Goal: Task Accomplishment & Management: Use online tool/utility

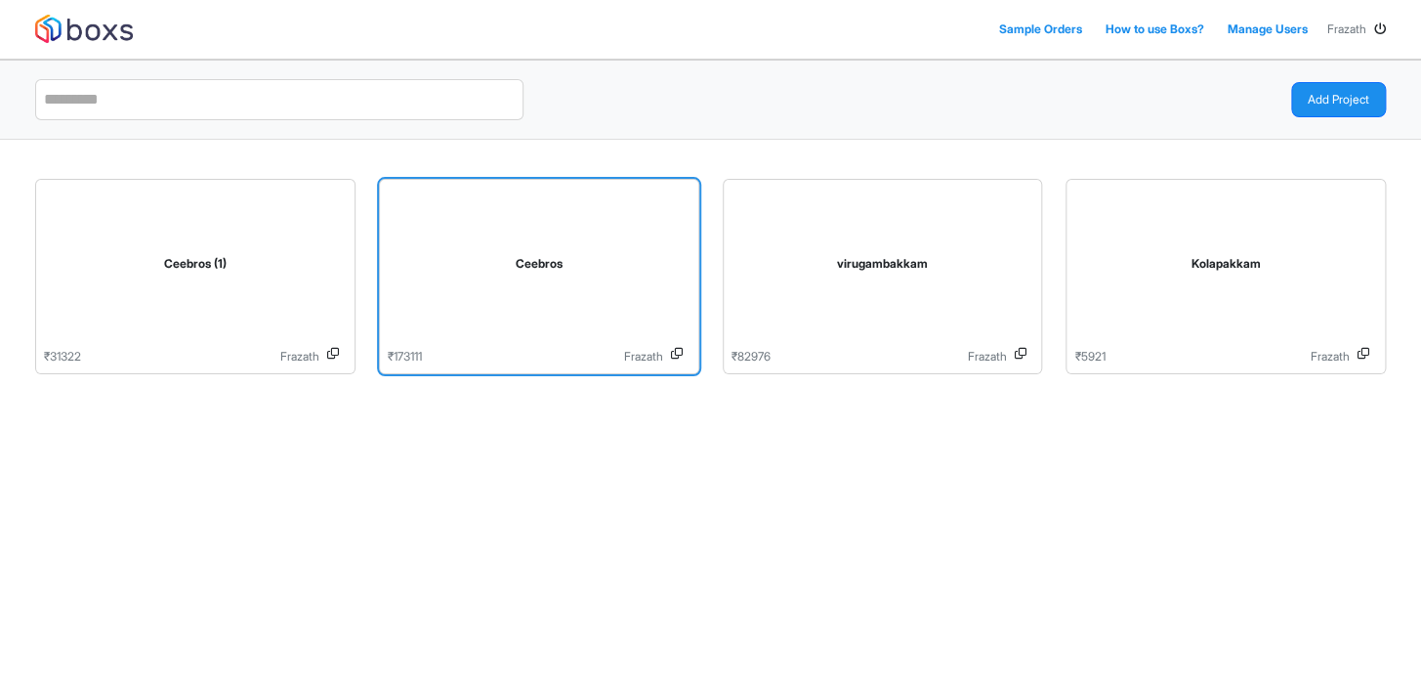
click at [511, 275] on div "Ceebros" at bounding box center [539, 268] width 303 height 160
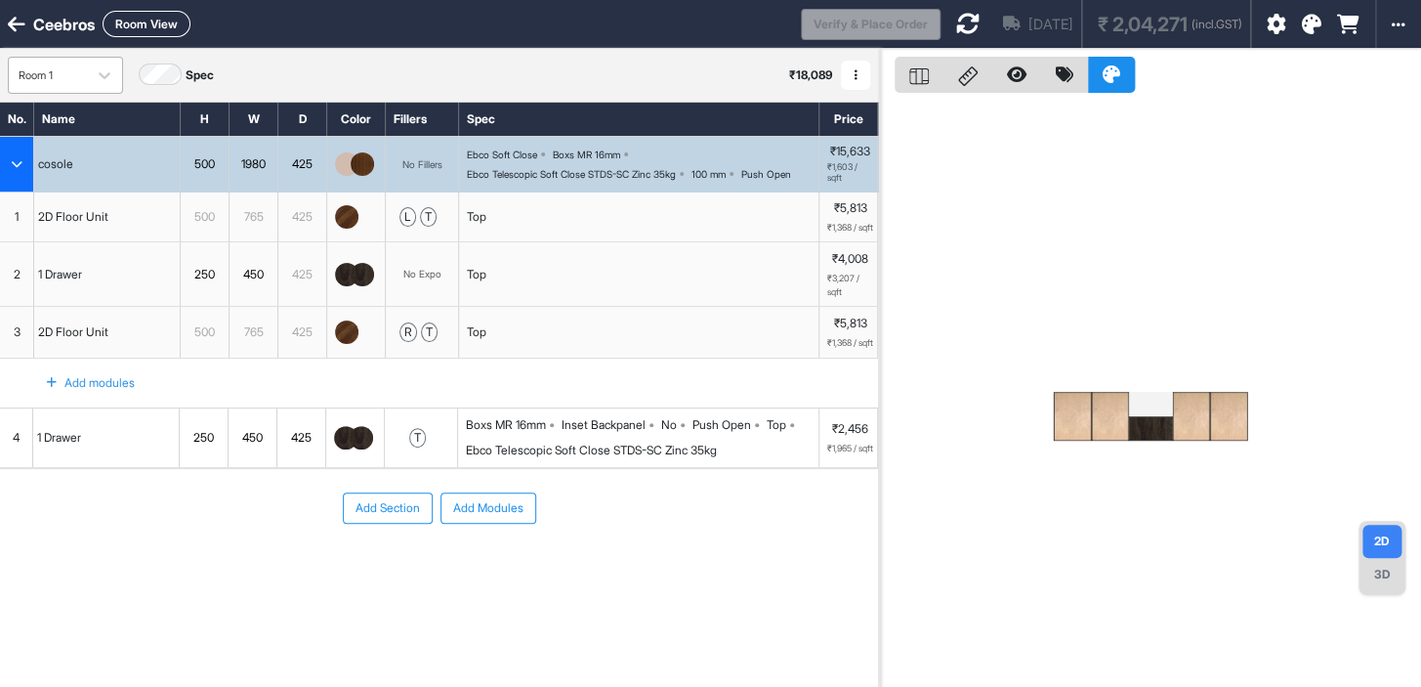
click at [80, 96] on div "Room 1 Spec ₹ 18,089 Add Room Edit Room Name Delete Room Duplicate Room" at bounding box center [439, 75] width 878 height 53
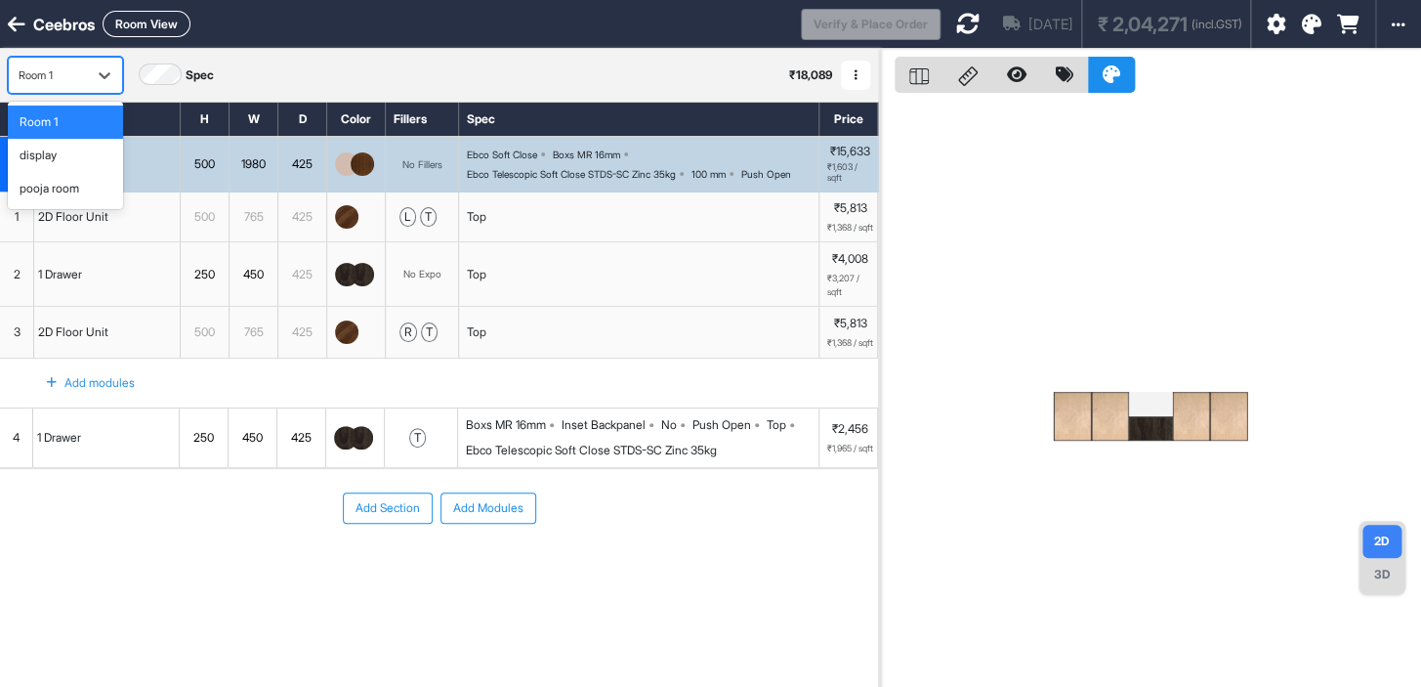
click at [75, 86] on div "Room 1" at bounding box center [48, 75] width 59 height 24
click at [79, 186] on div "pooja room" at bounding box center [50, 189] width 60 height 18
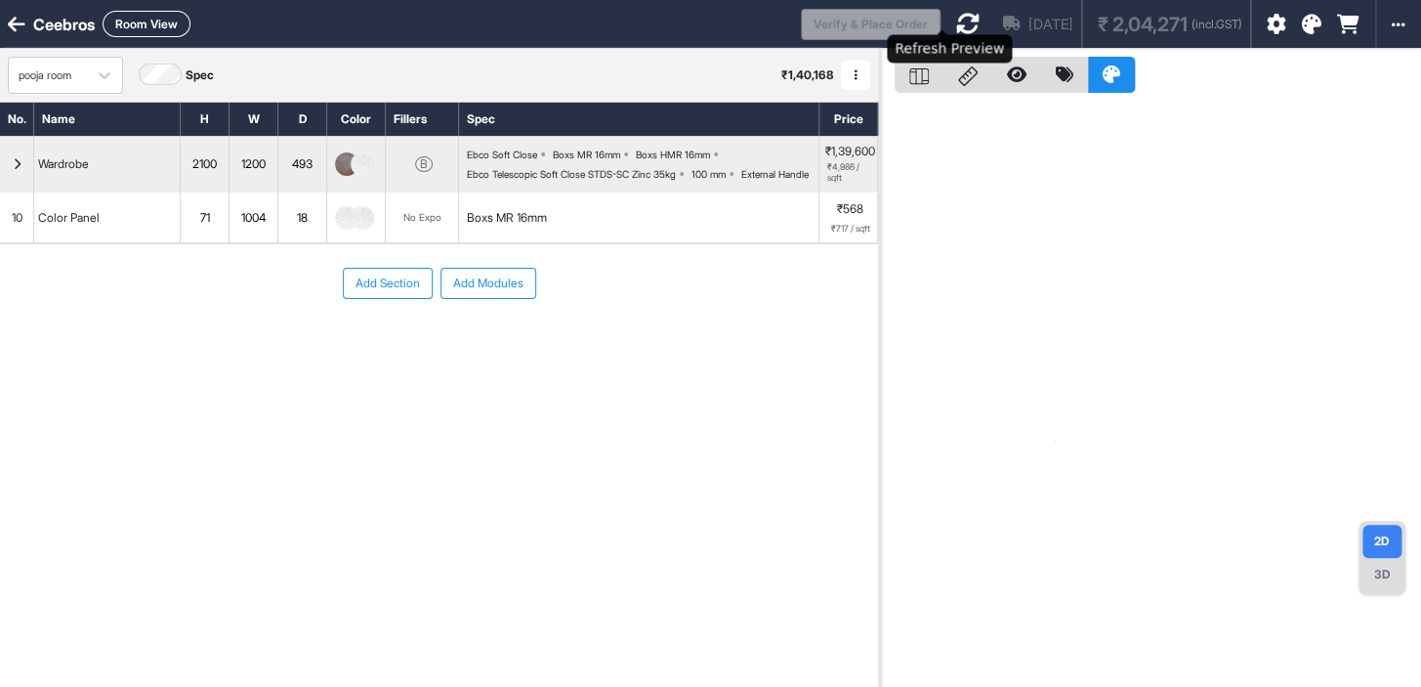
click at [956, 28] on icon at bounding box center [967, 23] width 23 height 23
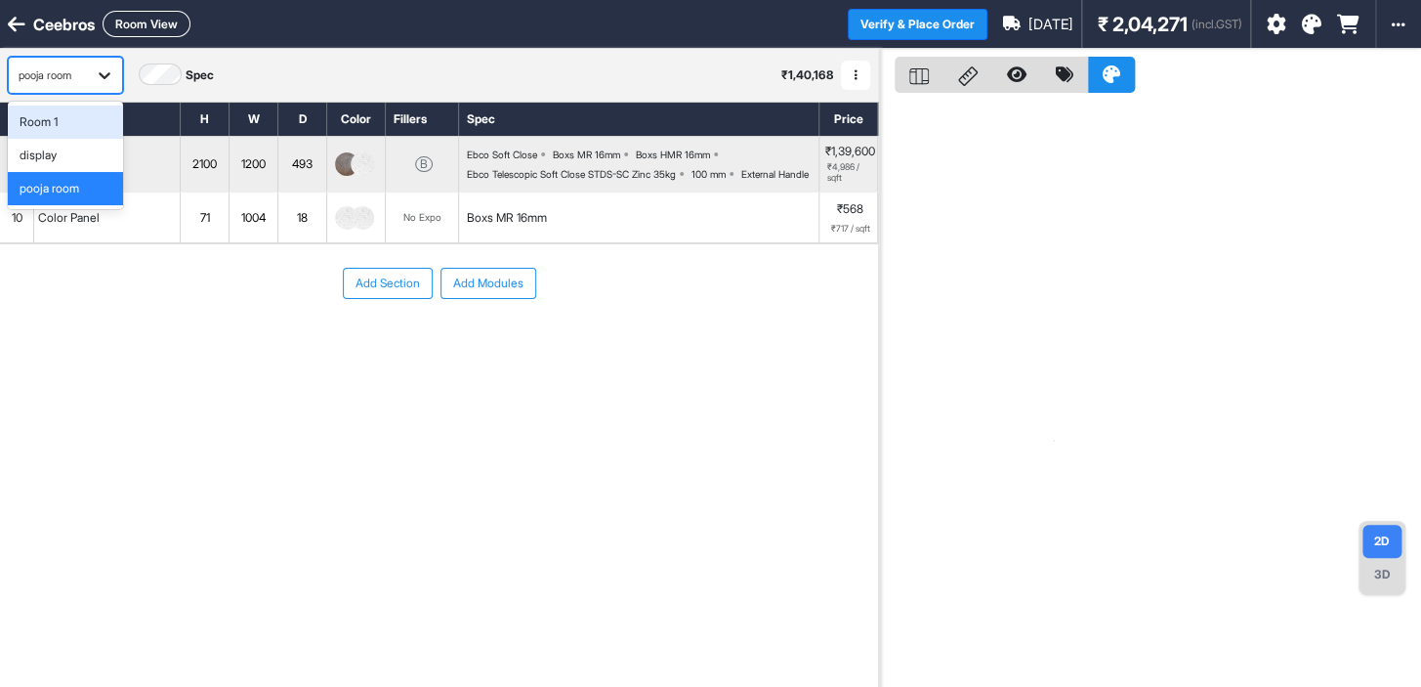
click at [110, 79] on icon at bounding box center [105, 75] width 20 height 20
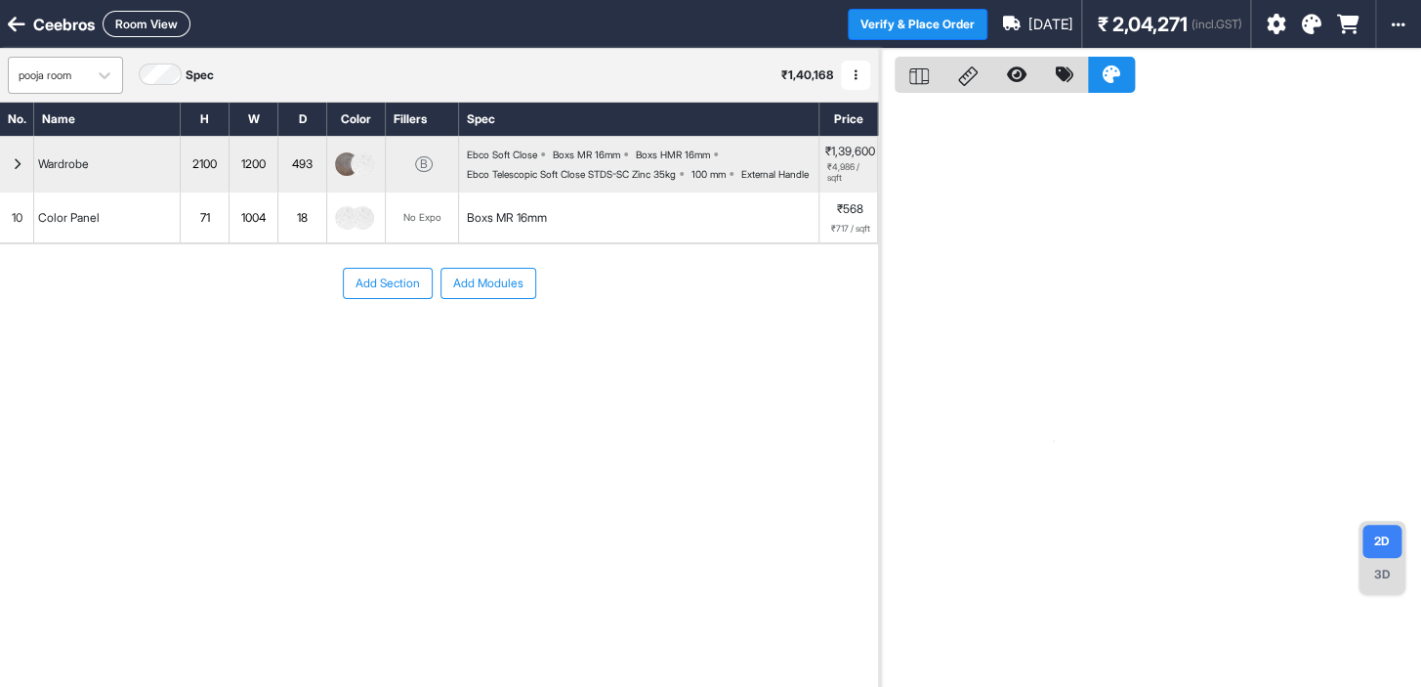
drag, startPoint x: 52, startPoint y: 123, endPoint x: 40, endPoint y: 67, distance: 56.9
click at [40, 67] on div "pooja room" at bounding box center [48, 75] width 59 height 17
click at [109, 79] on icon at bounding box center [105, 75] width 20 height 20
click at [110, 79] on icon at bounding box center [105, 75] width 20 height 20
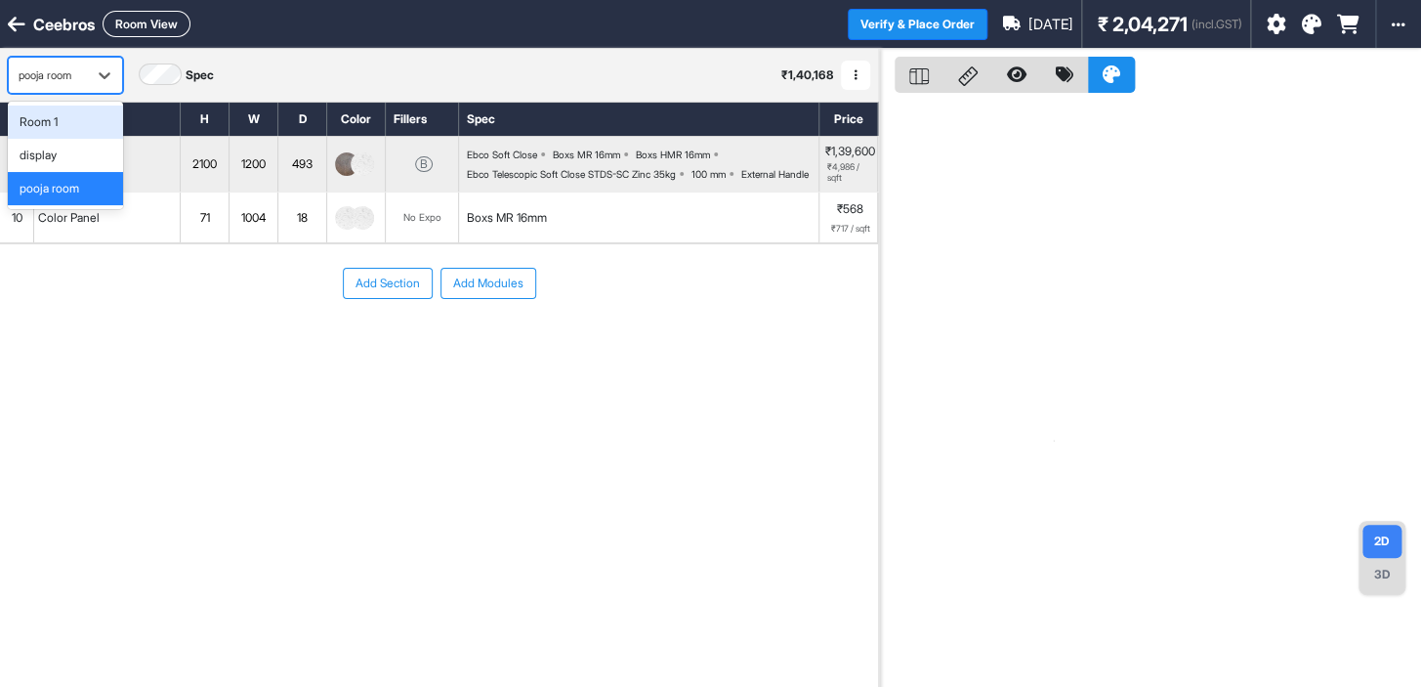
click at [44, 114] on div "Room 1" at bounding box center [39, 122] width 38 height 18
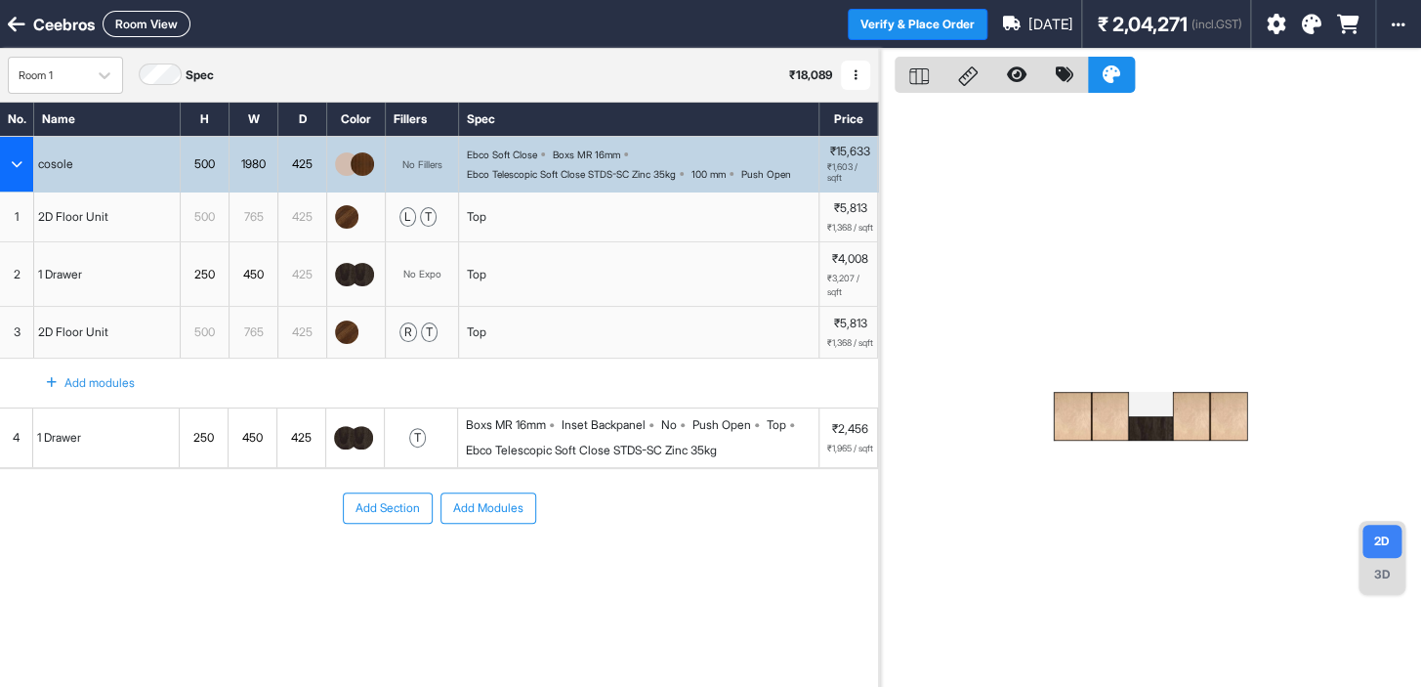
click at [866, 77] on button "button" at bounding box center [855, 75] width 29 height 29
click at [891, 171] on button "Delete Room" at bounding box center [919, 168] width 154 height 31
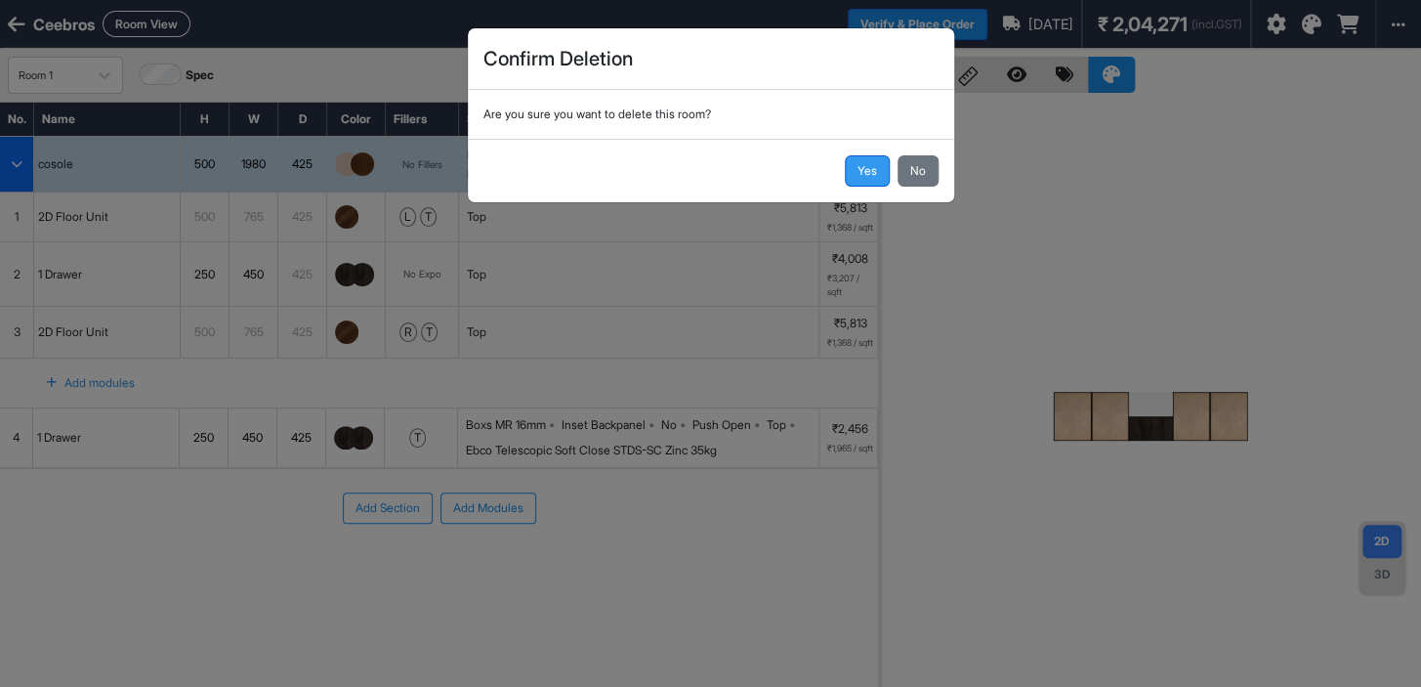
click at [858, 166] on button "Yes" at bounding box center [867, 170] width 45 height 31
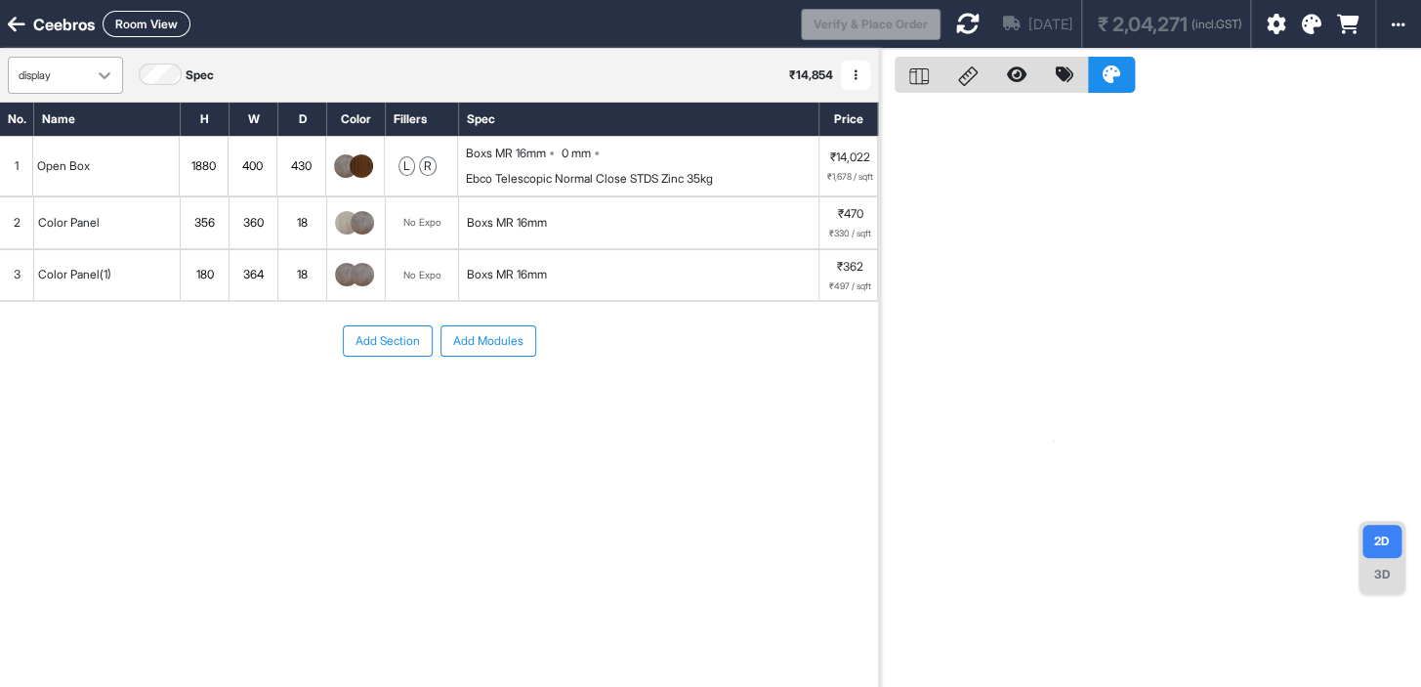
click at [105, 78] on icon at bounding box center [105, 75] width 12 height 7
click at [867, 72] on button "button" at bounding box center [855, 75] width 29 height 29
click at [890, 167] on button "Delete Room" at bounding box center [919, 168] width 154 height 31
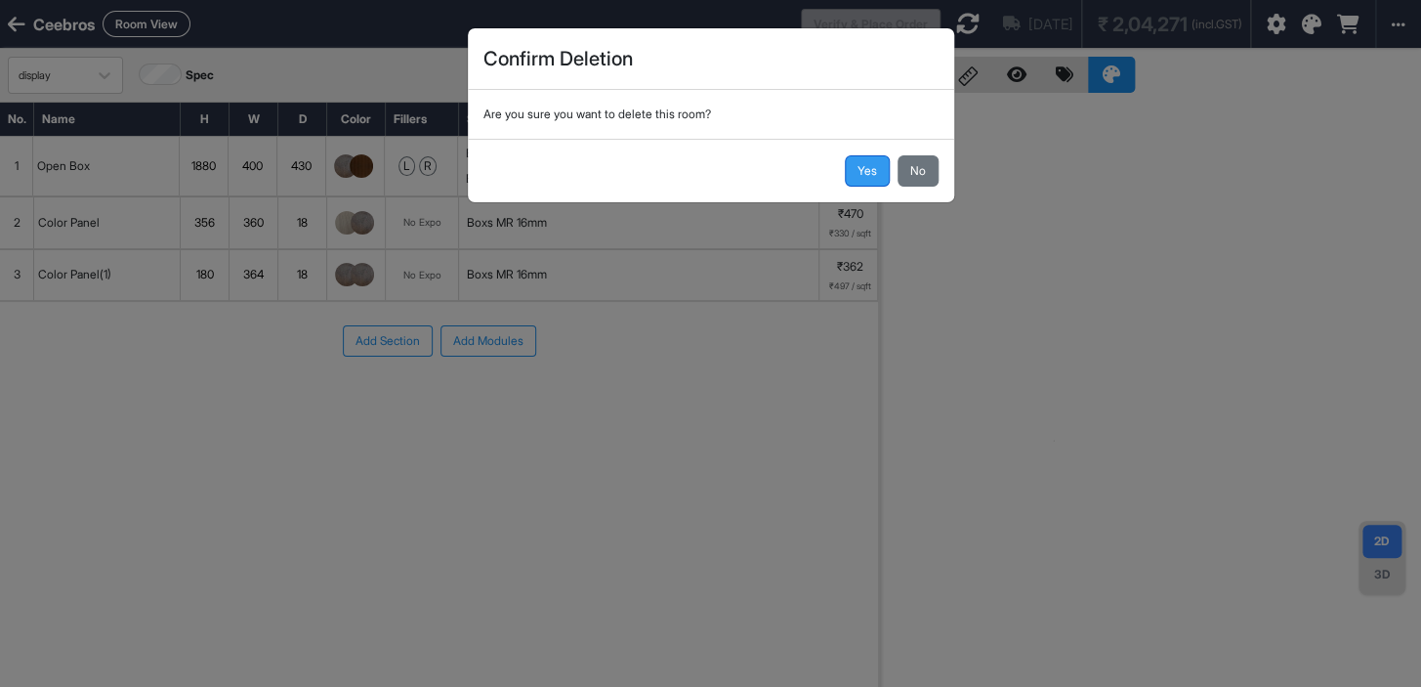
click at [866, 172] on button "Yes" at bounding box center [867, 170] width 45 height 31
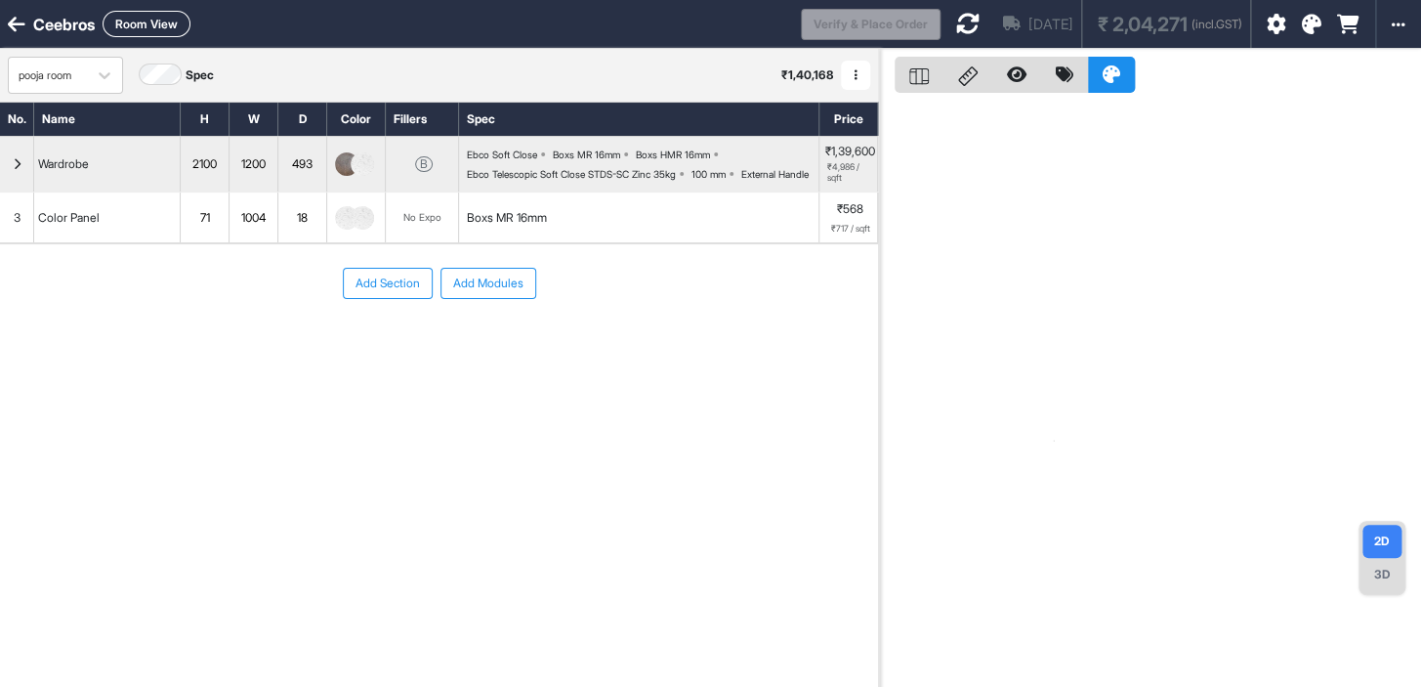
drag, startPoint x: 960, startPoint y: 8, endPoint x: 950, endPoint y: 25, distance: 20.6
click at [961, 9] on div "Aug 27th ₹ 2,04,271 (incl.GST)" at bounding box center [1096, 24] width 310 height 48
click at [956, 17] on icon at bounding box center [967, 23] width 23 height 23
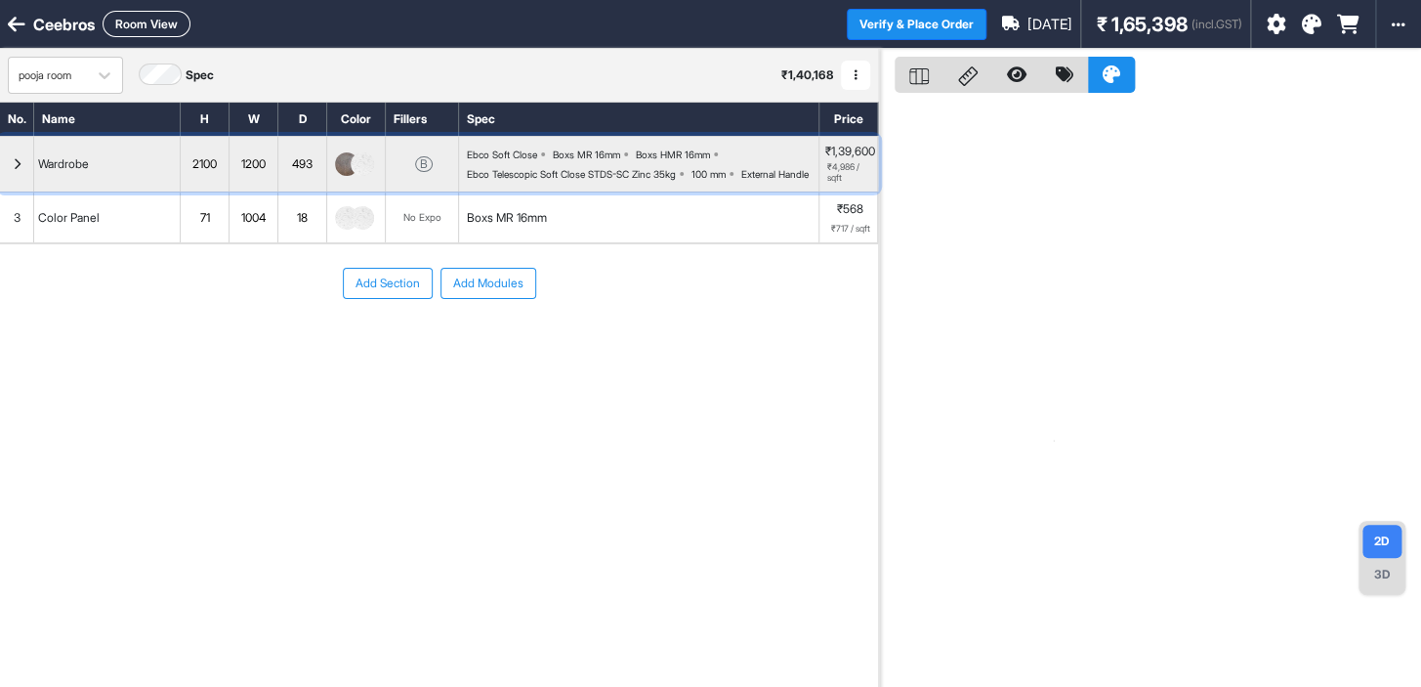
click at [366, 166] on img "button" at bounding box center [362, 163] width 23 height 23
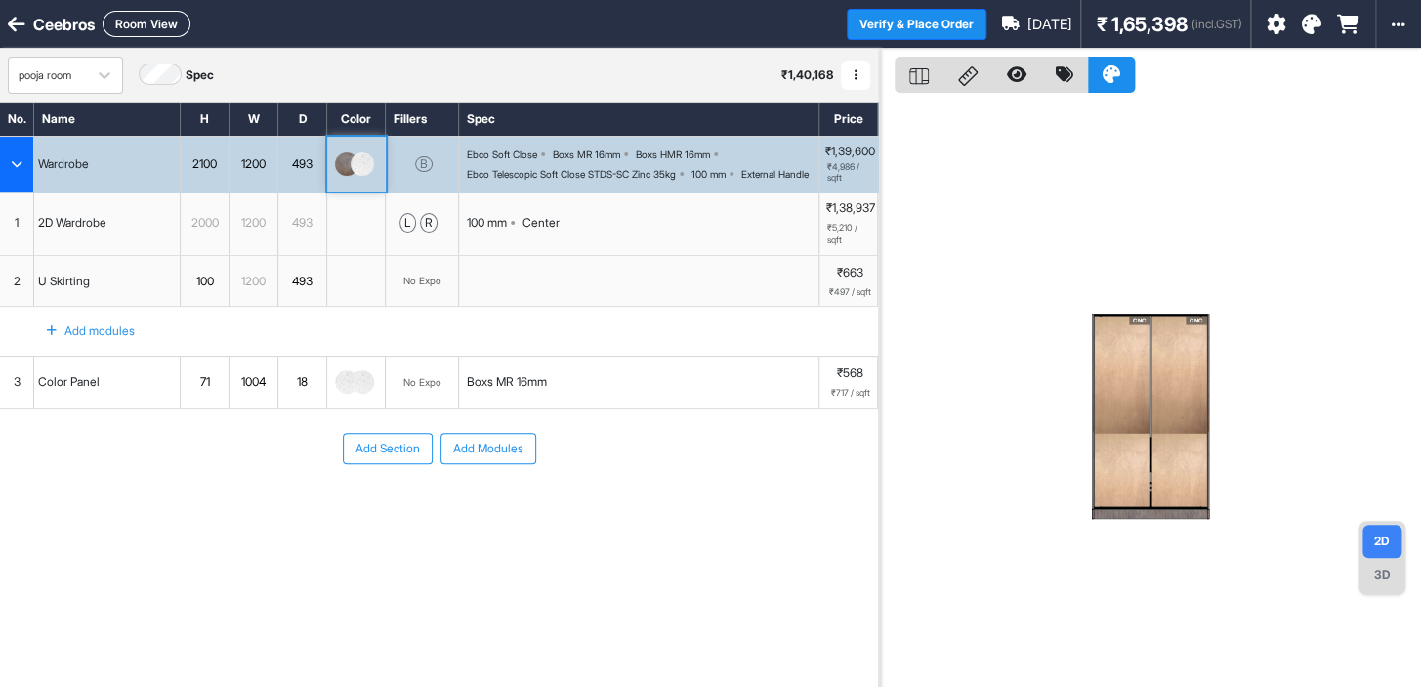
click at [366, 166] on img "button" at bounding box center [362, 163] width 23 height 23
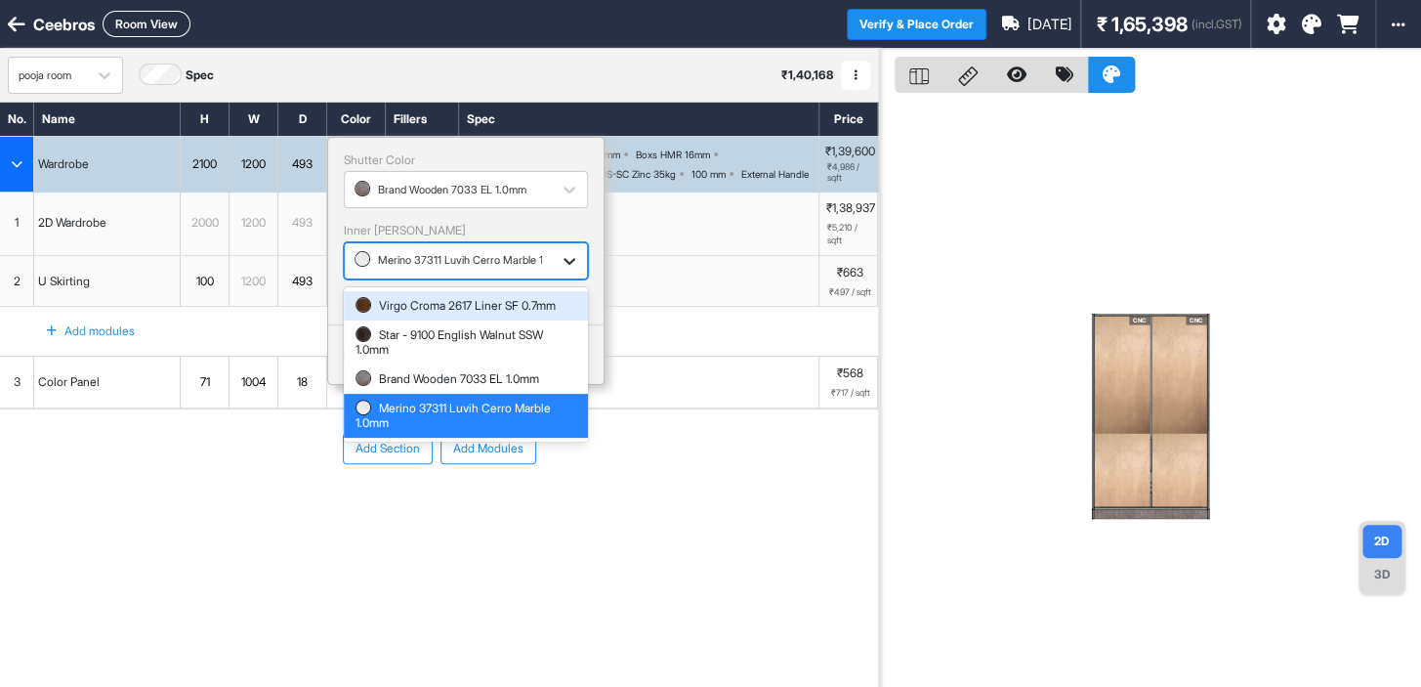
click at [567, 260] on icon "button" at bounding box center [570, 261] width 12 height 7
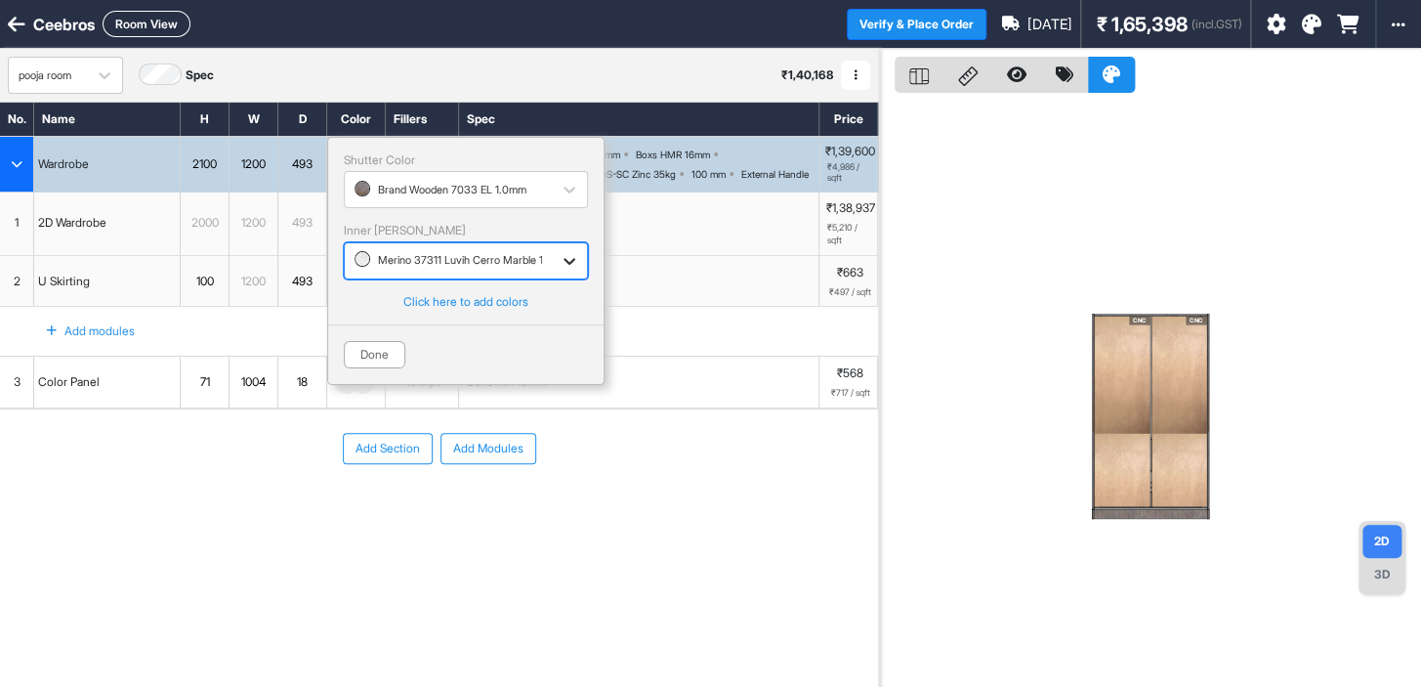
click at [567, 260] on icon "button" at bounding box center [570, 261] width 12 height 7
click at [415, 264] on div "button" at bounding box center [449, 261] width 188 height 18
click at [670, 594] on div "Add Section Add Modules" at bounding box center [439, 506] width 878 height 195
click at [128, 237] on div "2D Wardrobe" at bounding box center [107, 222] width 147 height 63
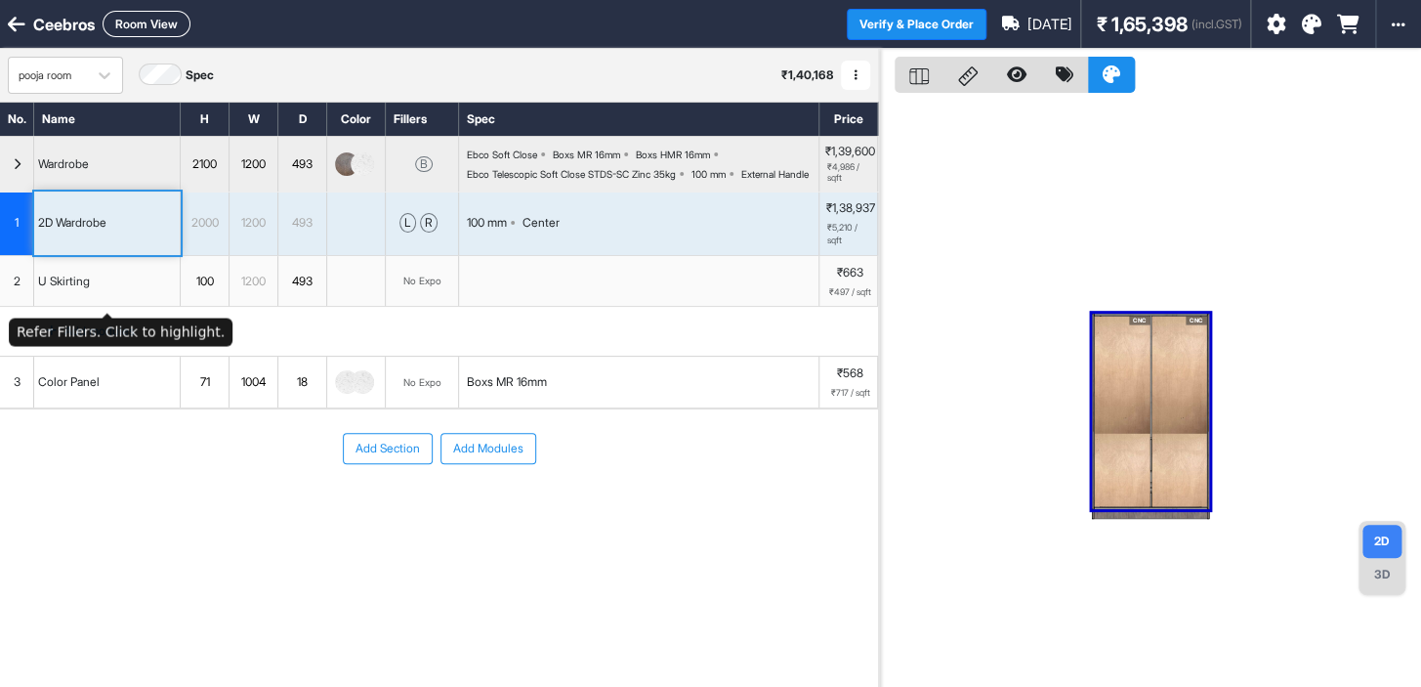
click at [115, 292] on div "U Skirting" at bounding box center [107, 281] width 147 height 51
click at [361, 236] on div at bounding box center [356, 222] width 59 height 63
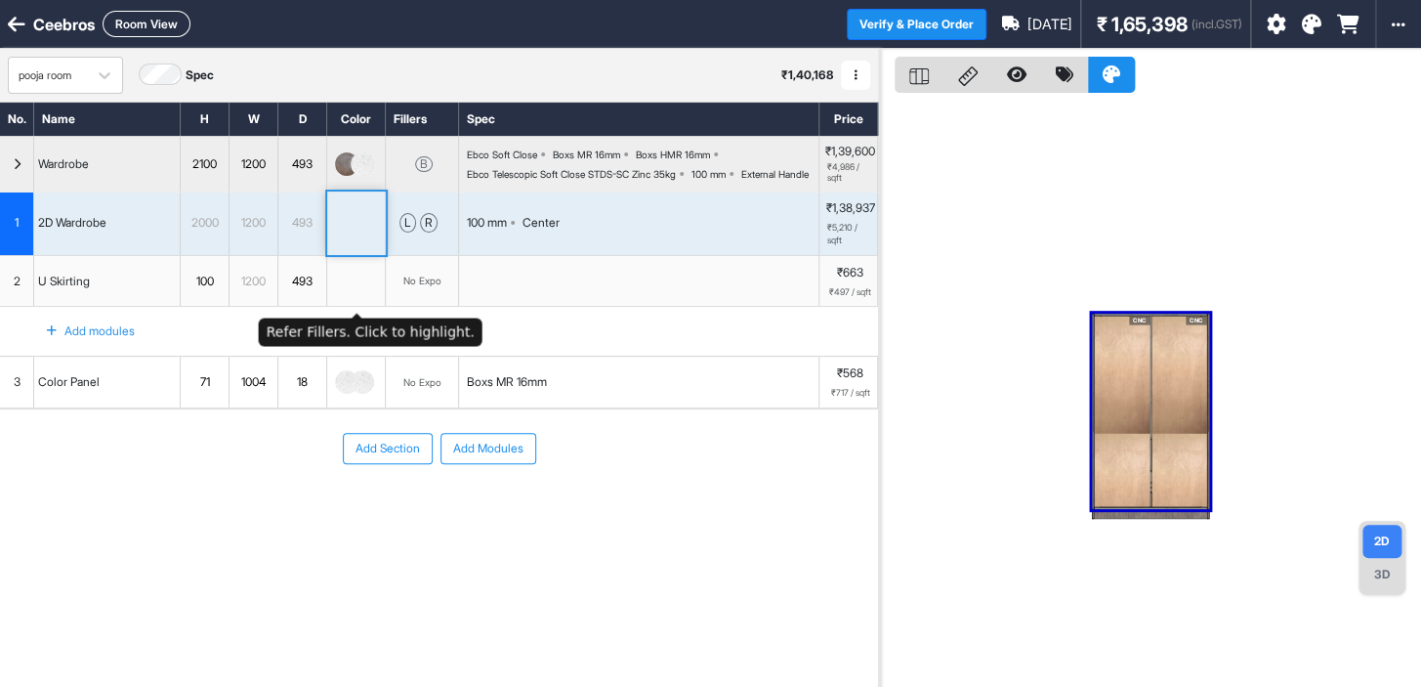
click at [346, 304] on div at bounding box center [356, 281] width 59 height 51
click at [345, 292] on div at bounding box center [356, 281] width 59 height 51
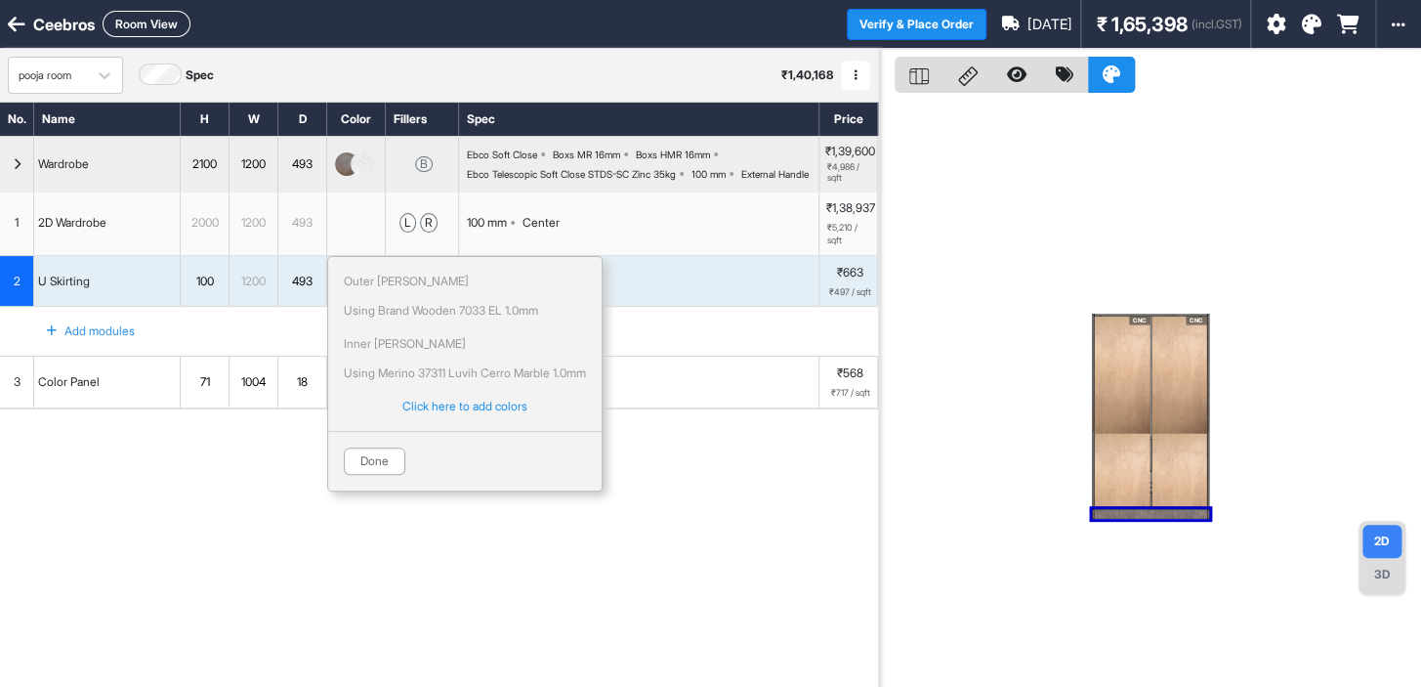
click at [653, 555] on div "Add Section Add Modules" at bounding box center [439, 506] width 878 height 195
click at [371, 474] on button "Done" at bounding box center [375, 460] width 62 height 27
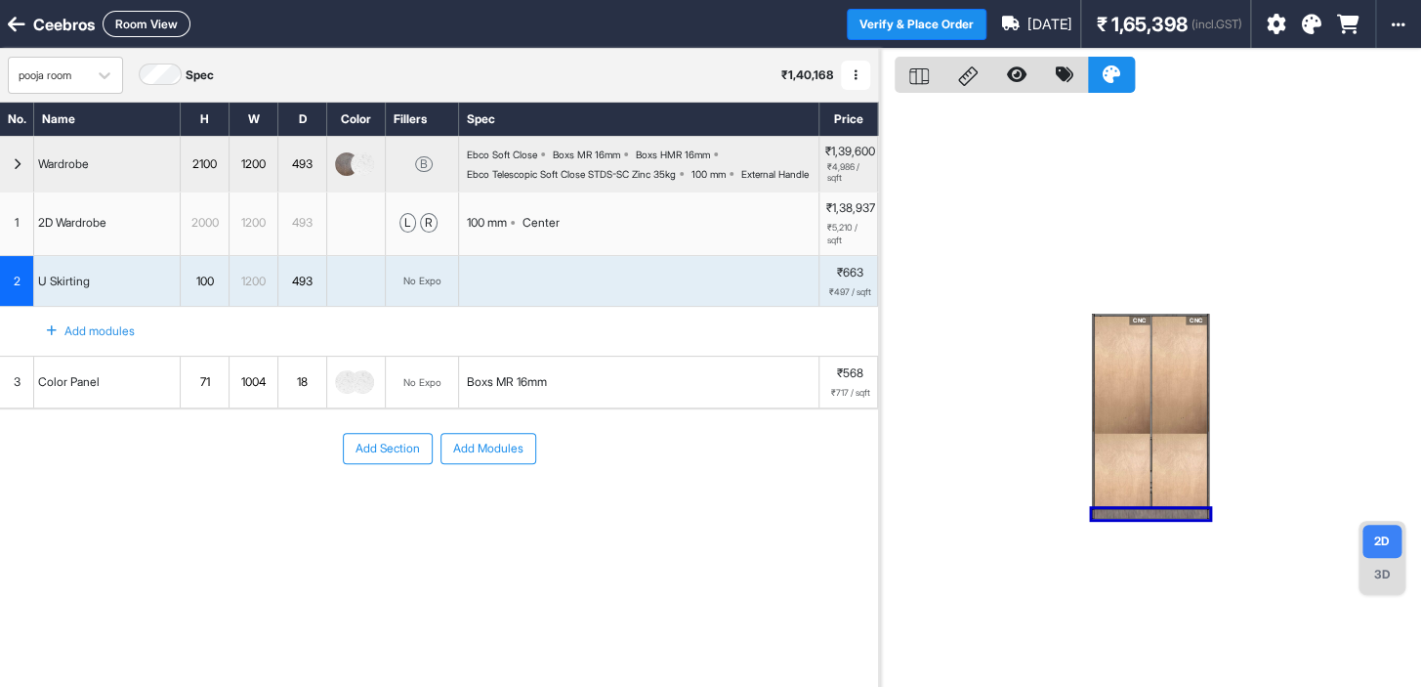
click at [361, 172] on img "button" at bounding box center [362, 163] width 23 height 23
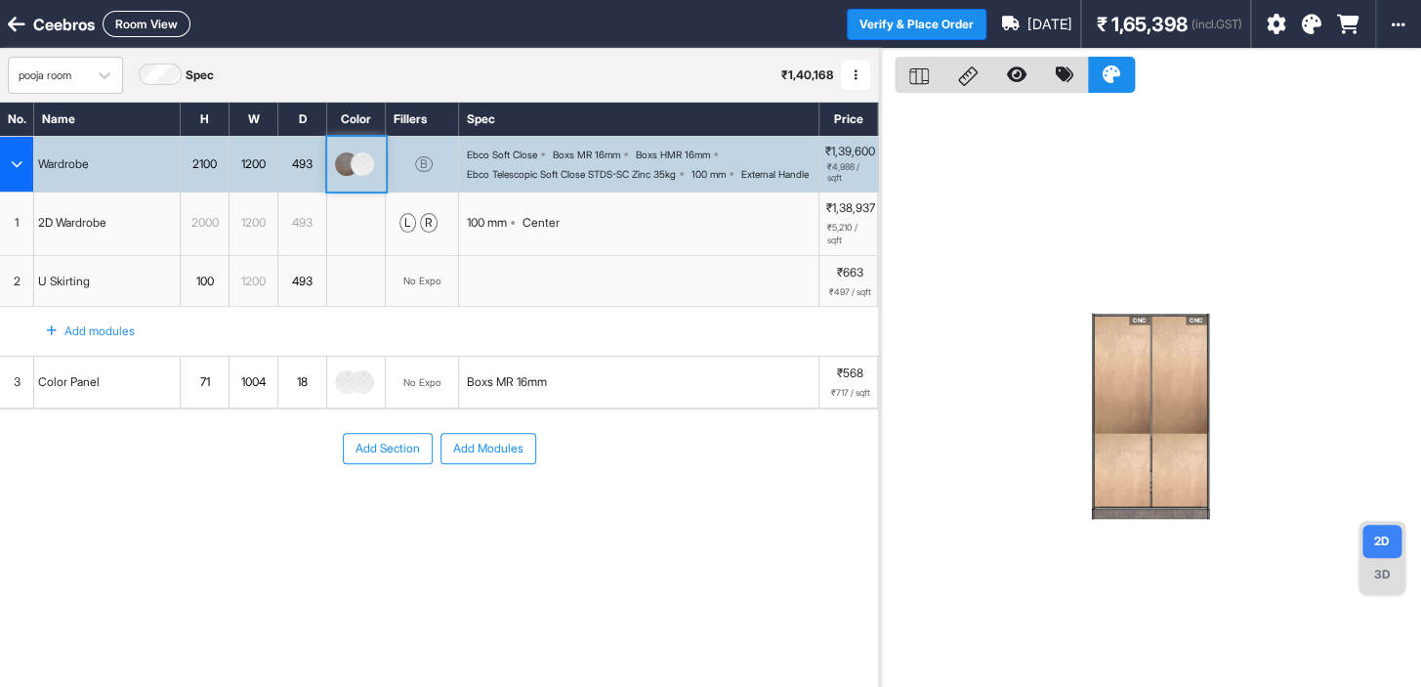
click at [1109, 74] on icon at bounding box center [1112, 74] width 18 height 18
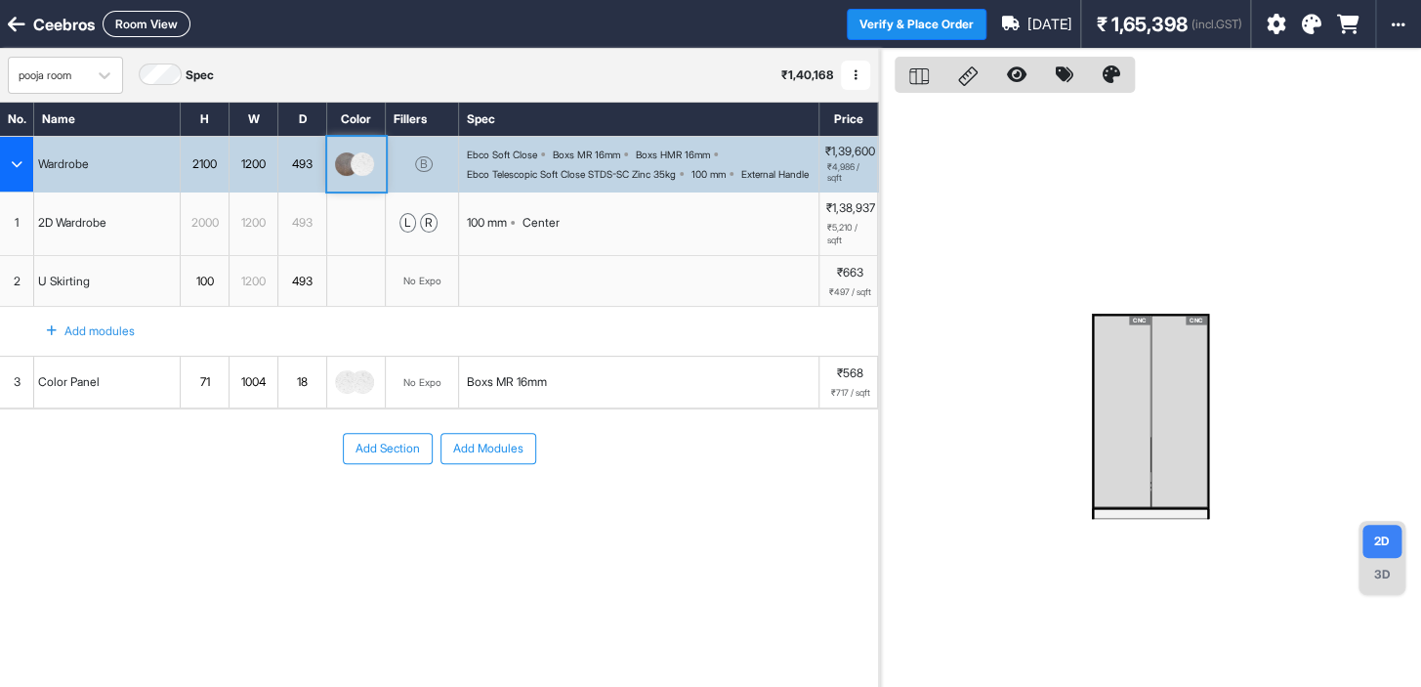
click at [1322, 28] on div at bounding box center [1304, 24] width 109 height 48
click at [1310, 22] on icon at bounding box center [1312, 25] width 20 height 20
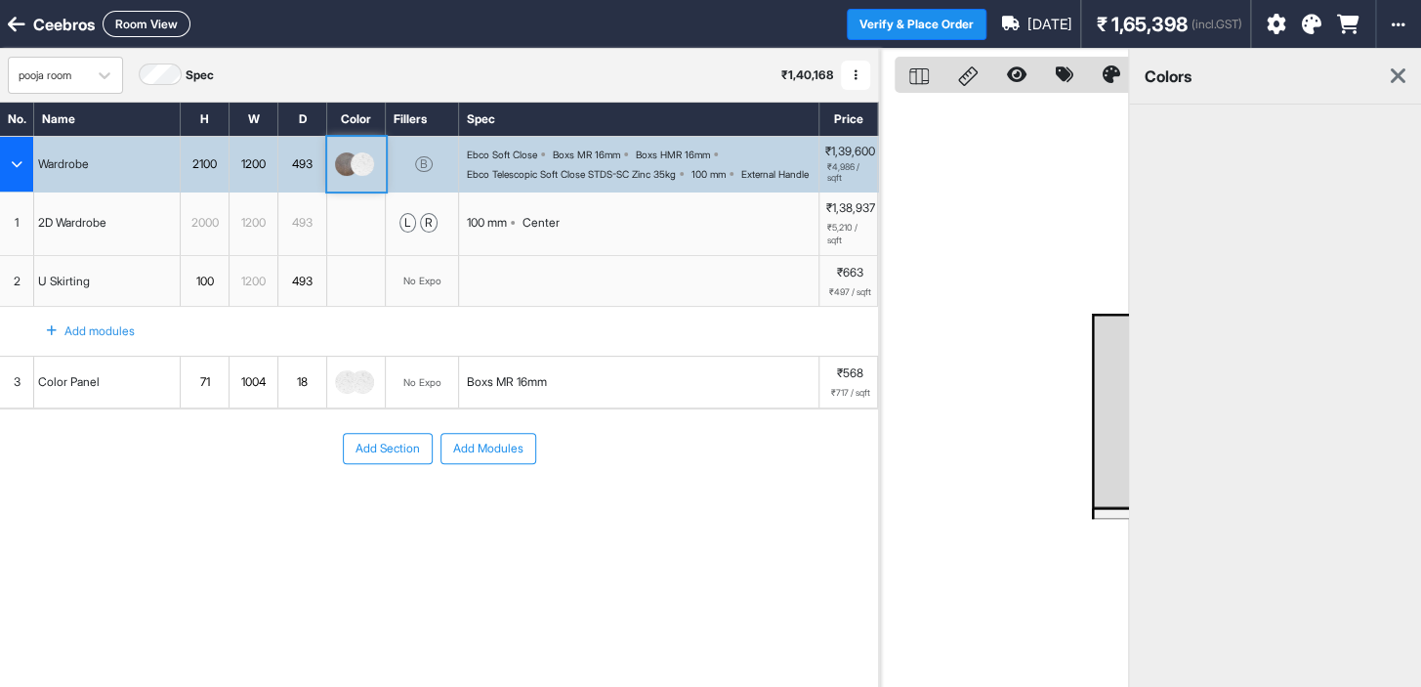
click at [1397, 70] on icon at bounding box center [1398, 75] width 15 height 23
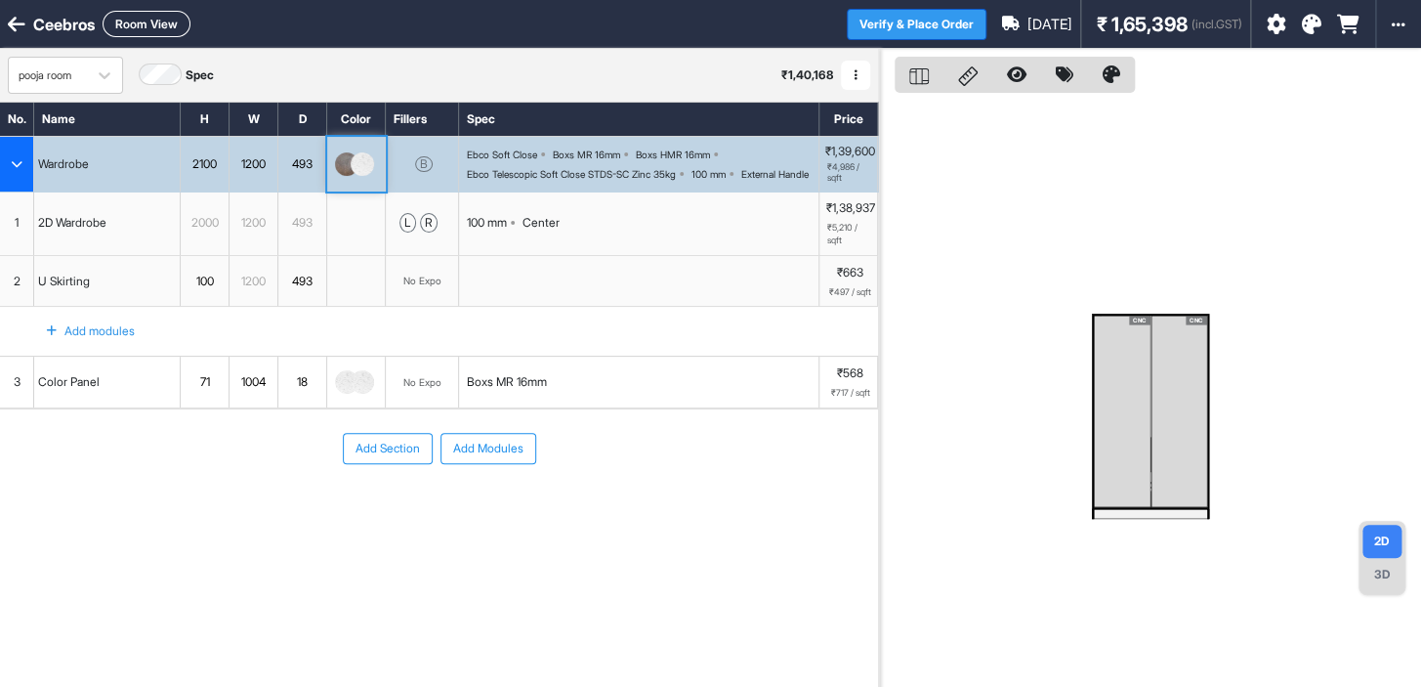
drag, startPoint x: 707, startPoint y: 20, endPoint x: 908, endPoint y: 12, distance: 200.4
click at [711, 20] on div "Ceebros Room View" at bounding box center [423, 24] width 847 height 26
click at [1311, 20] on icon at bounding box center [1312, 25] width 20 height 20
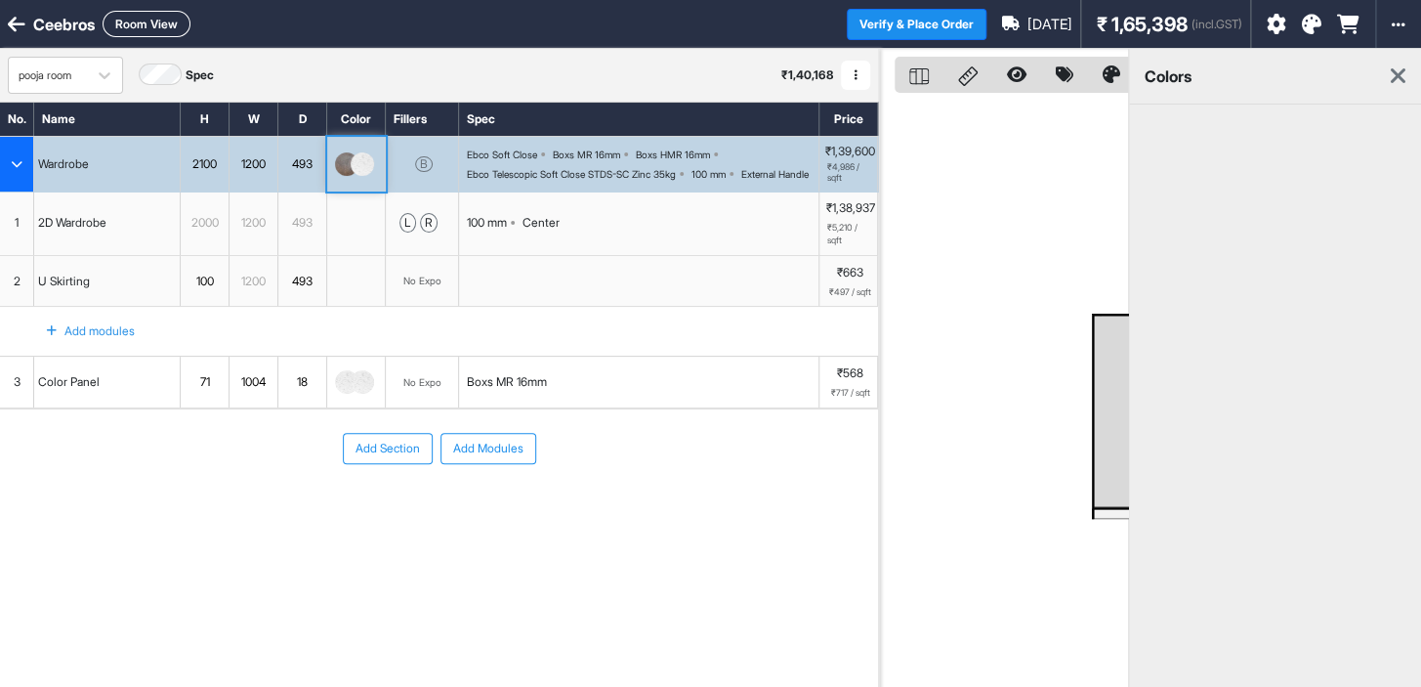
click at [1397, 79] on icon at bounding box center [1398, 75] width 15 height 23
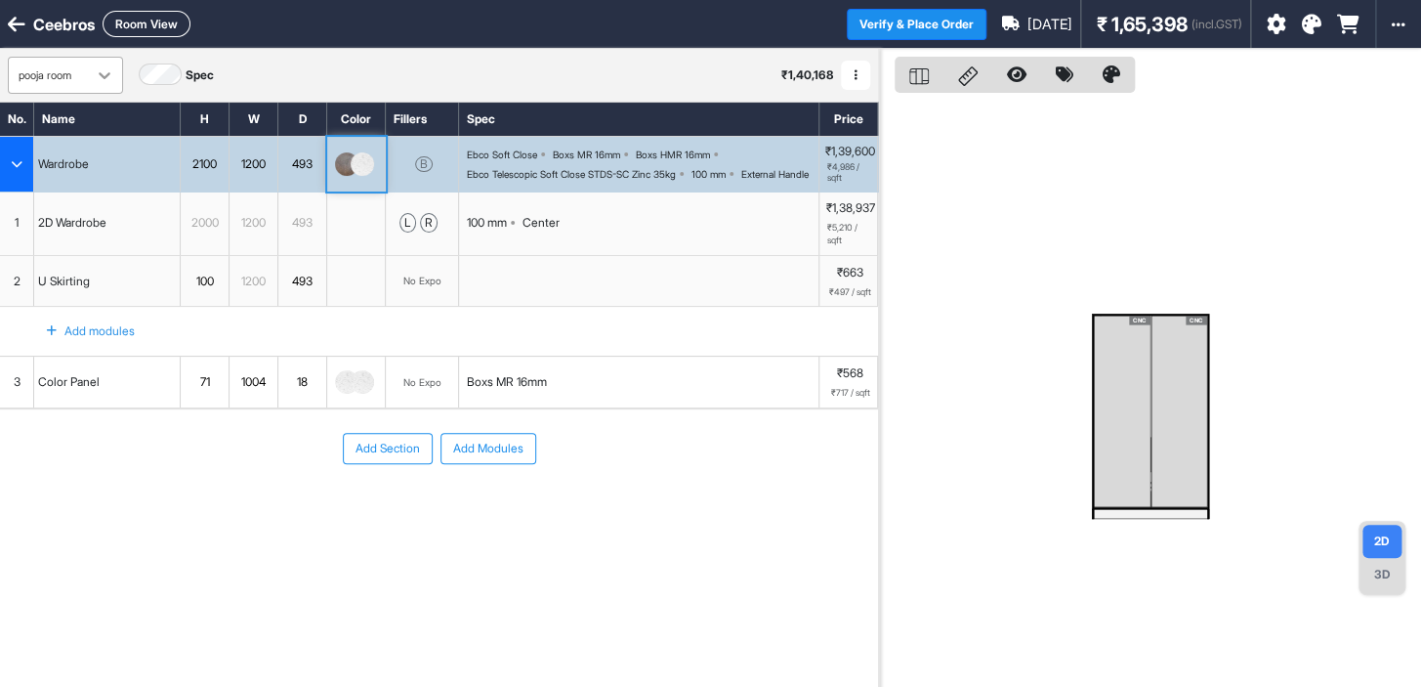
click at [106, 63] on div at bounding box center [104, 75] width 35 height 35
click at [98, 71] on icon at bounding box center [105, 75] width 20 height 20
click at [86, 81] on div "pooja room" at bounding box center [48, 75] width 78 height 29
click at [38, 124] on div "pooja room" at bounding box center [50, 122] width 60 height 18
click at [742, 37] on div "Ceebros Room View Verify & Place Order Aug 27th ₹ 1,65,398 (incl.GST) Import As…" at bounding box center [710, 24] width 1421 height 49
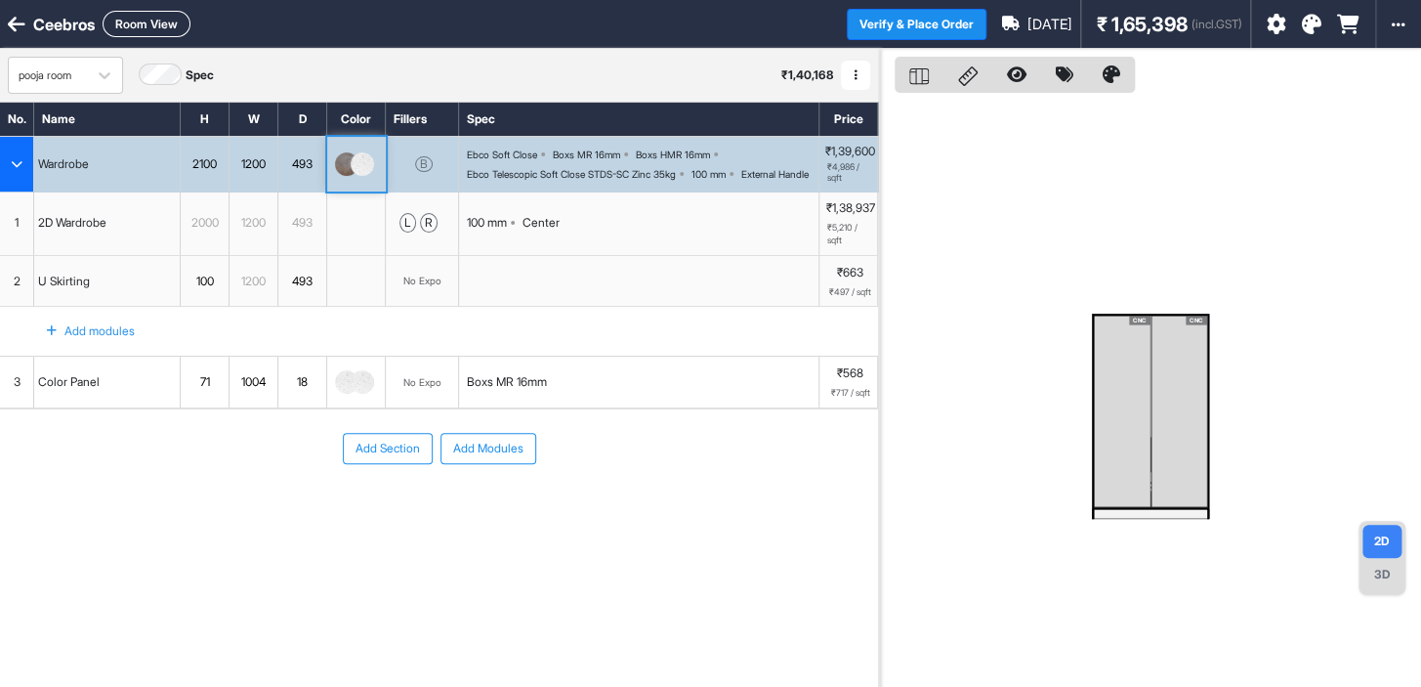
click at [672, 22] on div "Ceebros Room View" at bounding box center [423, 24] width 847 height 26
click at [670, 25] on div "Ceebros Room View" at bounding box center [423, 24] width 847 height 26
click at [670, 26] on div "Ceebros Room View" at bounding box center [423, 24] width 847 height 26
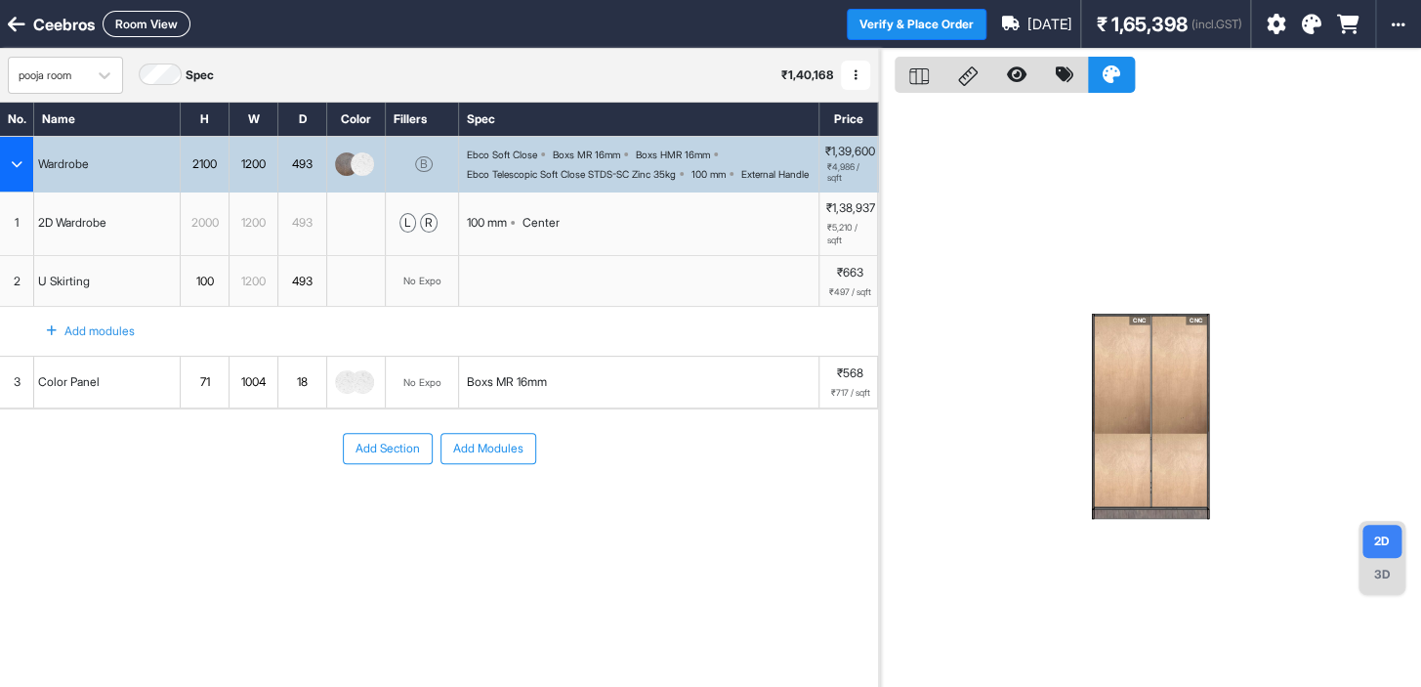
click at [1321, 17] on icon at bounding box center [1312, 25] width 20 height 20
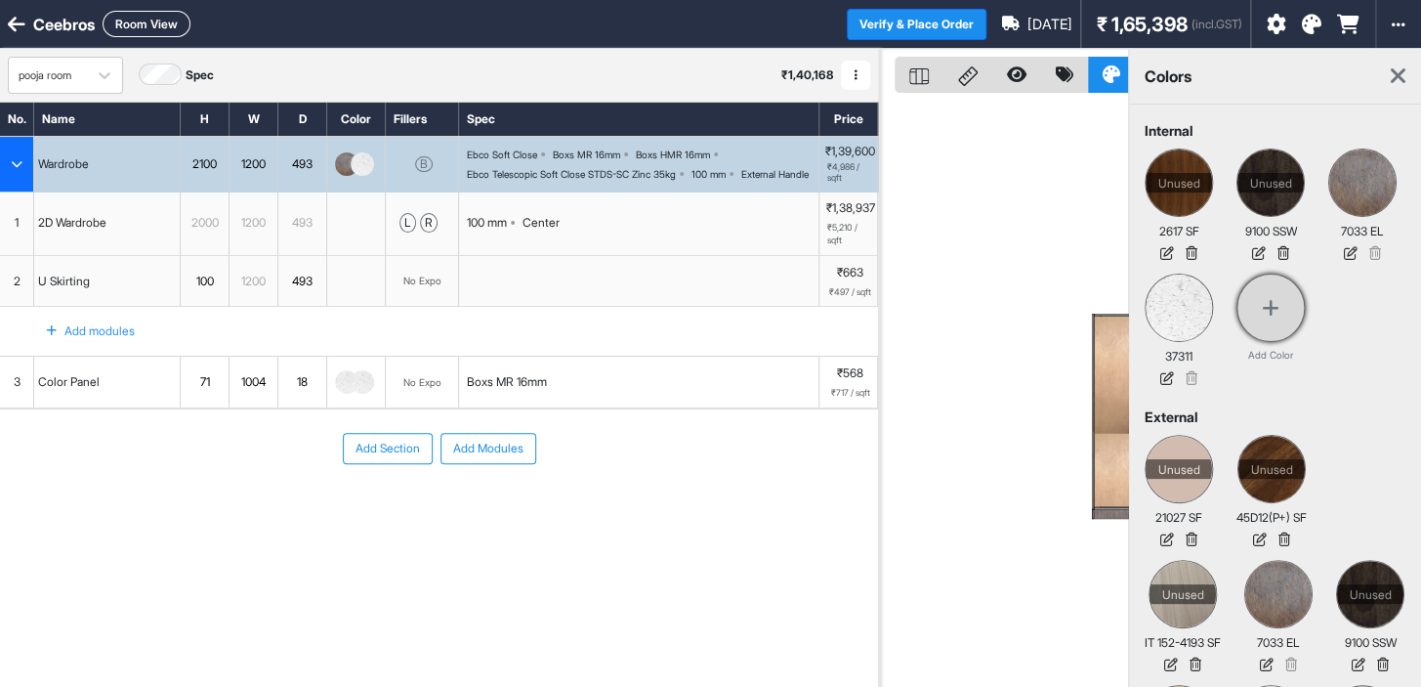
click at [1278, 304] on icon at bounding box center [1271, 308] width 18 height 20
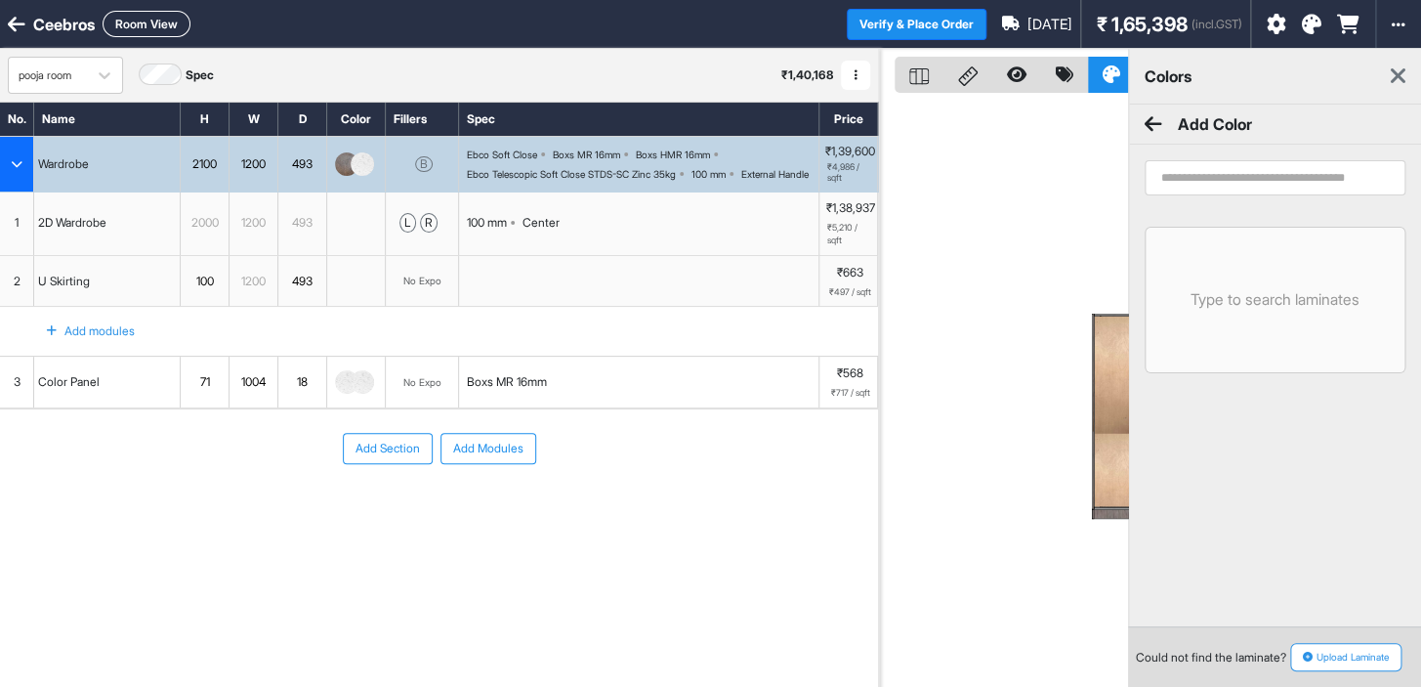
click at [1184, 180] on input "search" at bounding box center [1275, 177] width 261 height 35
click at [1183, 179] on input "search" at bounding box center [1275, 177] width 261 height 35
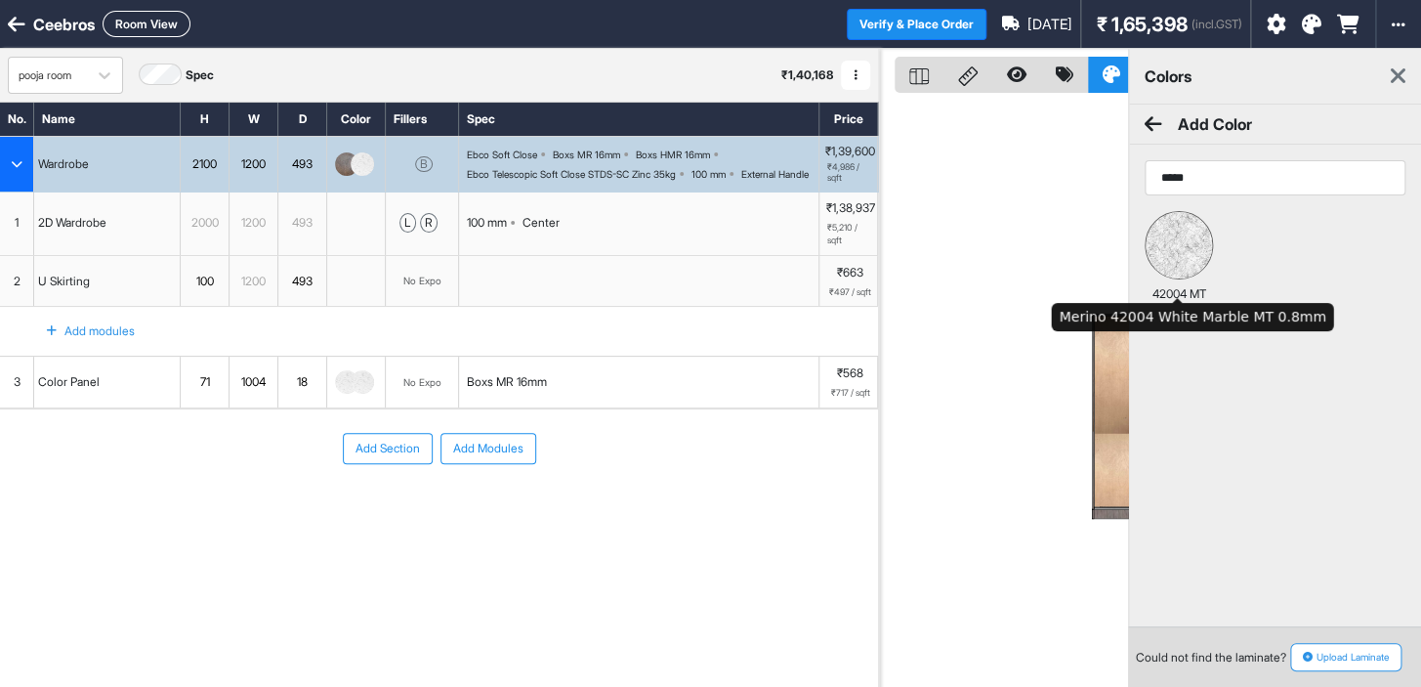
type input "*****"
click at [1185, 249] on img at bounding box center [1179, 245] width 66 height 66
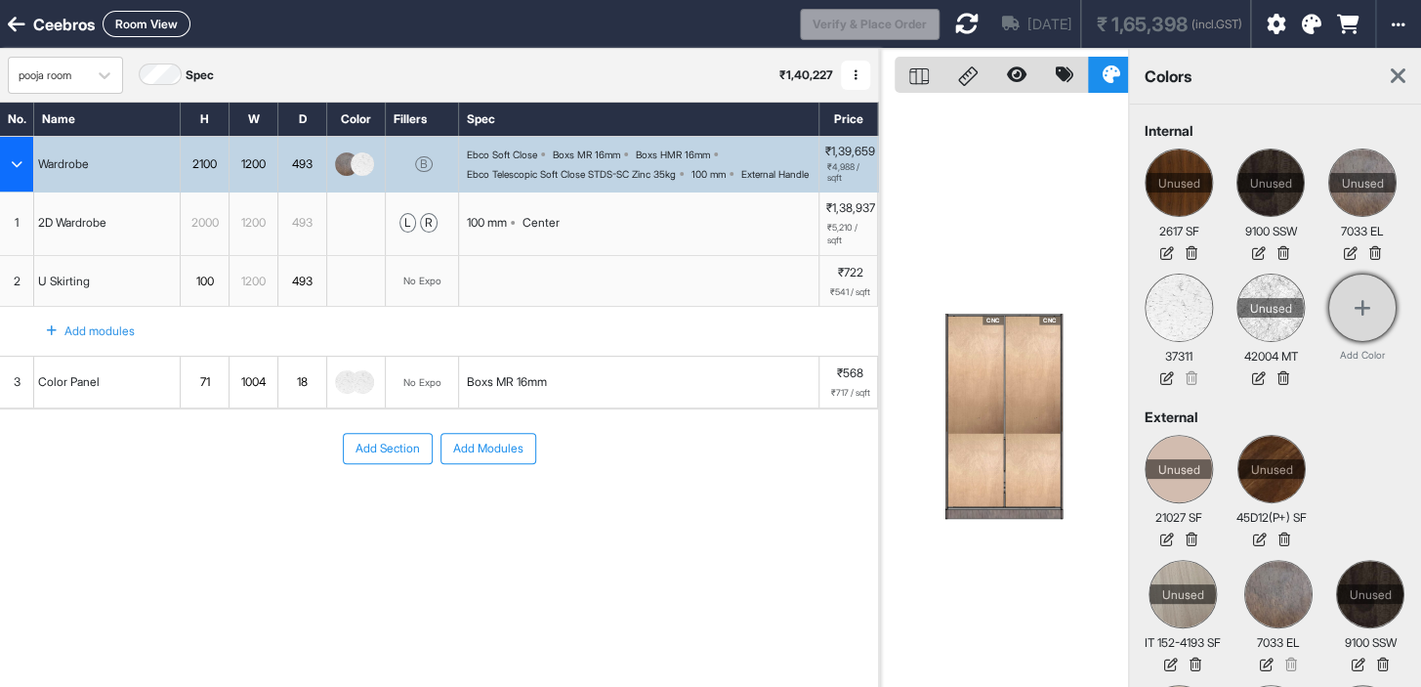
click at [1348, 294] on div at bounding box center [1363, 308] width 68 height 68
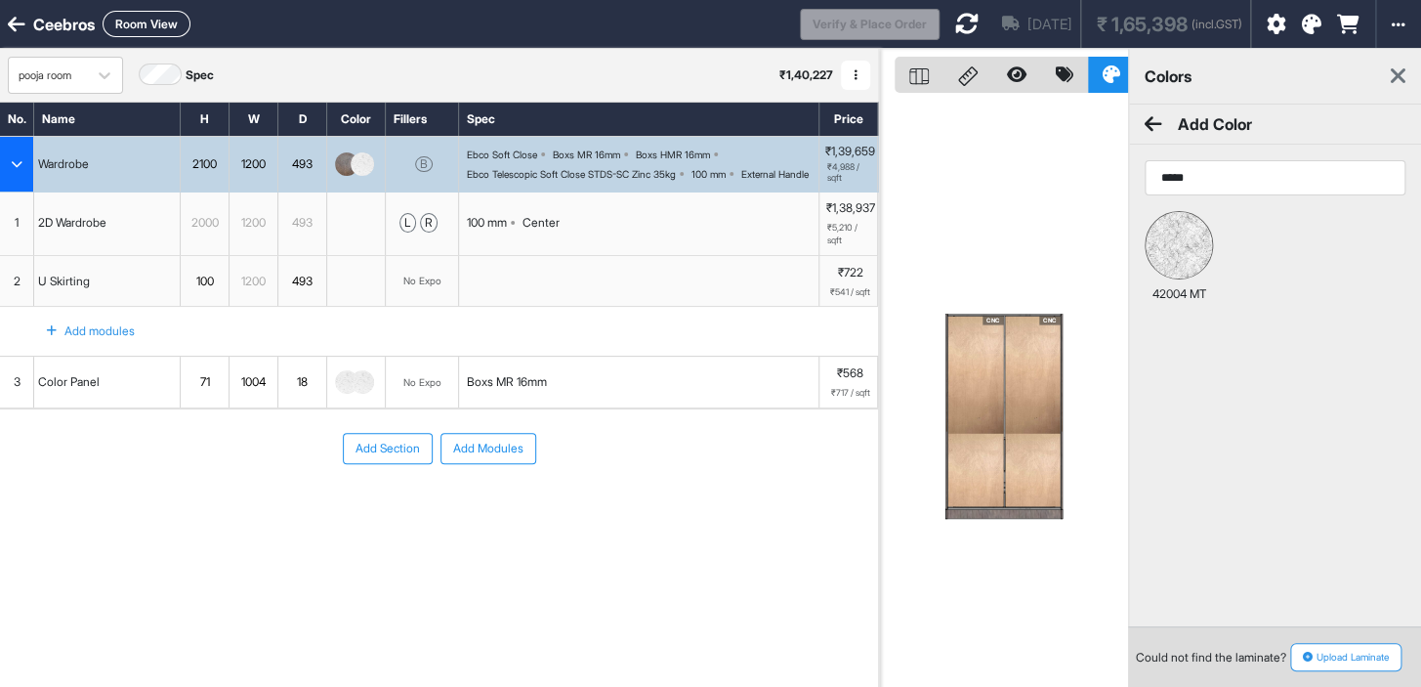
type input "*****"
drag, startPoint x: 969, startPoint y: 234, endPoint x: 1079, endPoint y: 200, distance: 115.6
click at [996, 228] on div "CNC CNC" at bounding box center [1003, 392] width 249 height 687
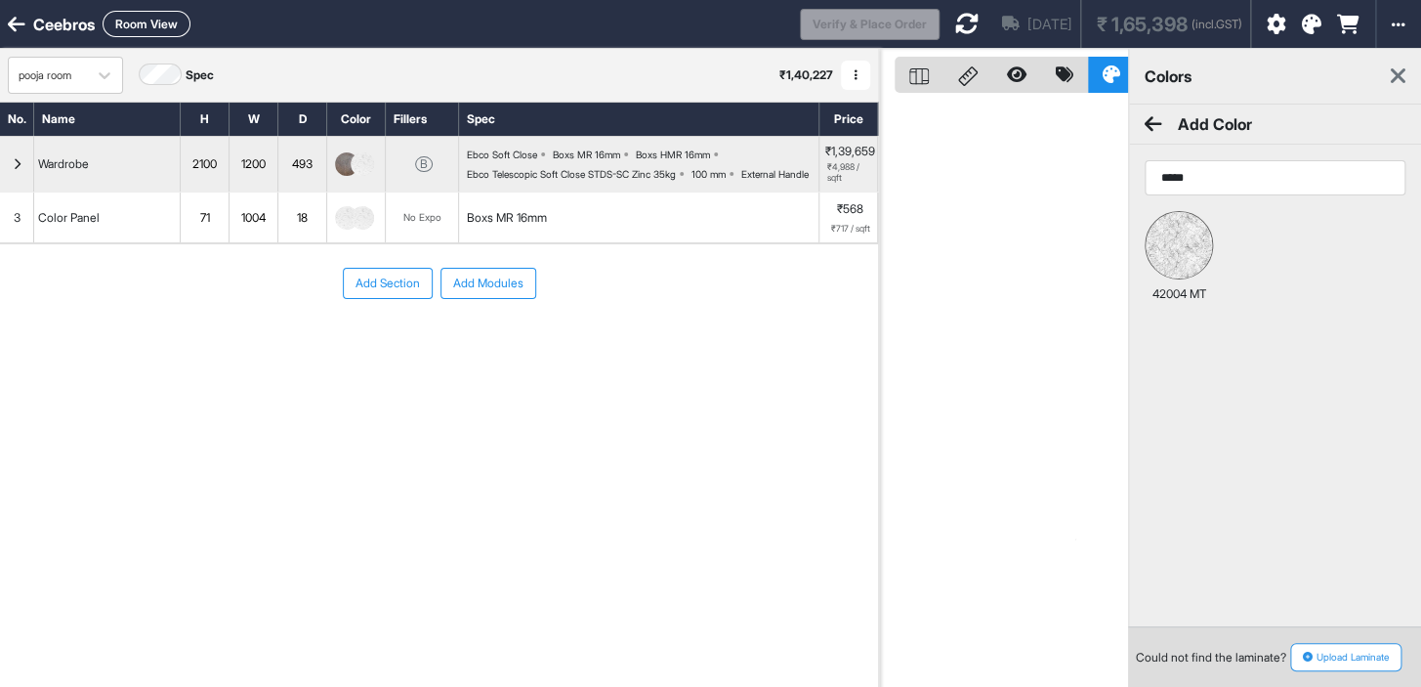
click at [1404, 77] on icon at bounding box center [1398, 75] width 15 height 23
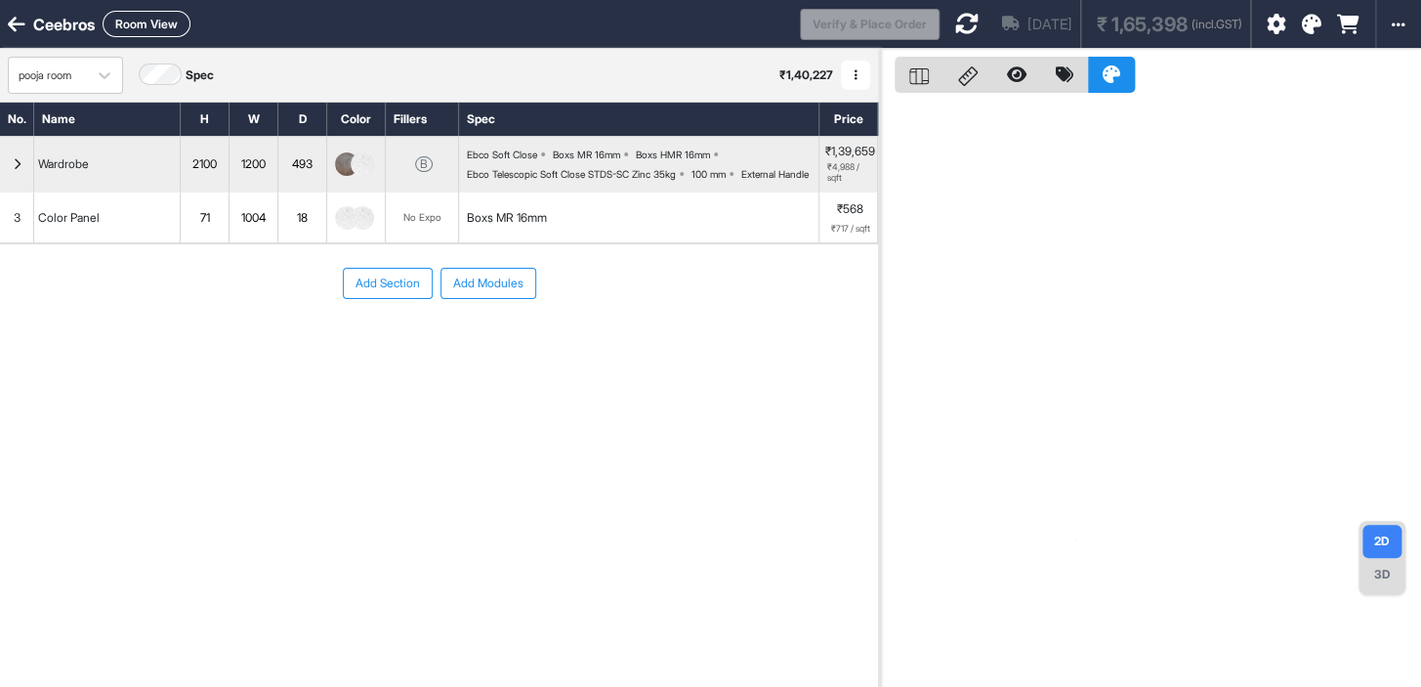
click at [358, 163] on img "button" at bounding box center [362, 163] width 23 height 23
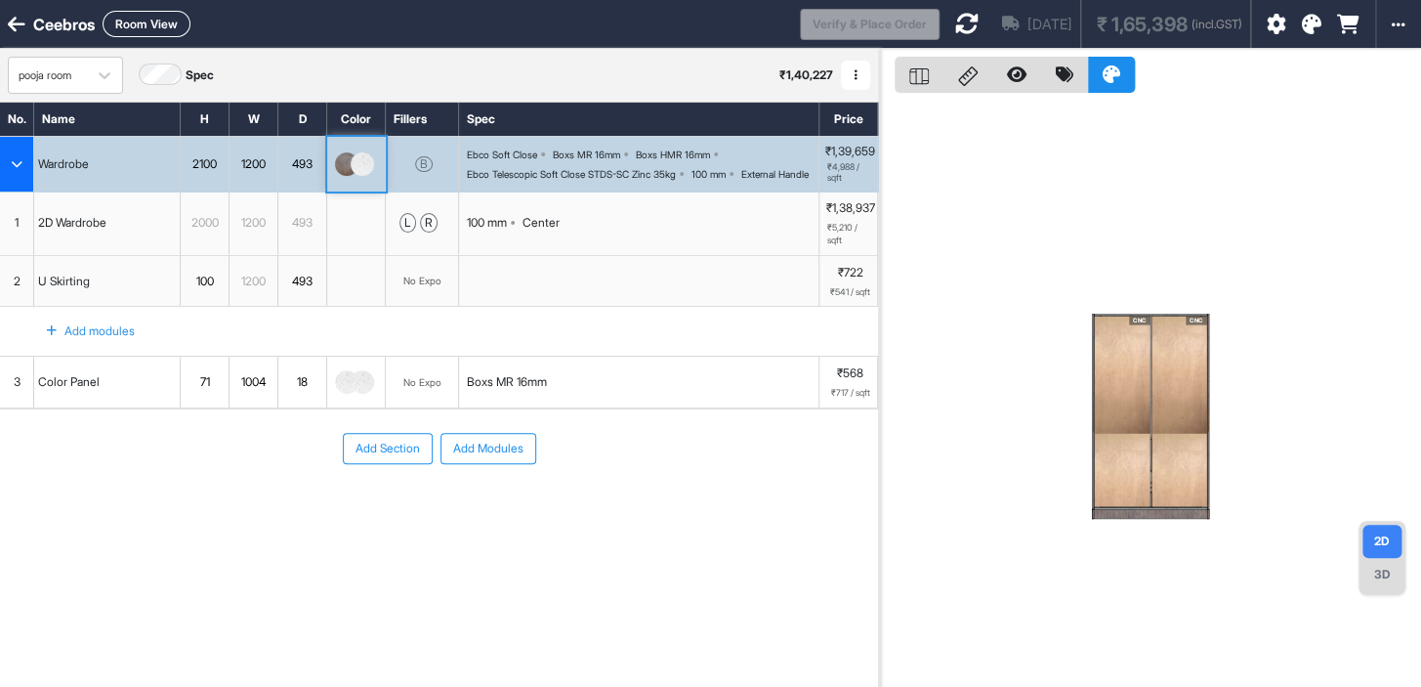
click at [358, 163] on img "button" at bounding box center [362, 163] width 23 height 23
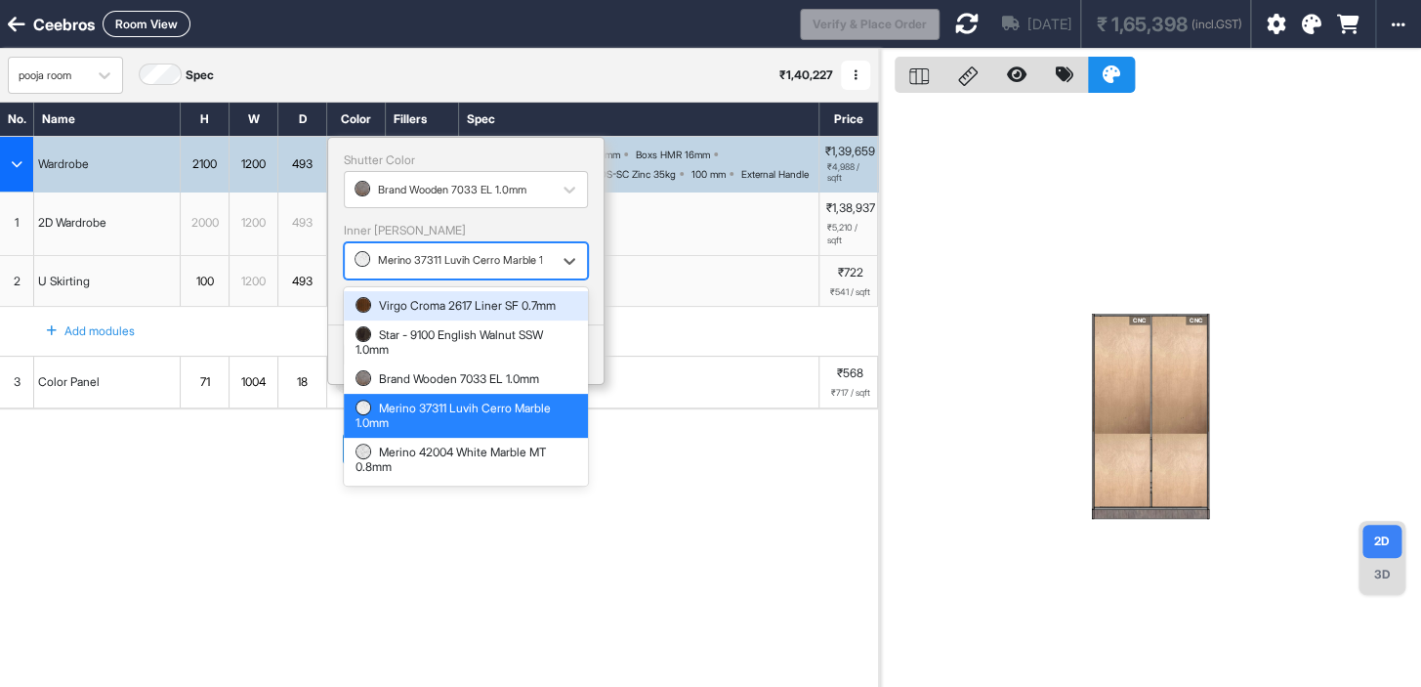
click at [469, 265] on div "button" at bounding box center [449, 261] width 188 height 18
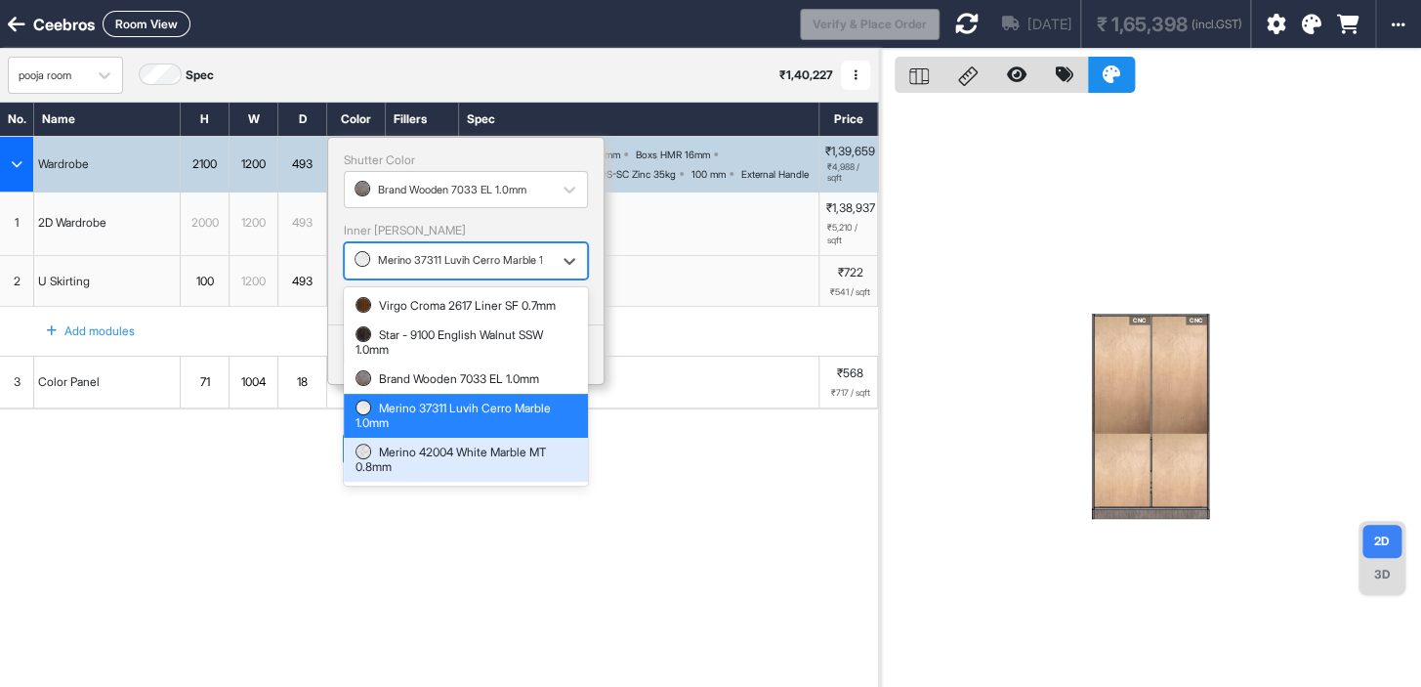
click at [427, 458] on div "Merino 42004 White Marble MT 0.8mm" at bounding box center [466, 459] width 221 height 28
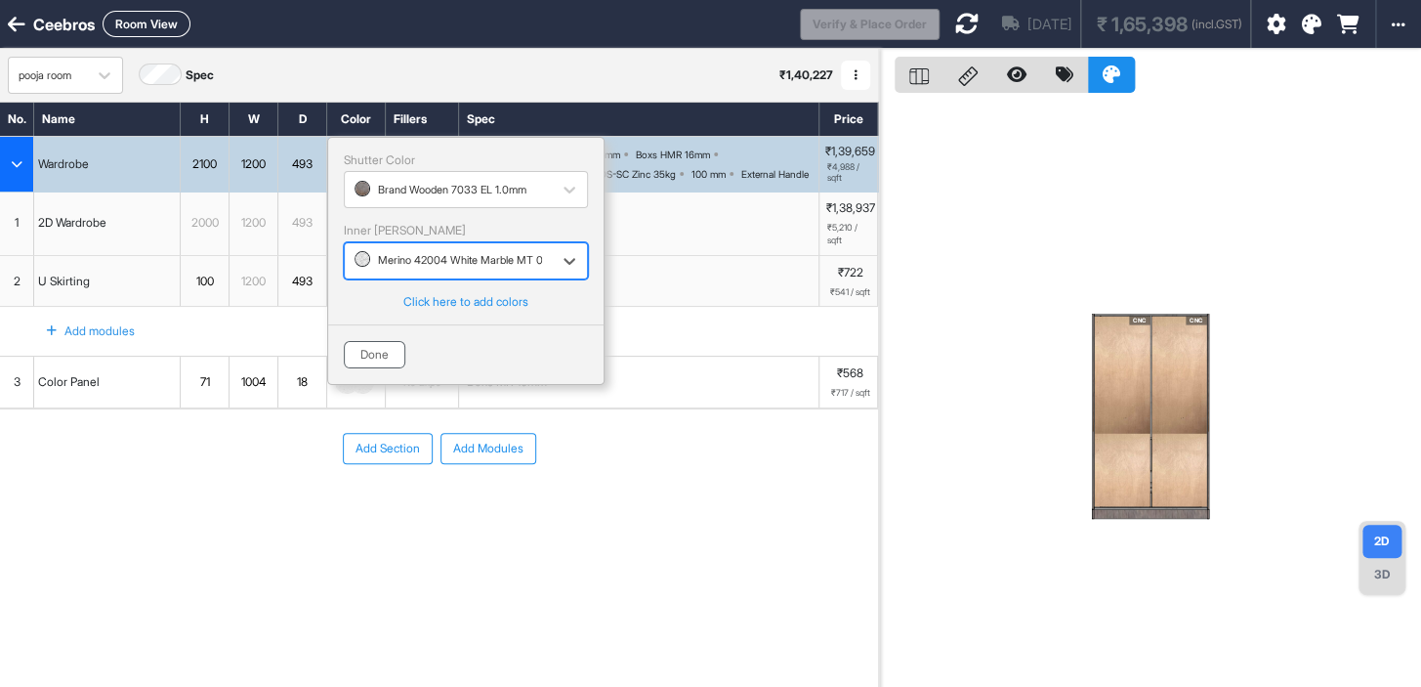
click at [360, 350] on button "Done" at bounding box center [375, 354] width 62 height 27
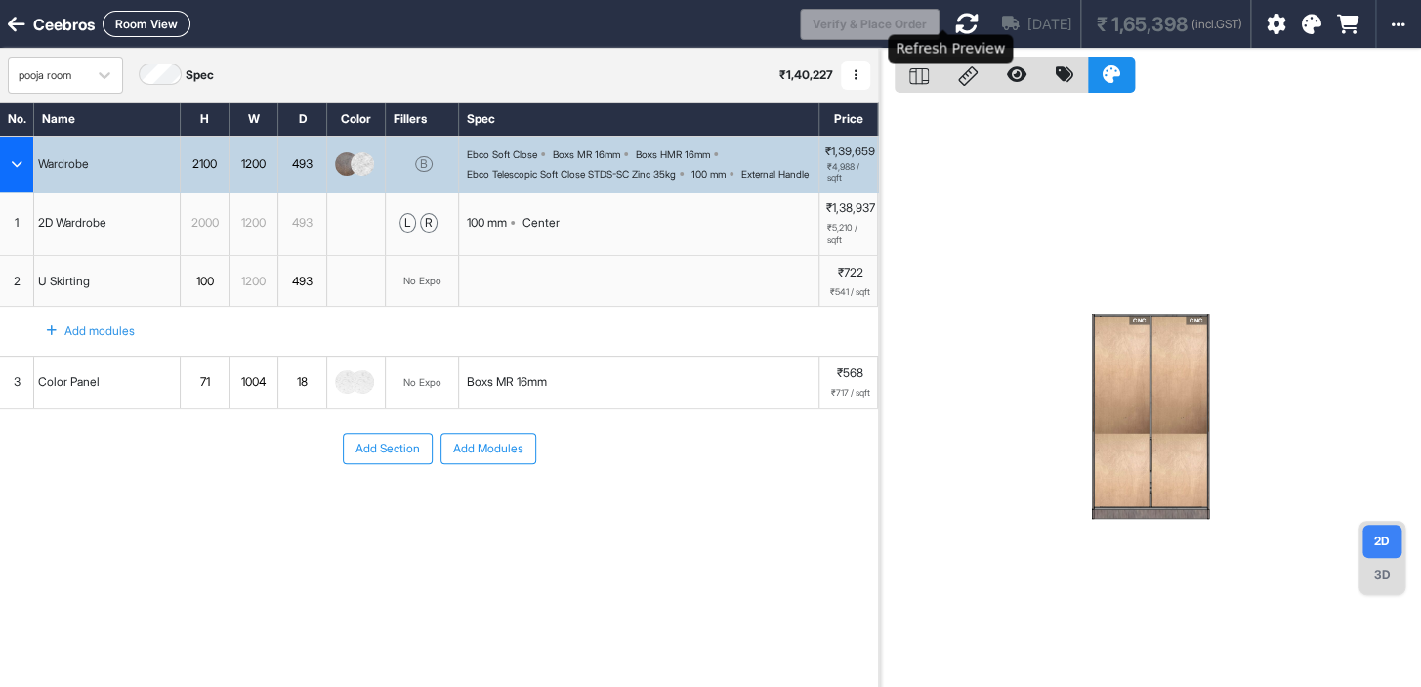
click at [955, 21] on icon at bounding box center [966, 23] width 23 height 23
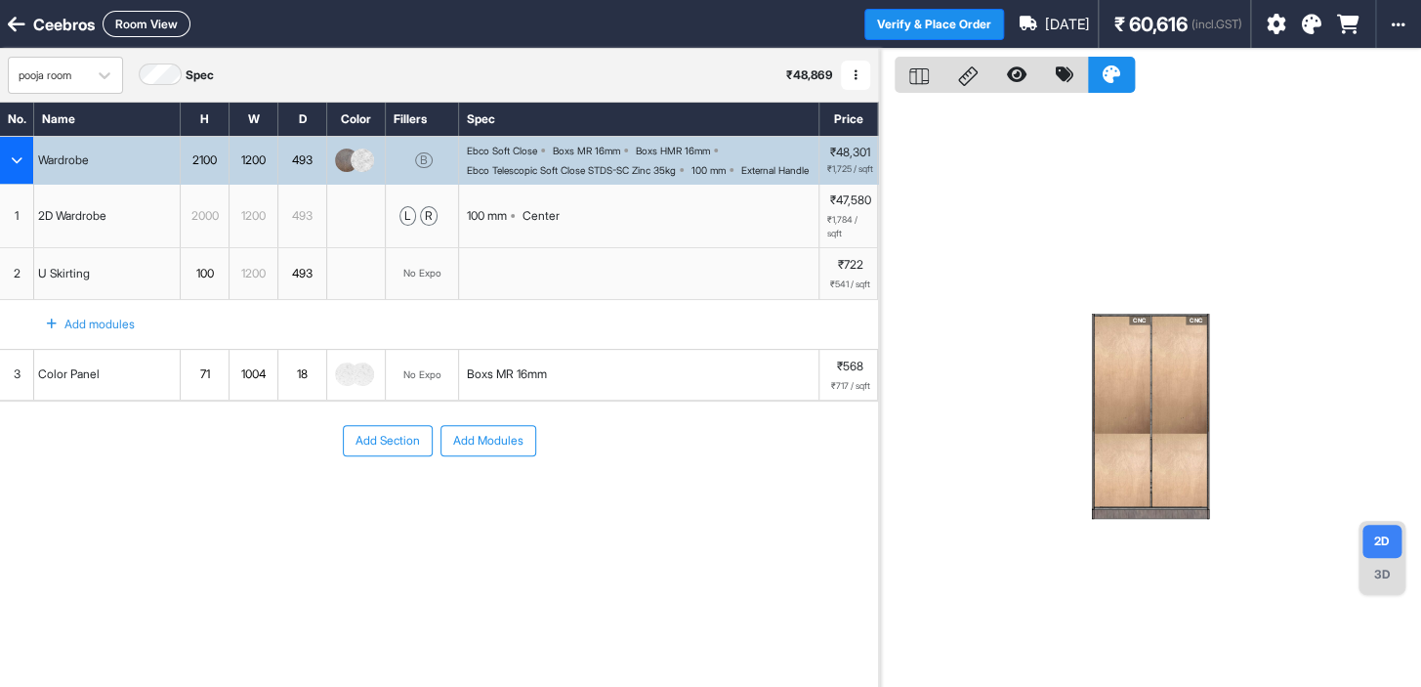
click at [342, 386] on img at bounding box center [346, 373] width 23 height 23
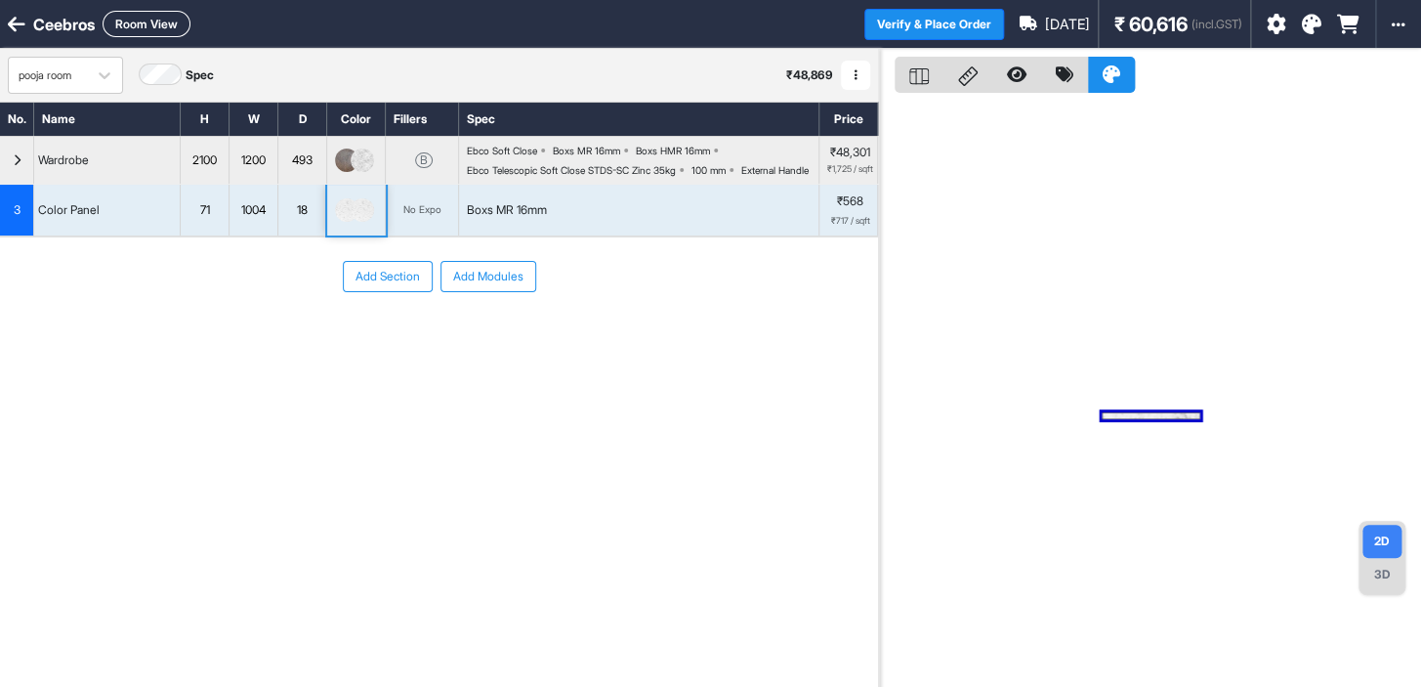
click at [352, 222] on img at bounding box center [362, 209] width 23 height 23
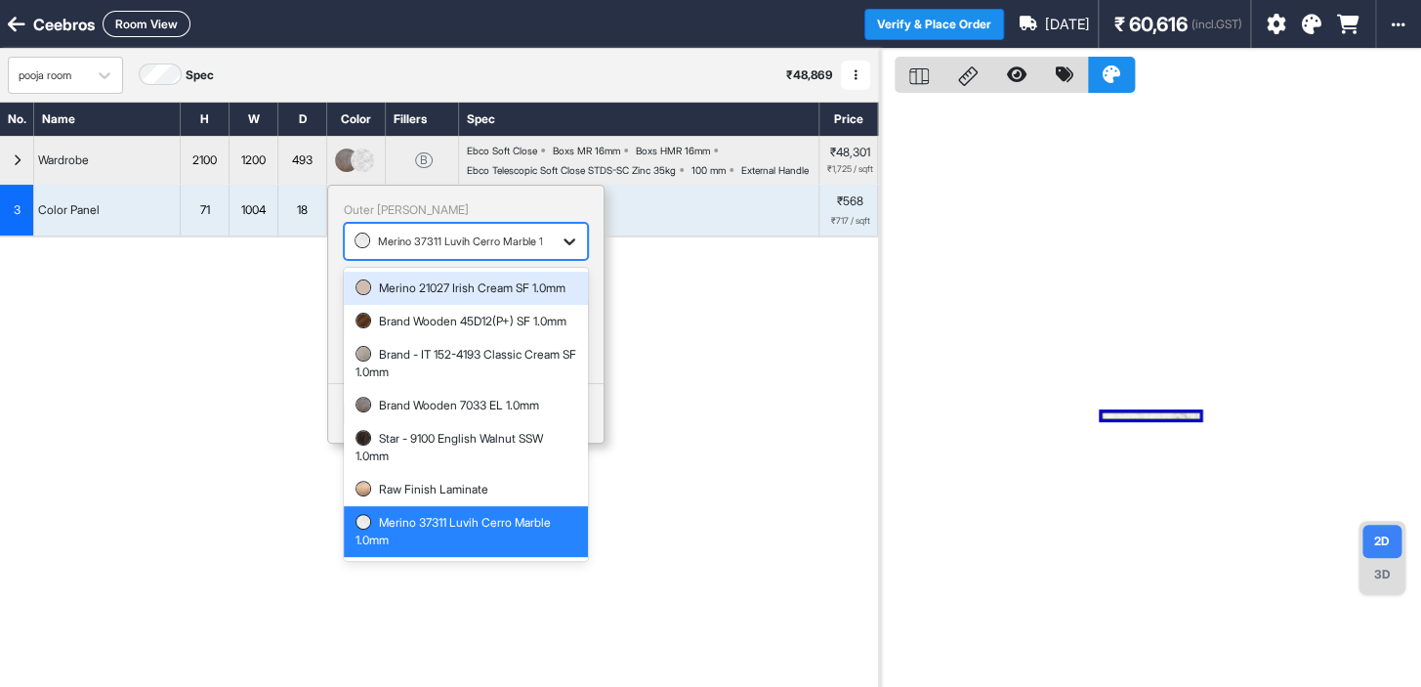
click at [572, 245] on icon at bounding box center [570, 241] width 12 height 7
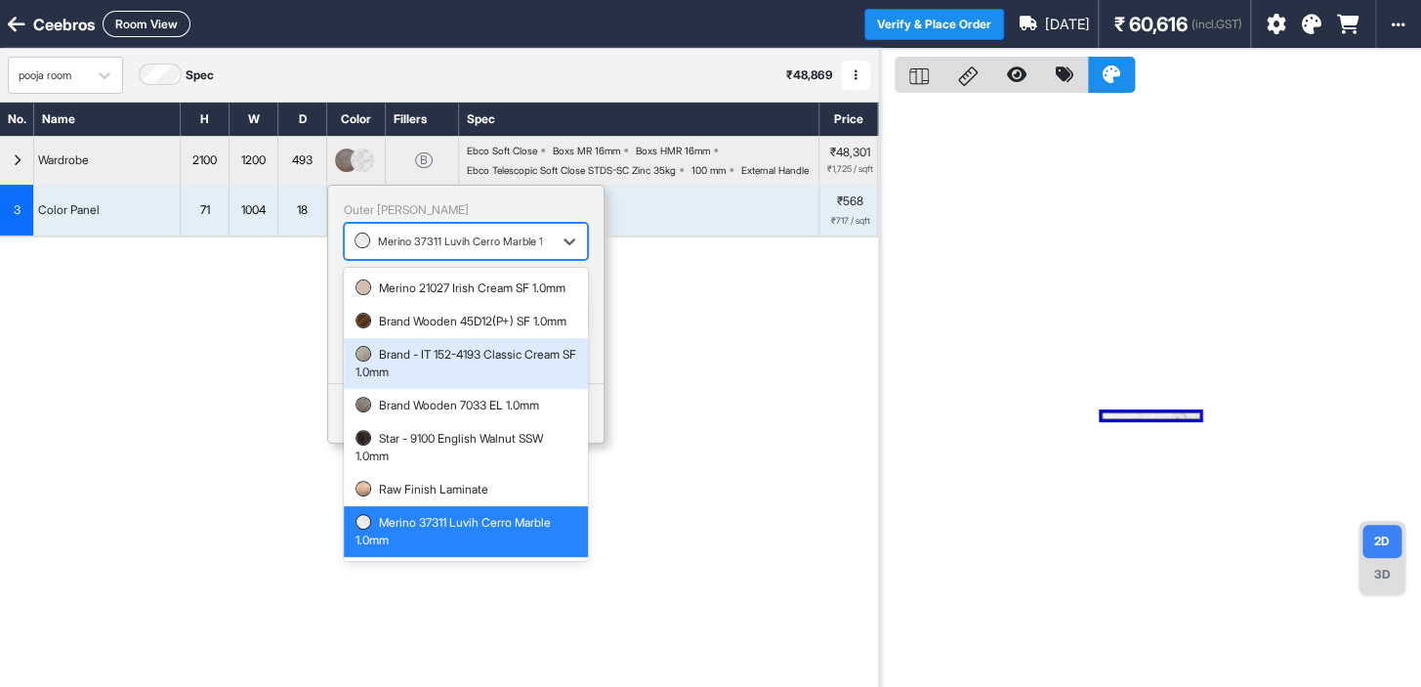
click at [266, 378] on div "Add Section Add Modules" at bounding box center [439, 334] width 878 height 195
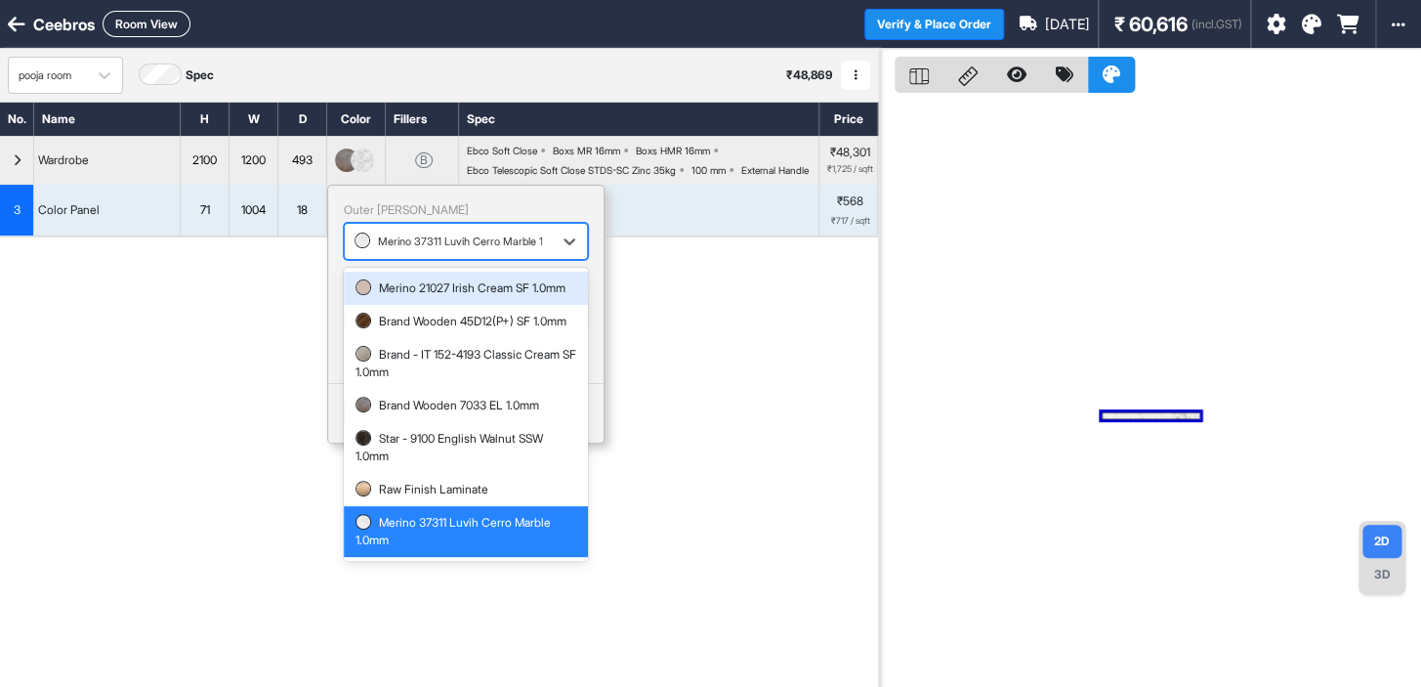
click at [443, 252] on div at bounding box center [449, 241] width 188 height 21
click at [436, 252] on div at bounding box center [449, 241] width 188 height 21
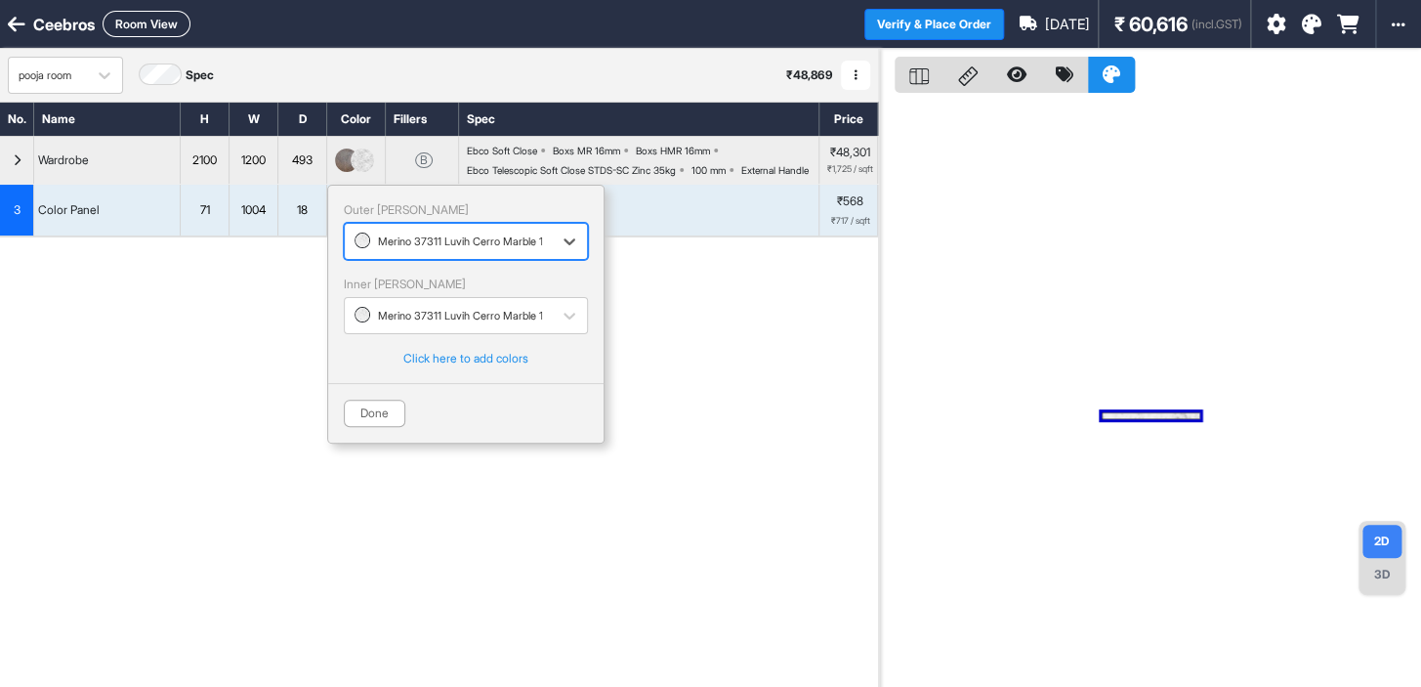
click at [436, 252] on div at bounding box center [449, 241] width 188 height 21
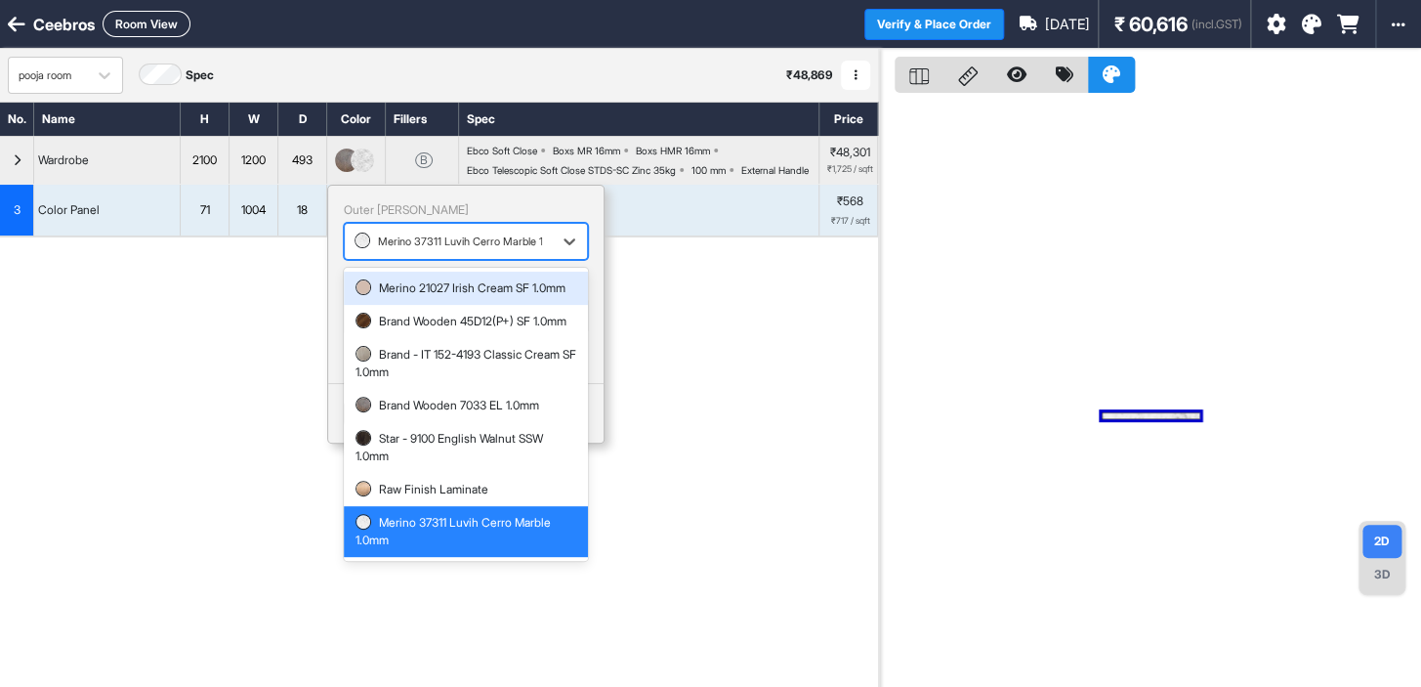
click at [436, 252] on div at bounding box center [449, 241] width 188 height 21
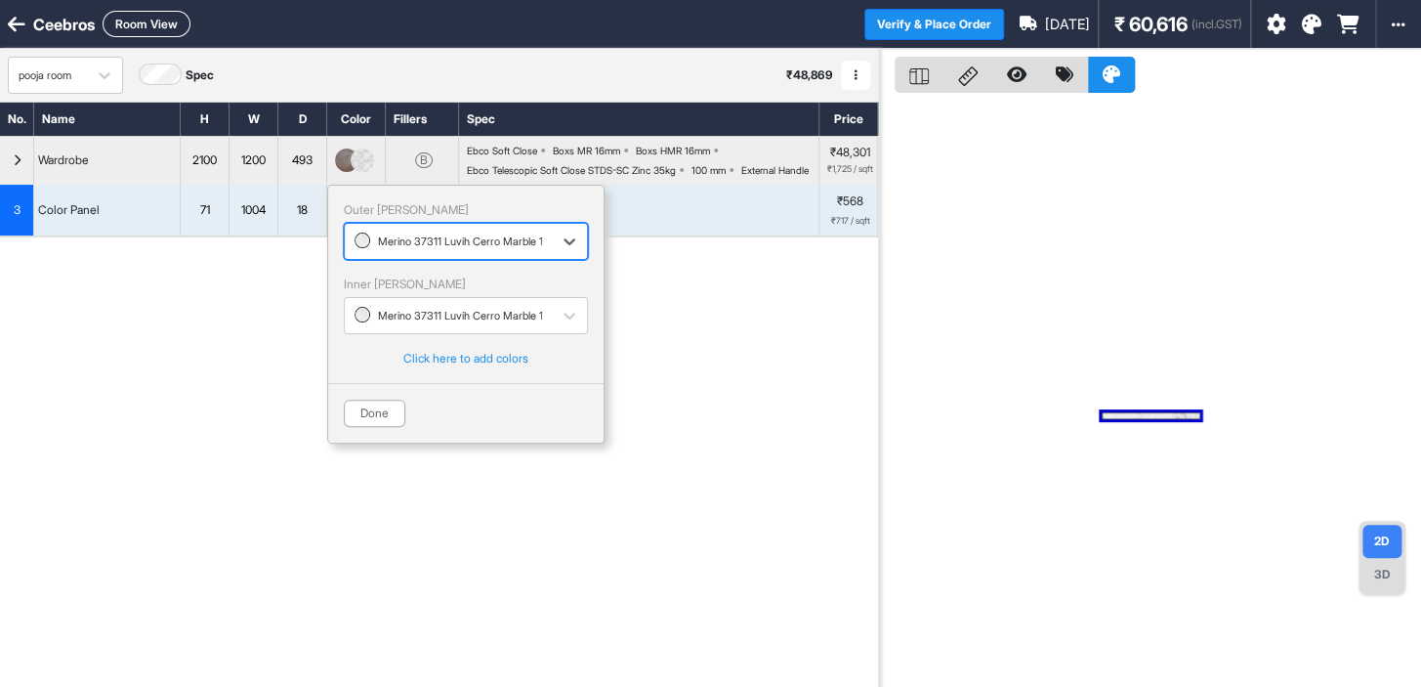
click at [436, 252] on div at bounding box center [449, 241] width 188 height 21
click at [574, 245] on icon at bounding box center [570, 241] width 12 height 7
click at [518, 252] on div at bounding box center [449, 241] width 188 height 21
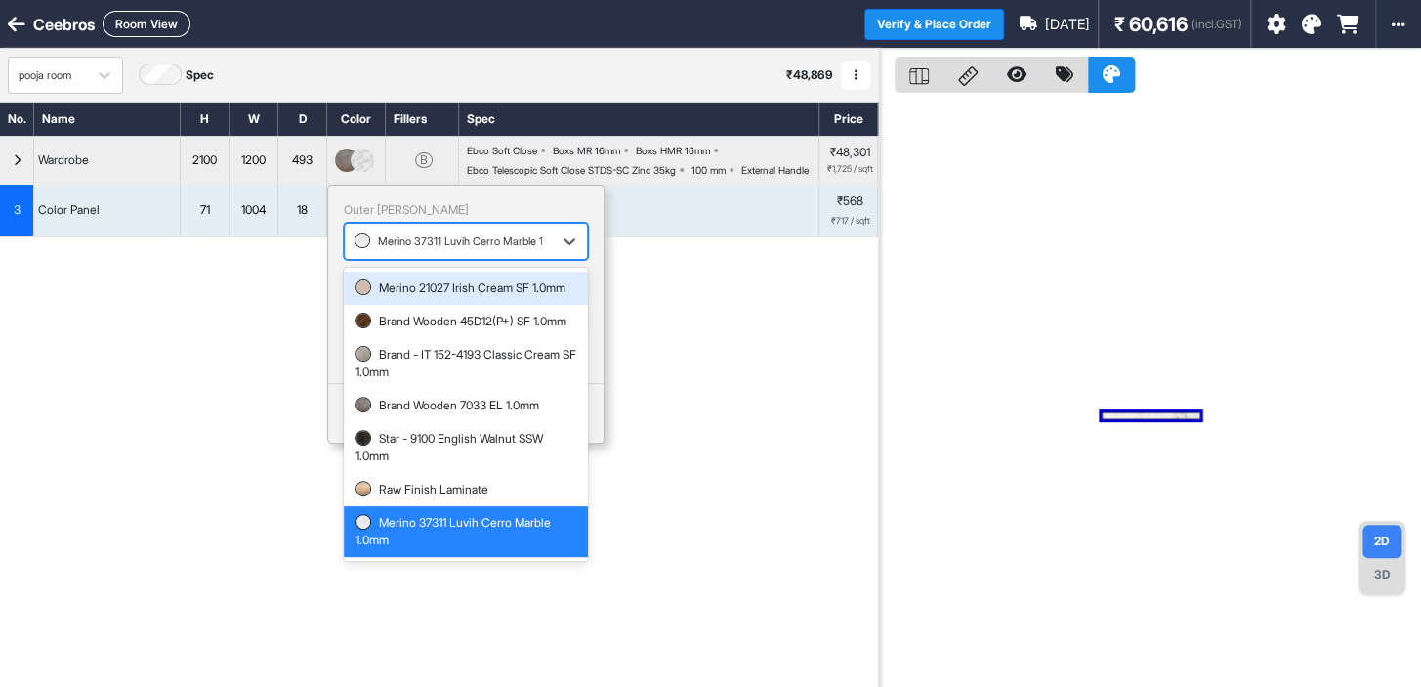
click at [518, 252] on div at bounding box center [449, 241] width 188 height 21
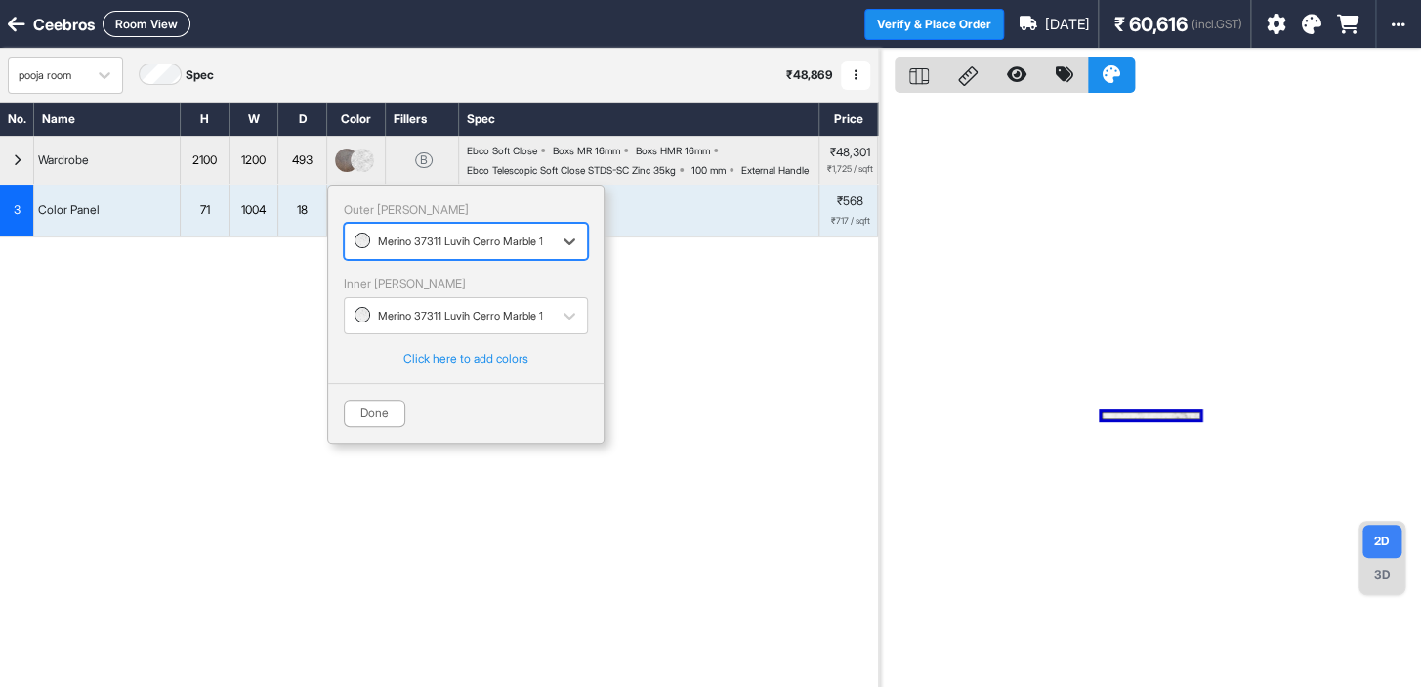
click at [517, 252] on div at bounding box center [449, 241] width 188 height 21
type input "*****"
click at [552, 389] on div "Outer [PERSON_NAME] 0 results available for search term 42004. Use Up and Down …" at bounding box center [465, 314] width 277 height 259
click at [498, 326] on div at bounding box center [449, 315] width 188 height 21
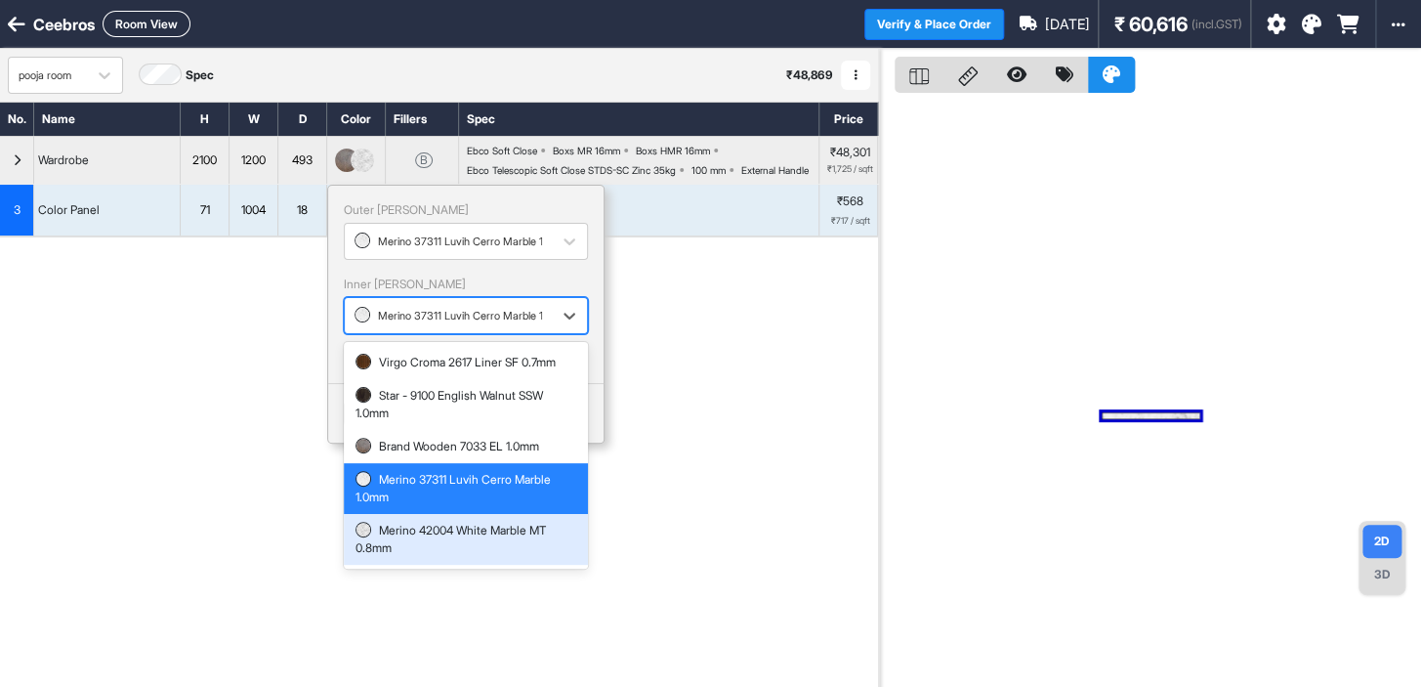
click at [454, 549] on div "Merino 42004 White Marble MT 0.8mm" at bounding box center [466, 539] width 221 height 35
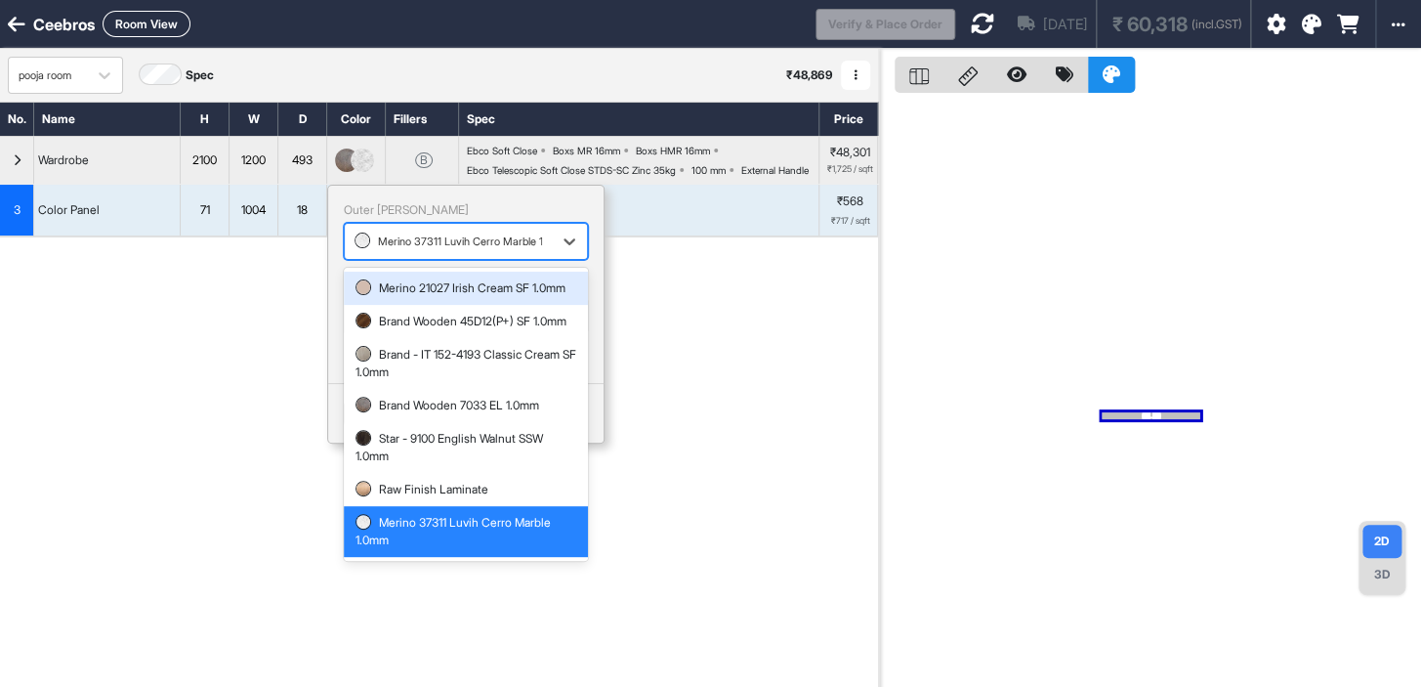
click at [465, 252] on div at bounding box center [449, 241] width 188 height 21
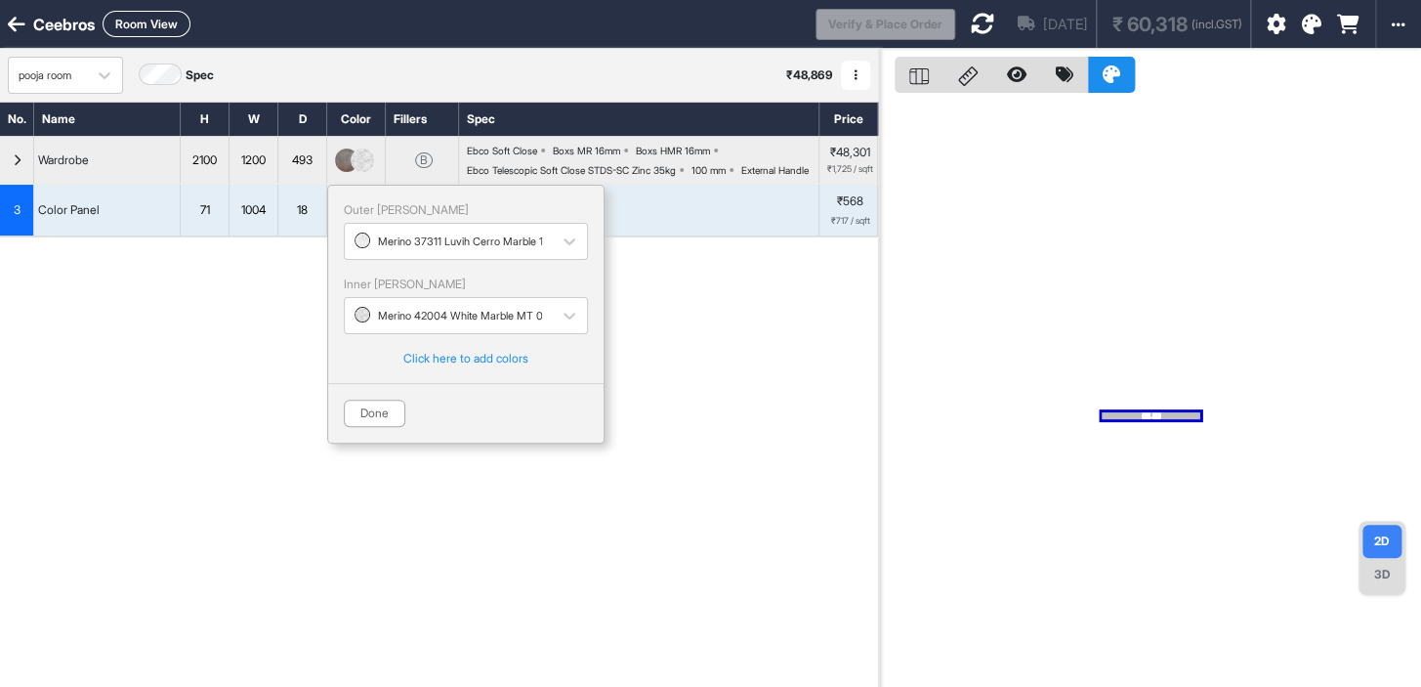
click at [593, 427] on div "Done" at bounding box center [465, 405] width 275 height 44
click at [240, 345] on div "Add Section Add Modules" at bounding box center [439, 334] width 878 height 195
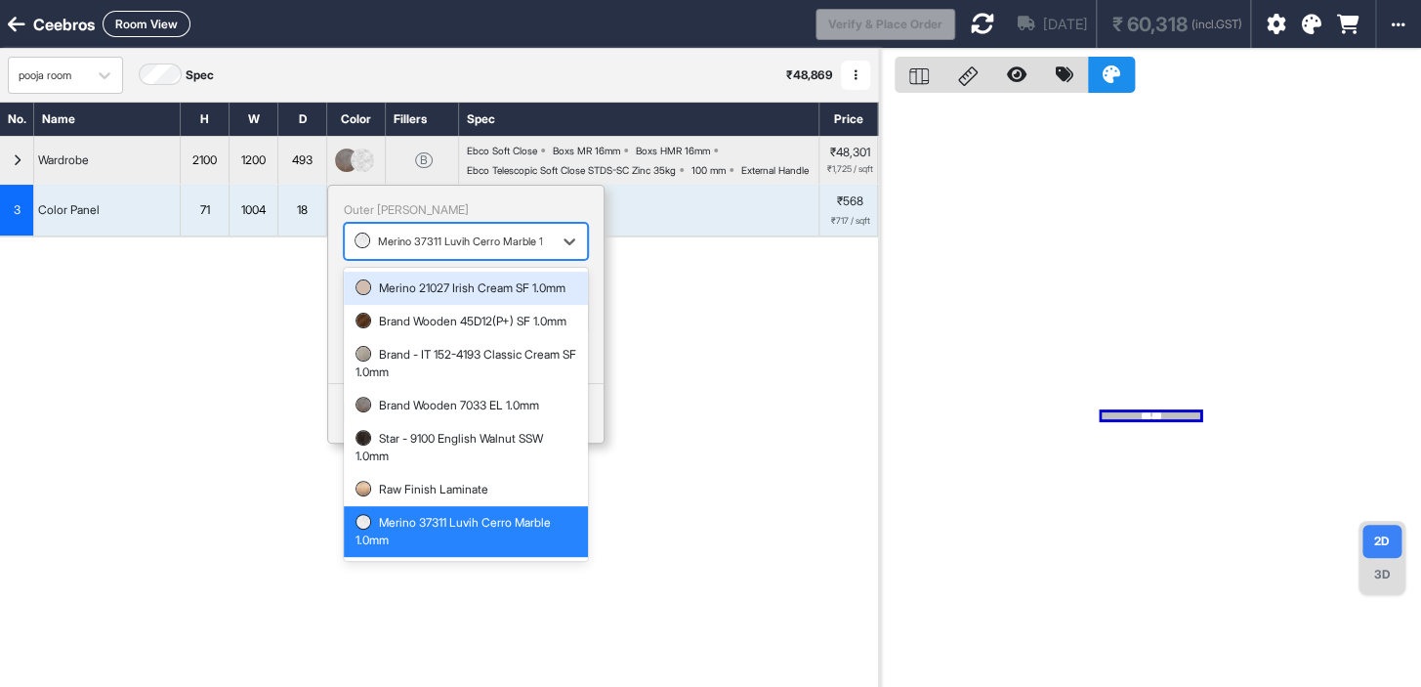
click at [435, 252] on div at bounding box center [449, 241] width 188 height 21
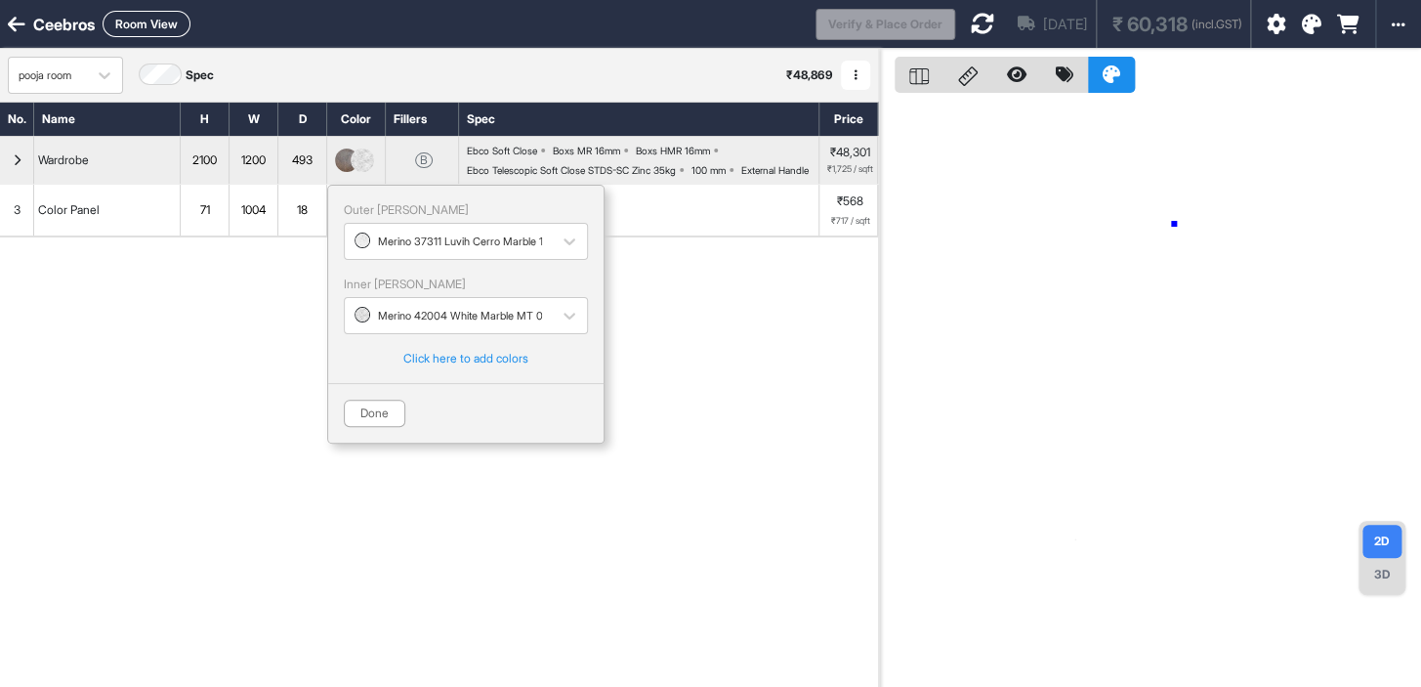
drag, startPoint x: 1174, startPoint y: 224, endPoint x: 1290, endPoint y: 54, distance: 205.9
click at [1176, 220] on div at bounding box center [1150, 392] width 542 height 687
click at [1302, 23] on icon at bounding box center [1312, 25] width 20 height 20
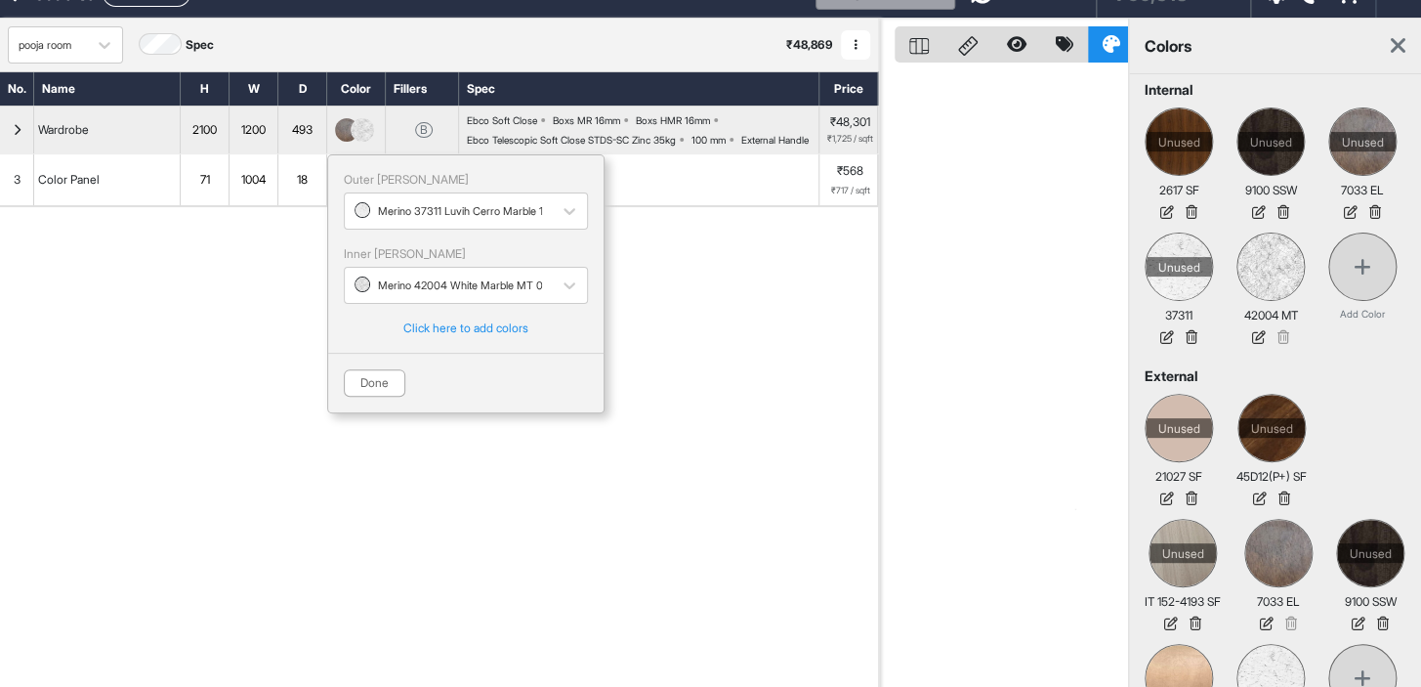
scroll to position [49, 0]
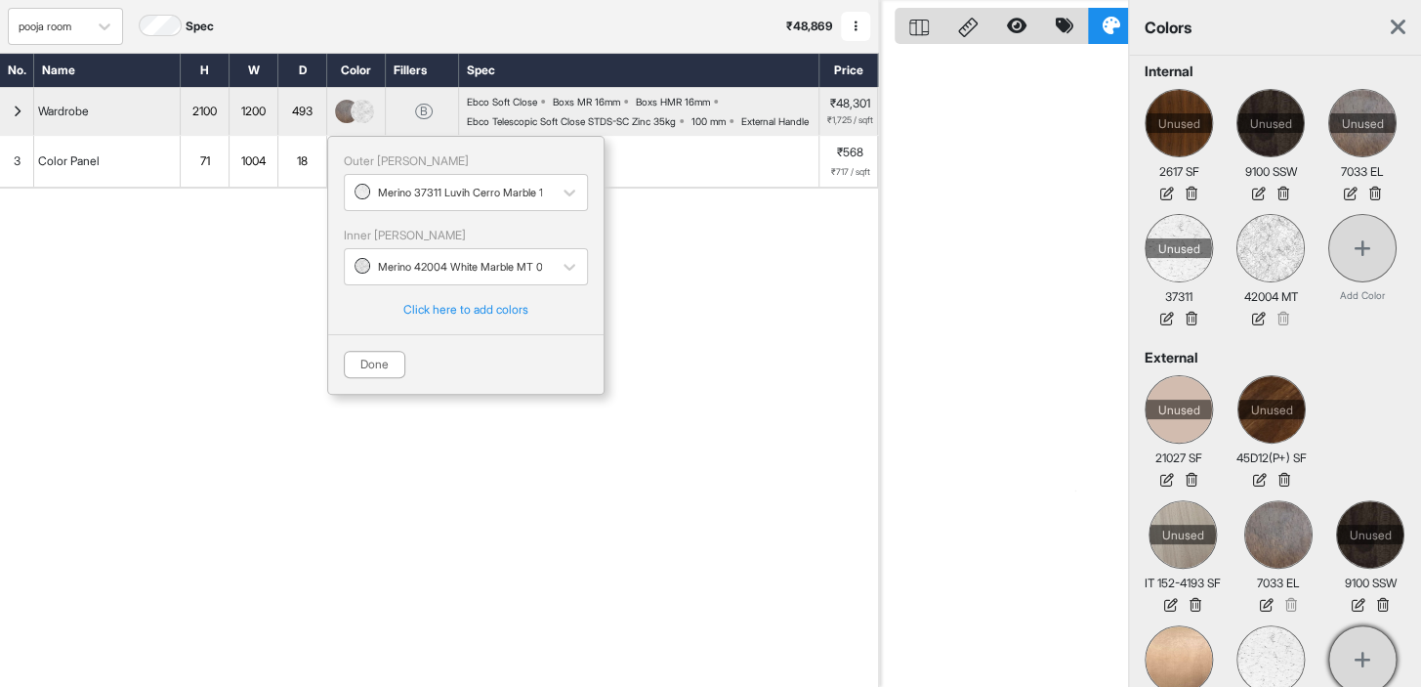
click at [1354, 669] on icon at bounding box center [1363, 660] width 18 height 20
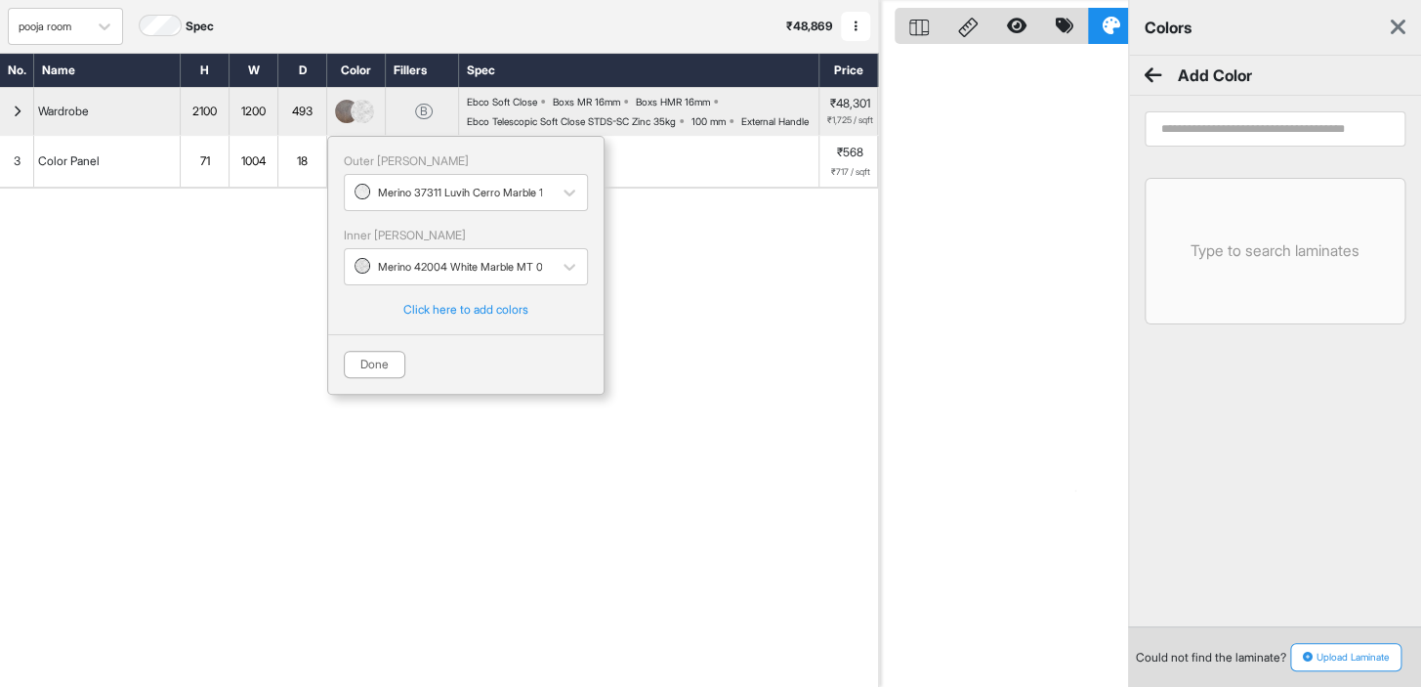
scroll to position [0, 0]
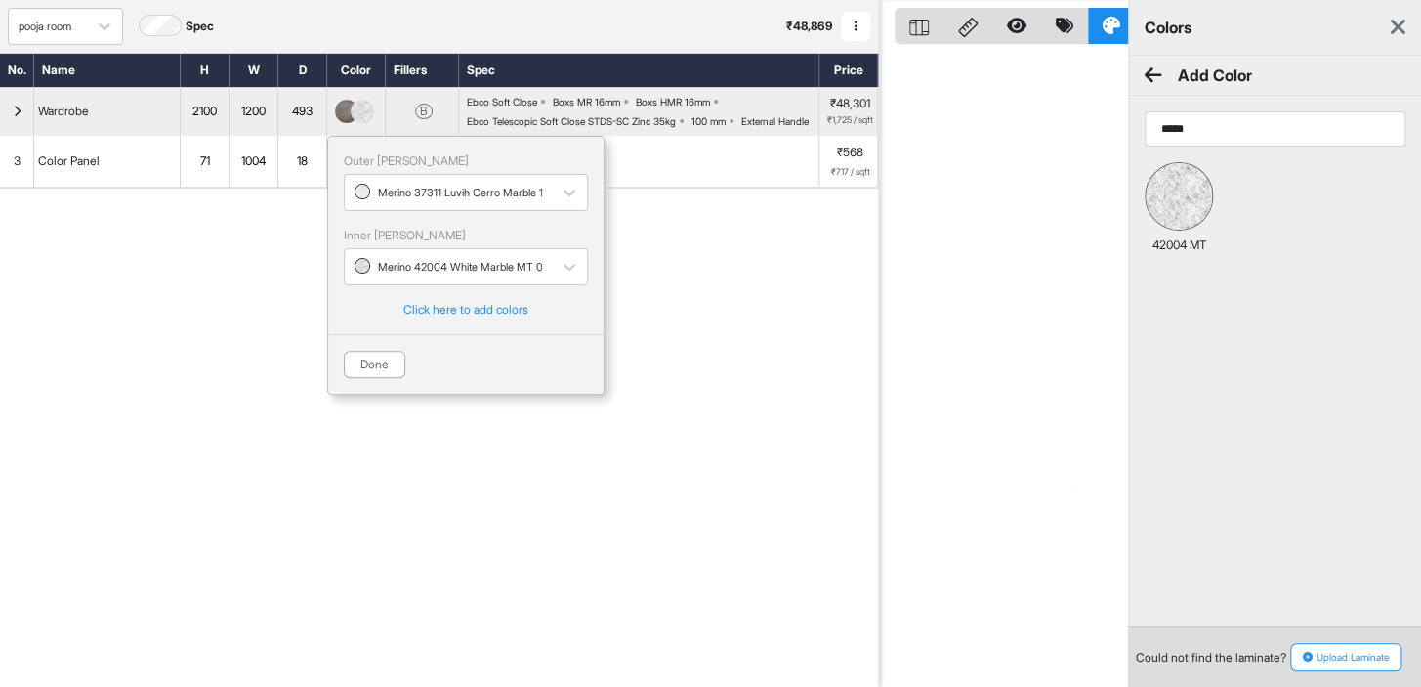
type input "*****"
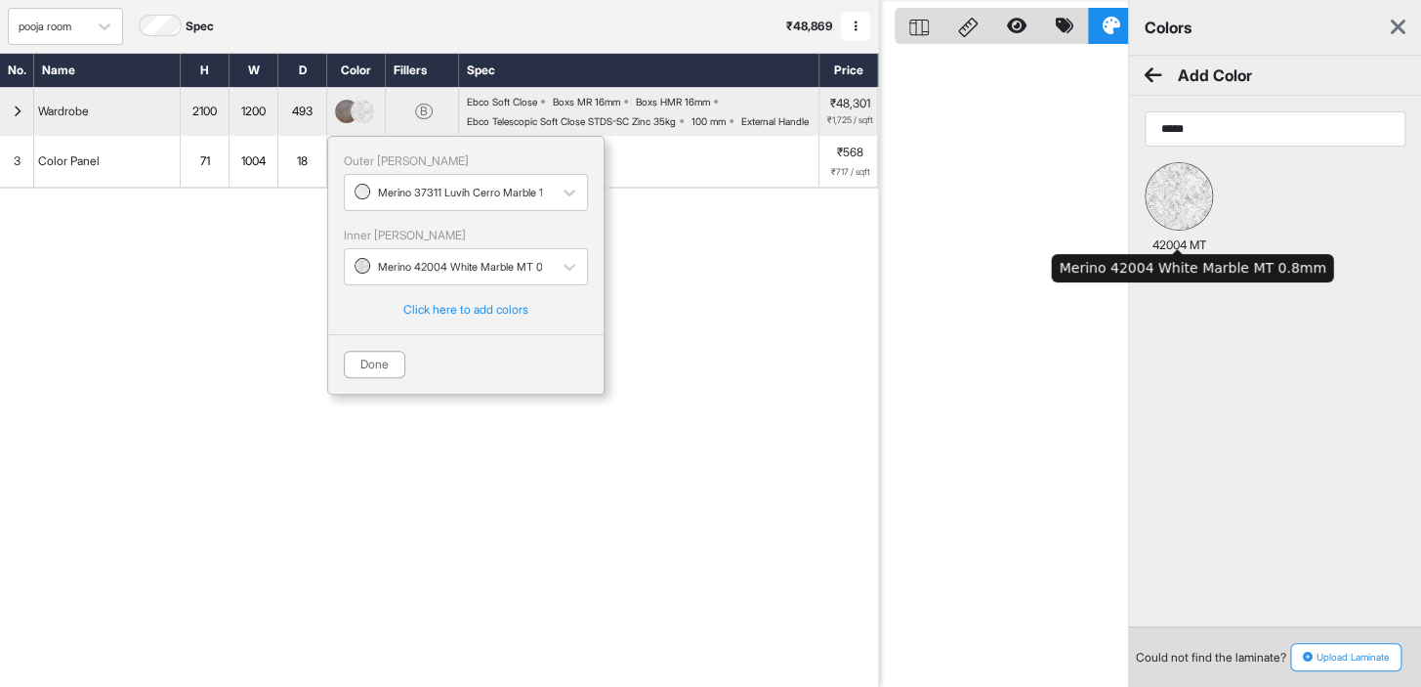
click at [1180, 194] on img at bounding box center [1179, 196] width 66 height 66
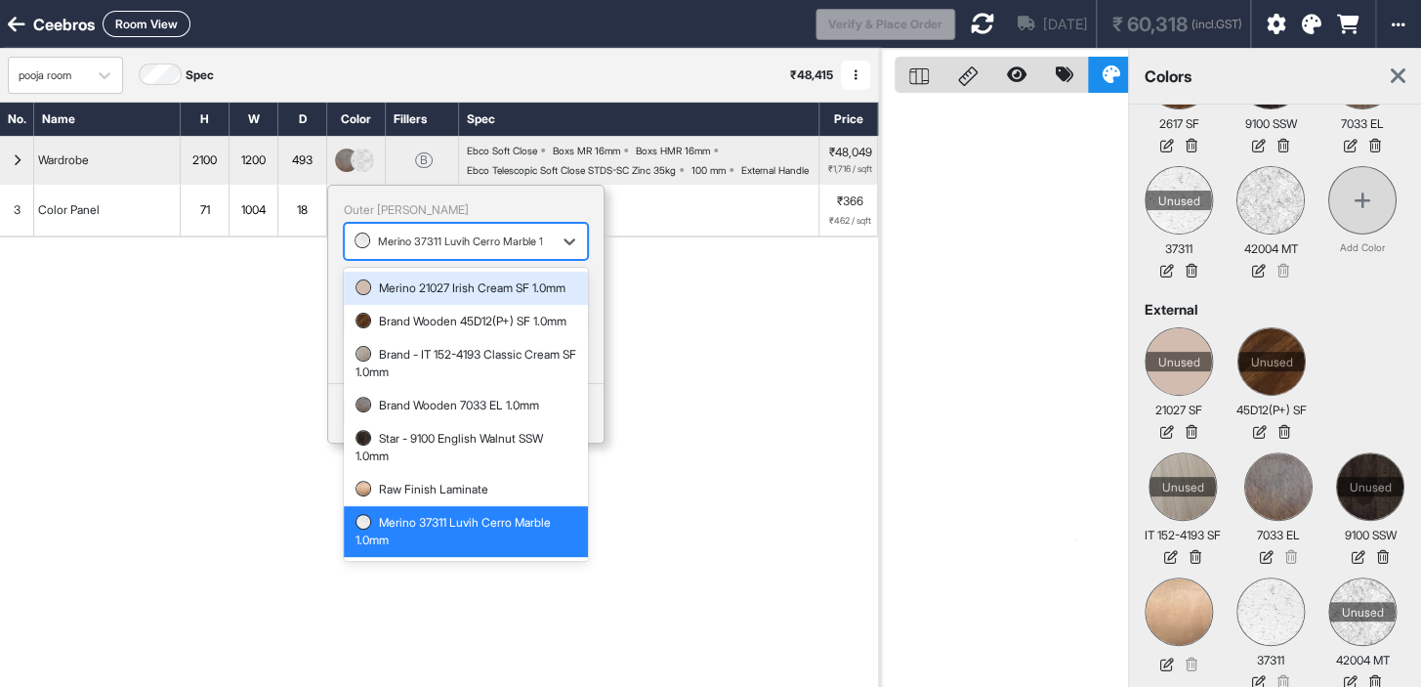
click at [459, 252] on div at bounding box center [449, 241] width 188 height 21
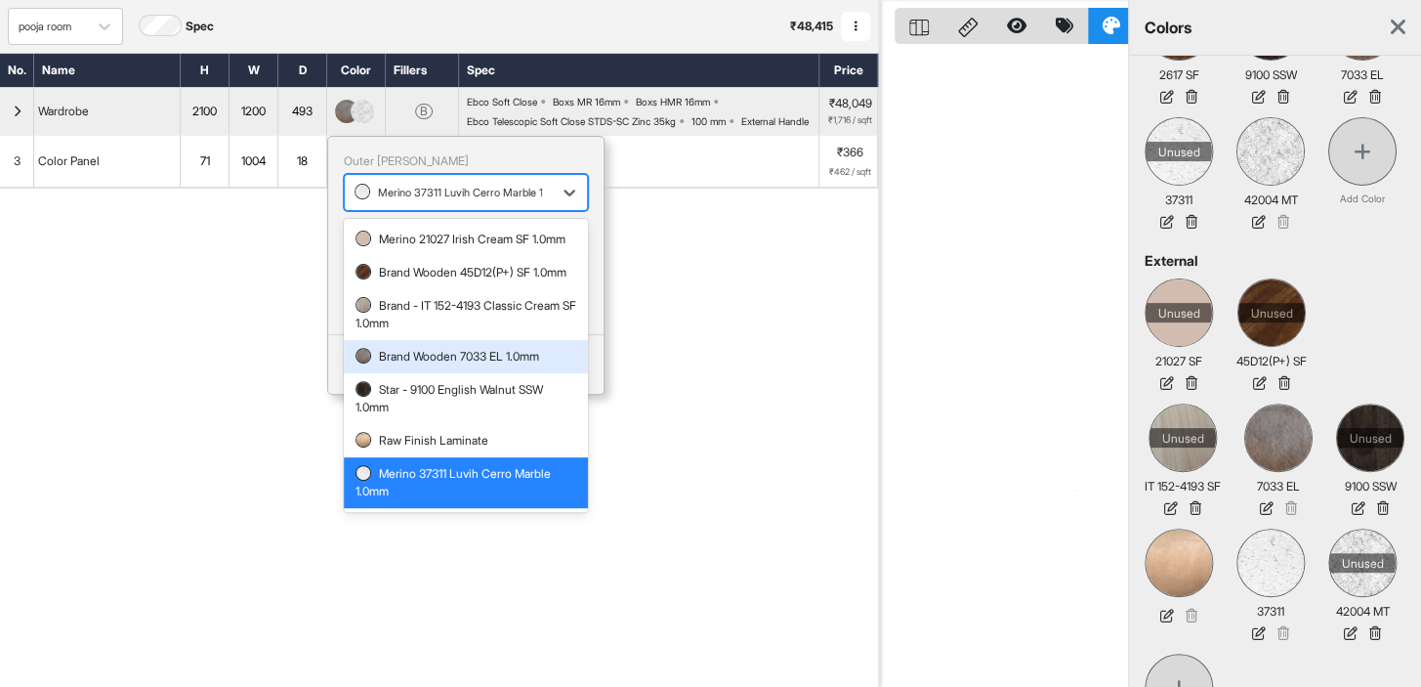
scroll to position [86, 0]
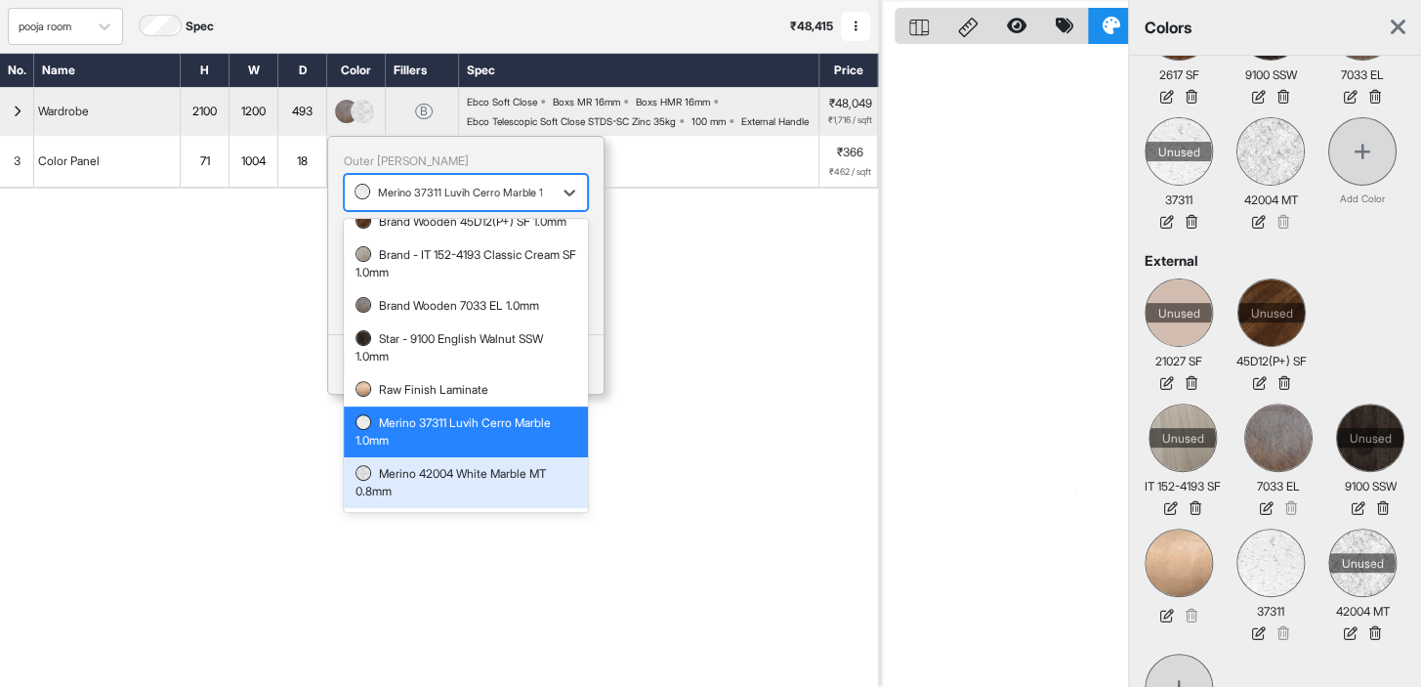
click at [469, 494] on div "Merino 42004 White Marble MT 0.8mm" at bounding box center [466, 482] width 221 height 35
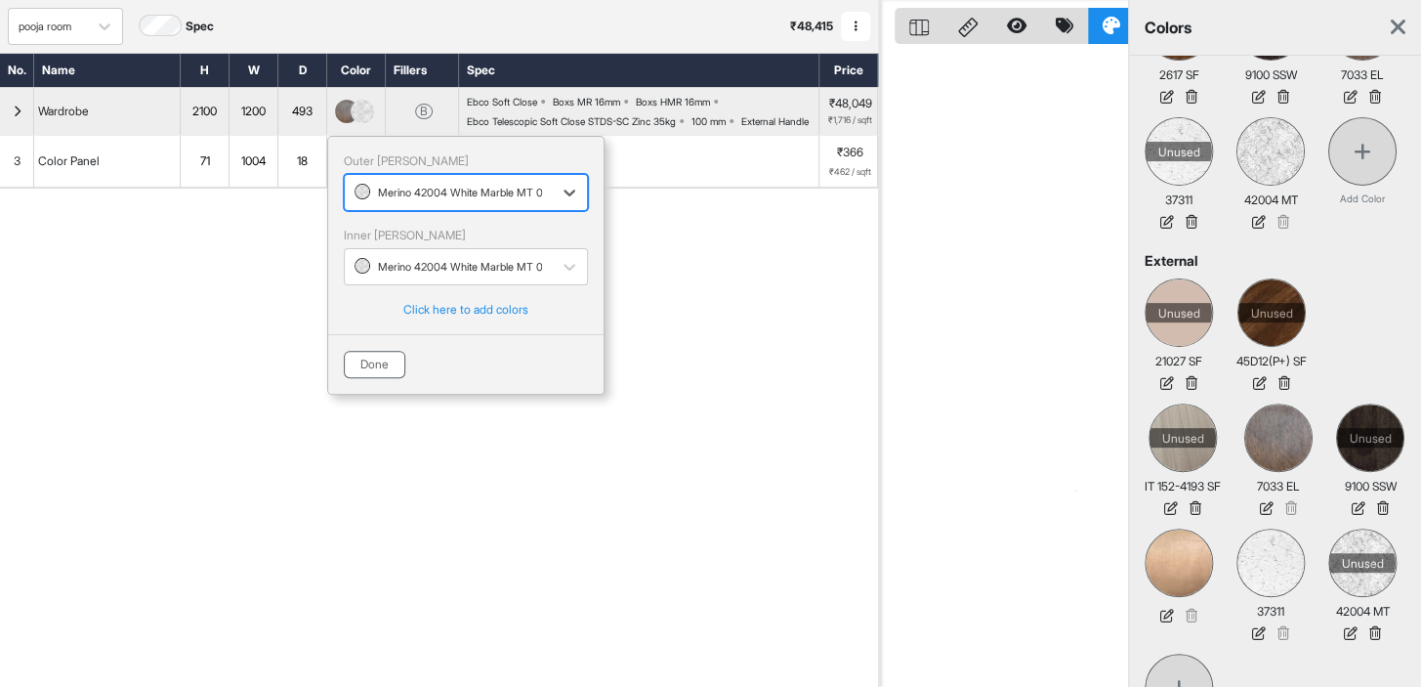
click at [370, 378] on button "Done" at bounding box center [375, 364] width 62 height 27
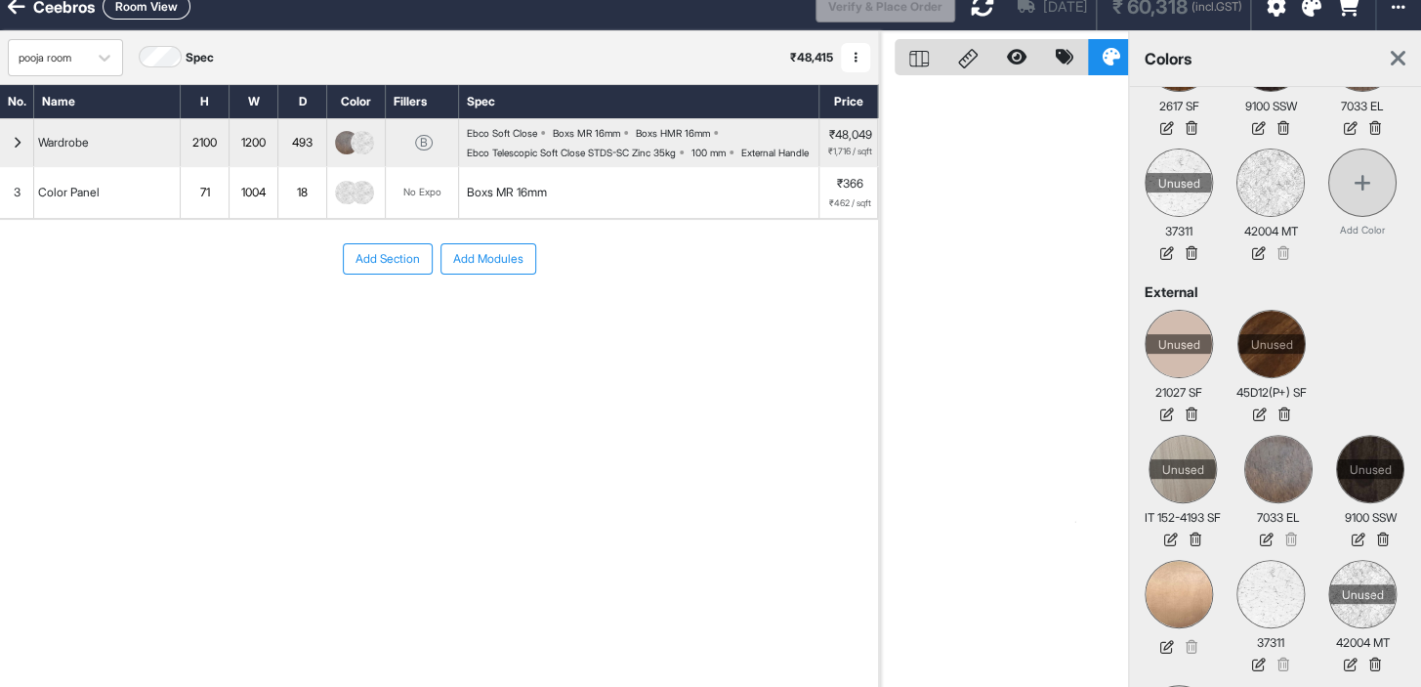
scroll to position [0, 0]
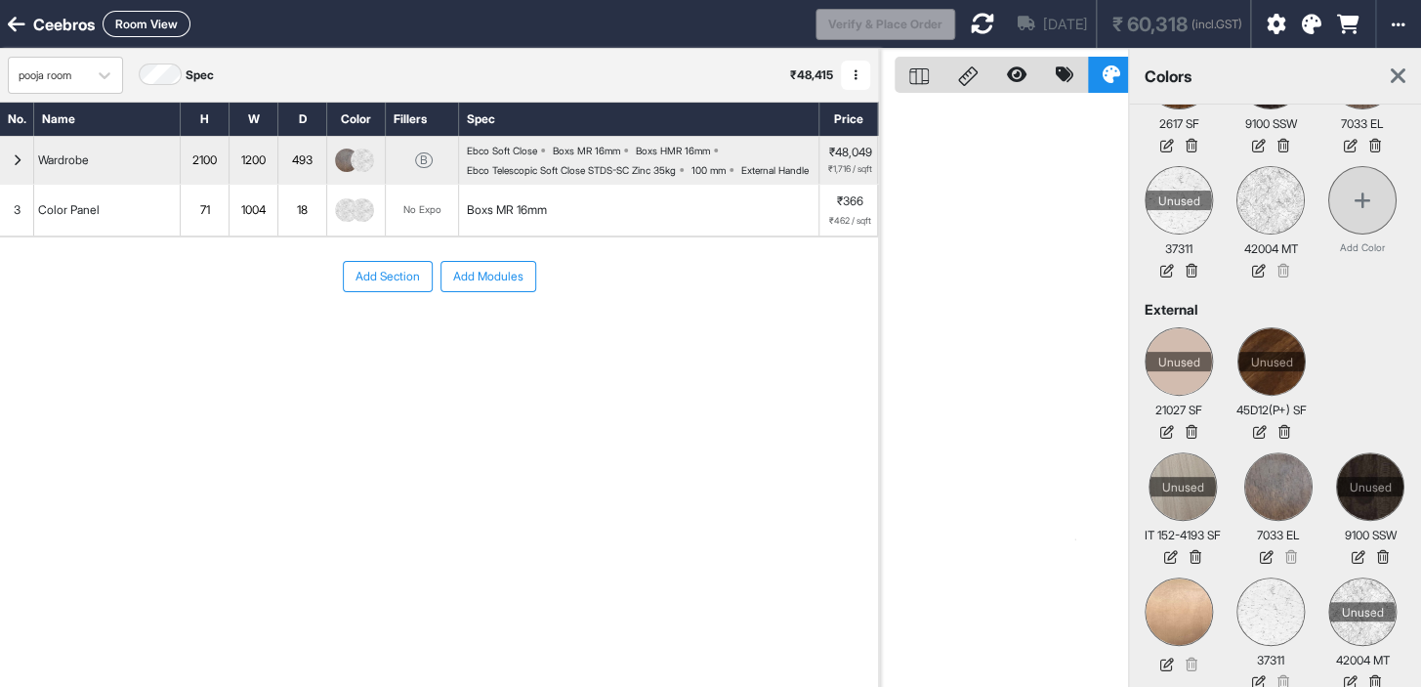
click at [19, 166] on icon "button" at bounding box center [17, 160] width 9 height 12
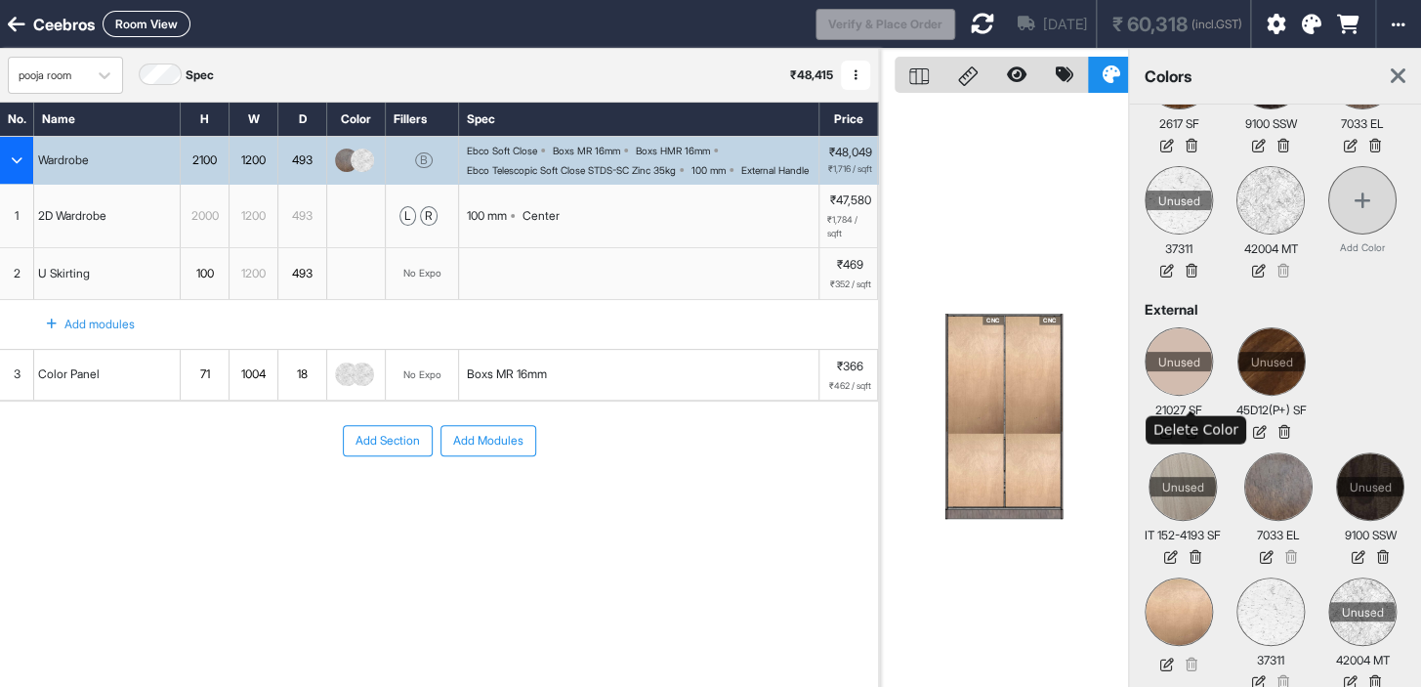
click at [1192, 419] on icon at bounding box center [1191, 431] width 23 height 25
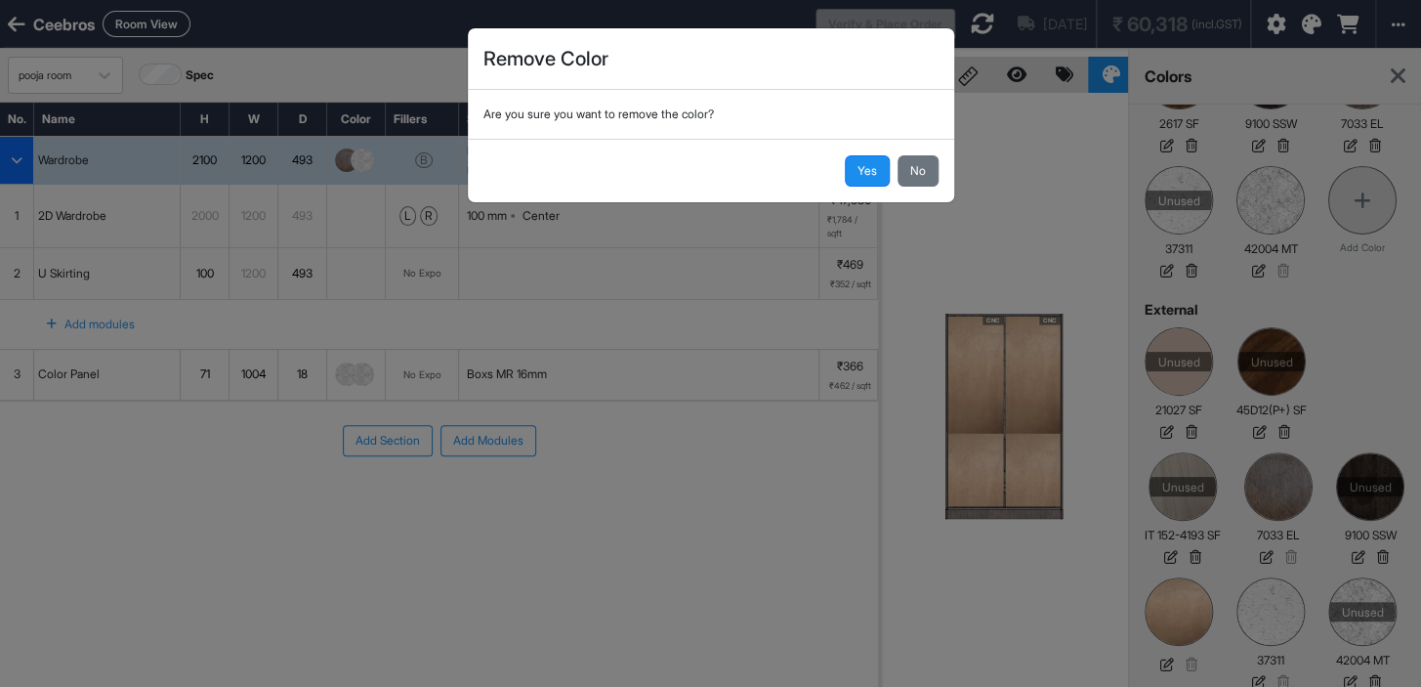
click at [866, 176] on button "Yes" at bounding box center [867, 170] width 45 height 31
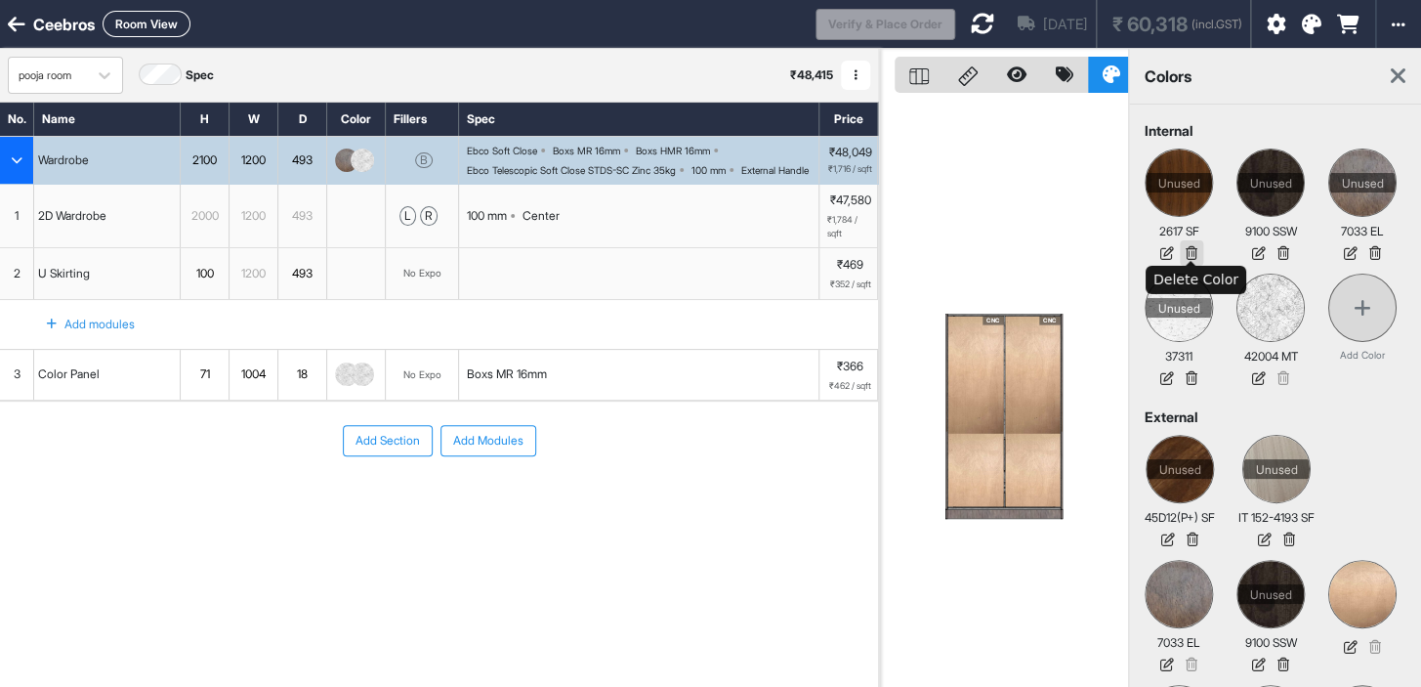
click at [1189, 256] on icon at bounding box center [1191, 252] width 23 height 25
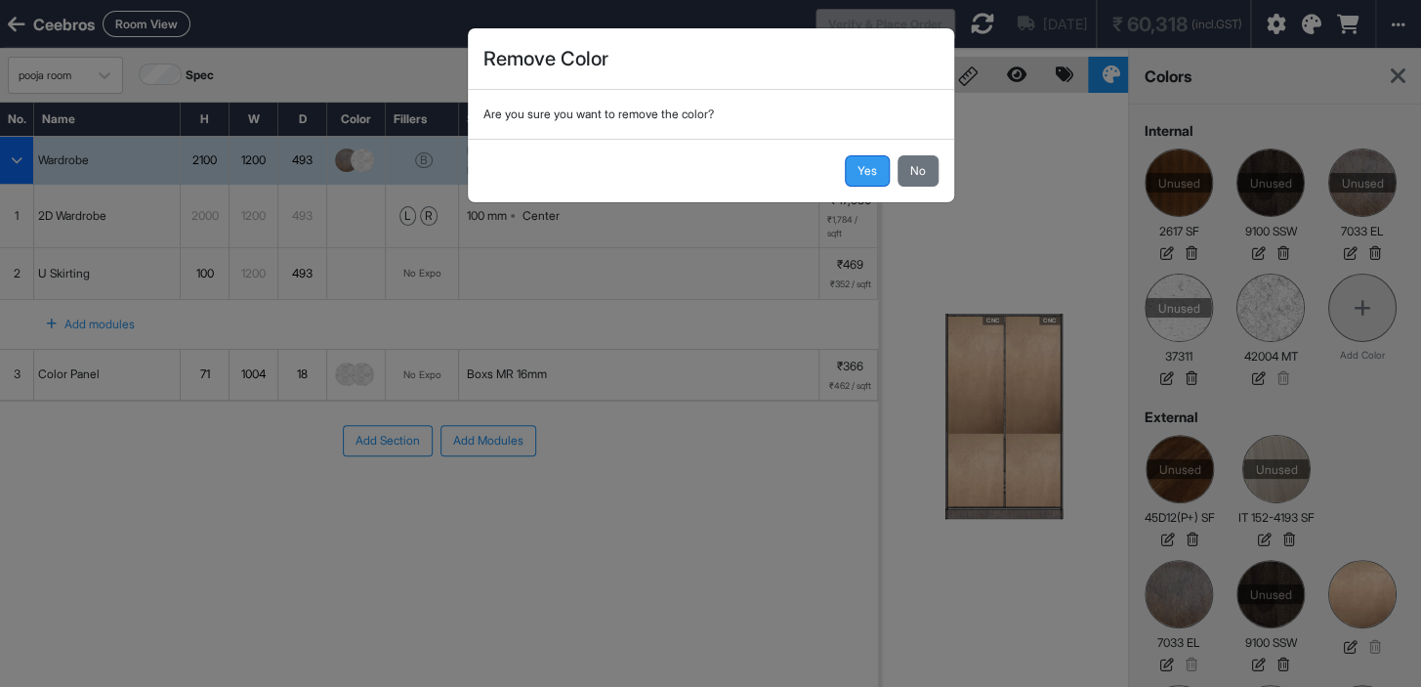
drag, startPoint x: 860, startPoint y: 164, endPoint x: 907, endPoint y: 154, distance: 47.9
click at [862, 163] on button "Yes" at bounding box center [867, 170] width 45 height 31
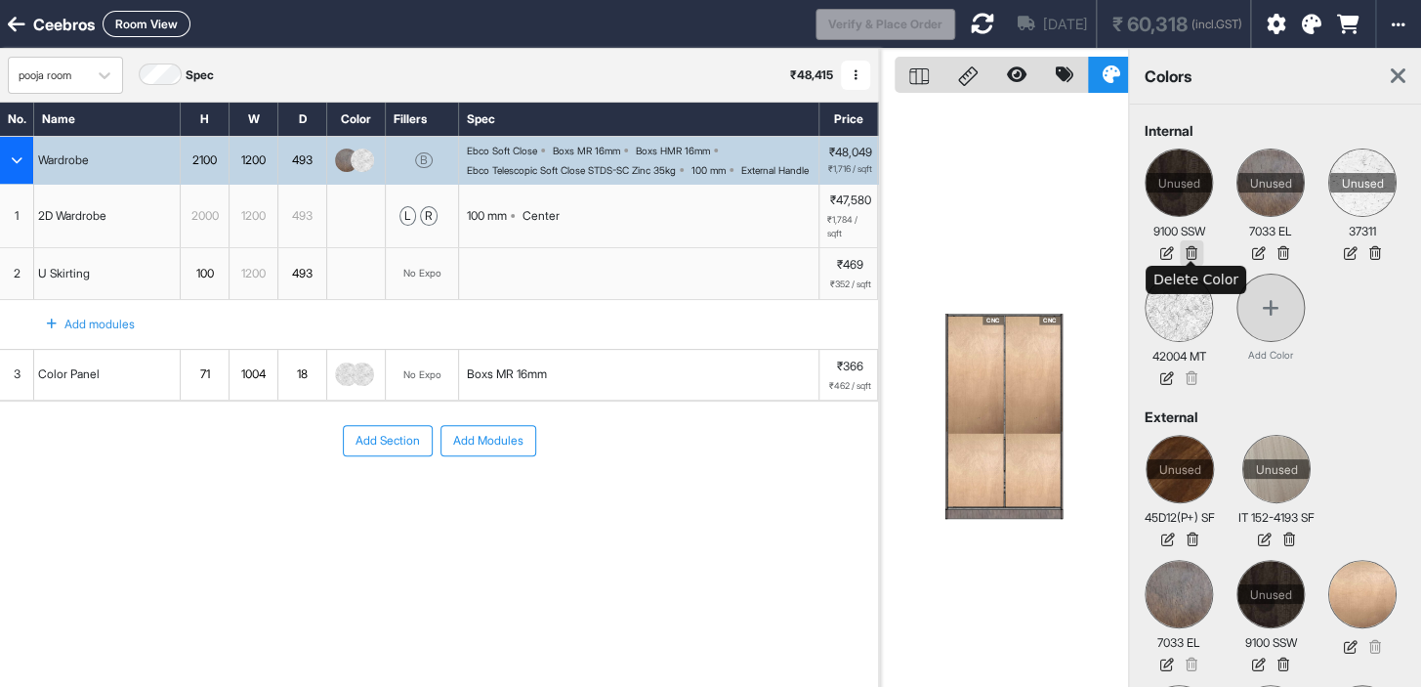
click at [1186, 255] on icon at bounding box center [1191, 252] width 23 height 25
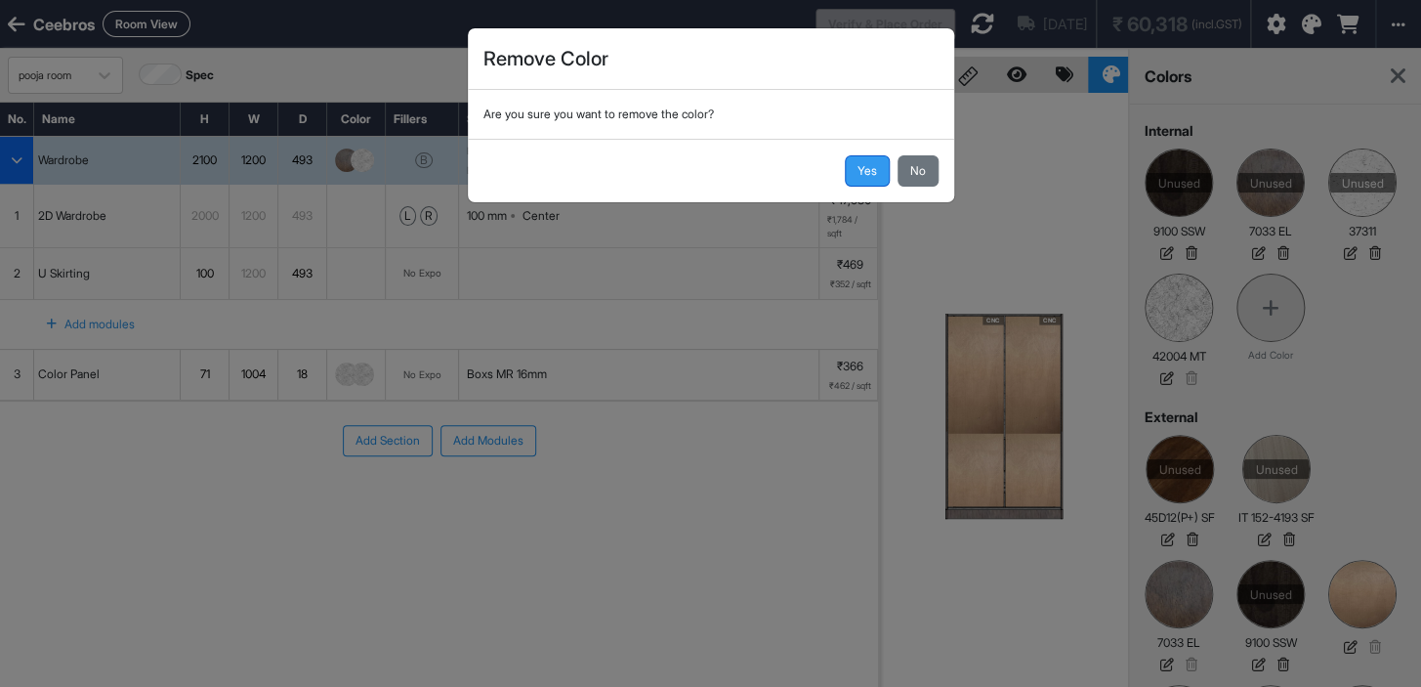
click at [861, 179] on button "Yes" at bounding box center [867, 170] width 45 height 31
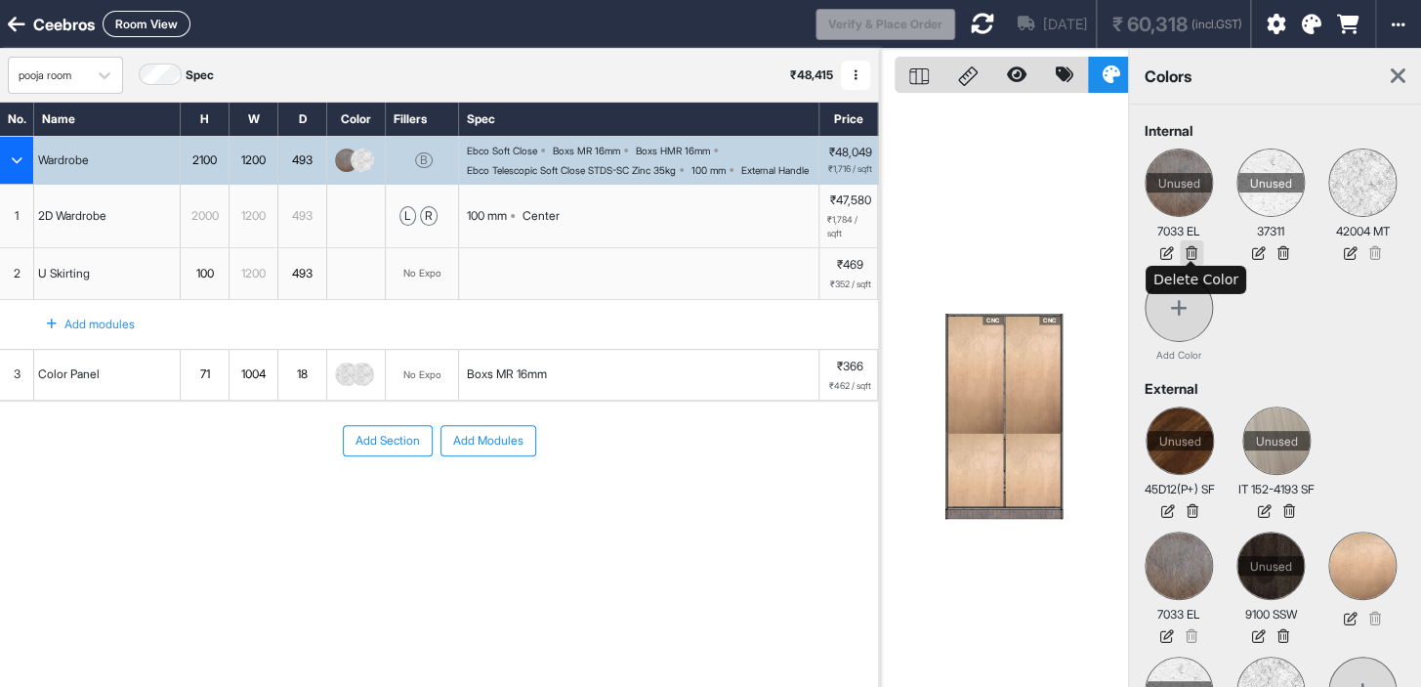
click at [1202, 249] on icon at bounding box center [1191, 252] width 23 height 25
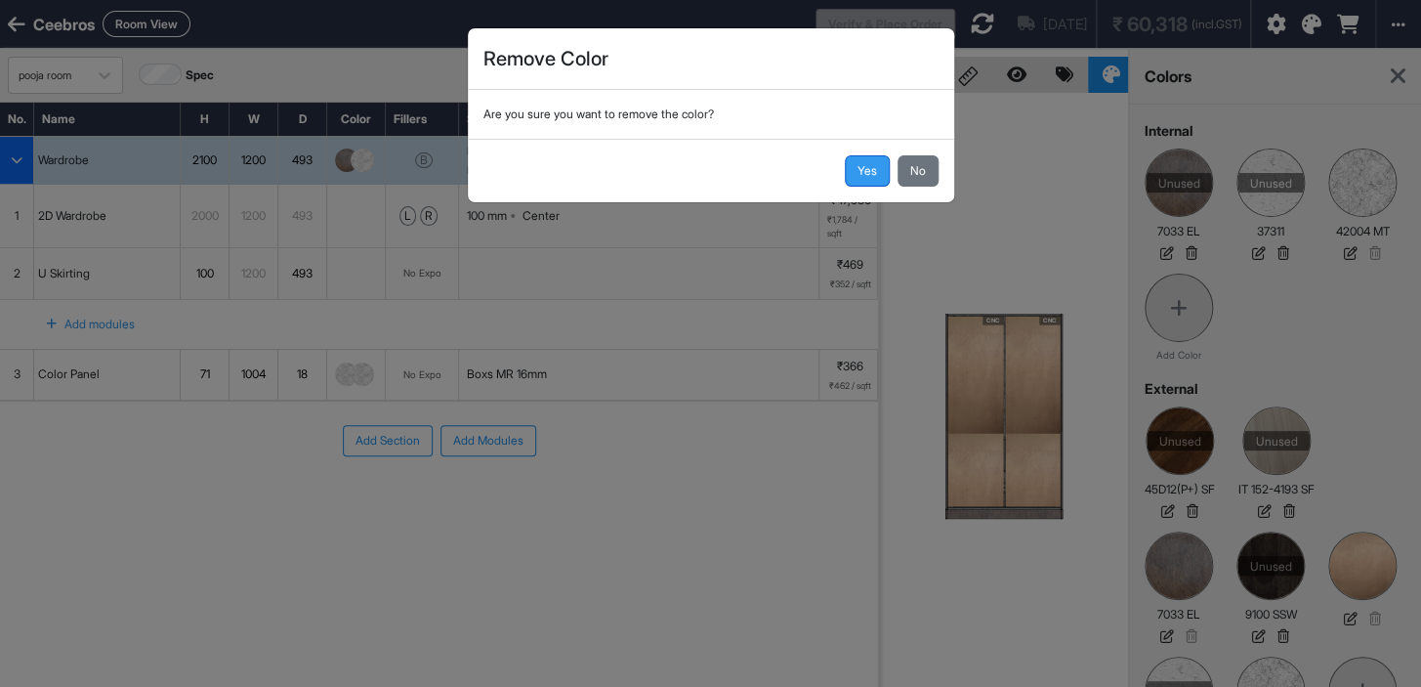
click at [868, 171] on button "Yes" at bounding box center [867, 170] width 45 height 31
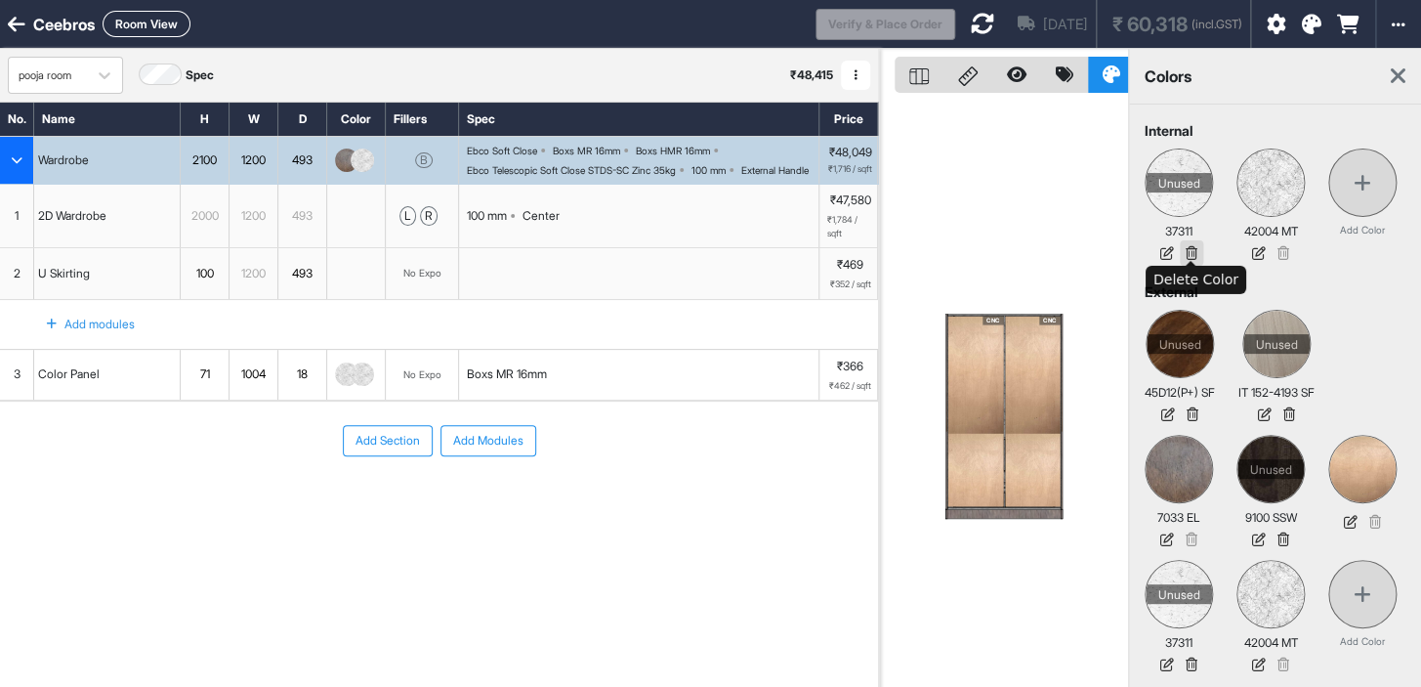
click at [1197, 243] on icon at bounding box center [1191, 252] width 23 height 25
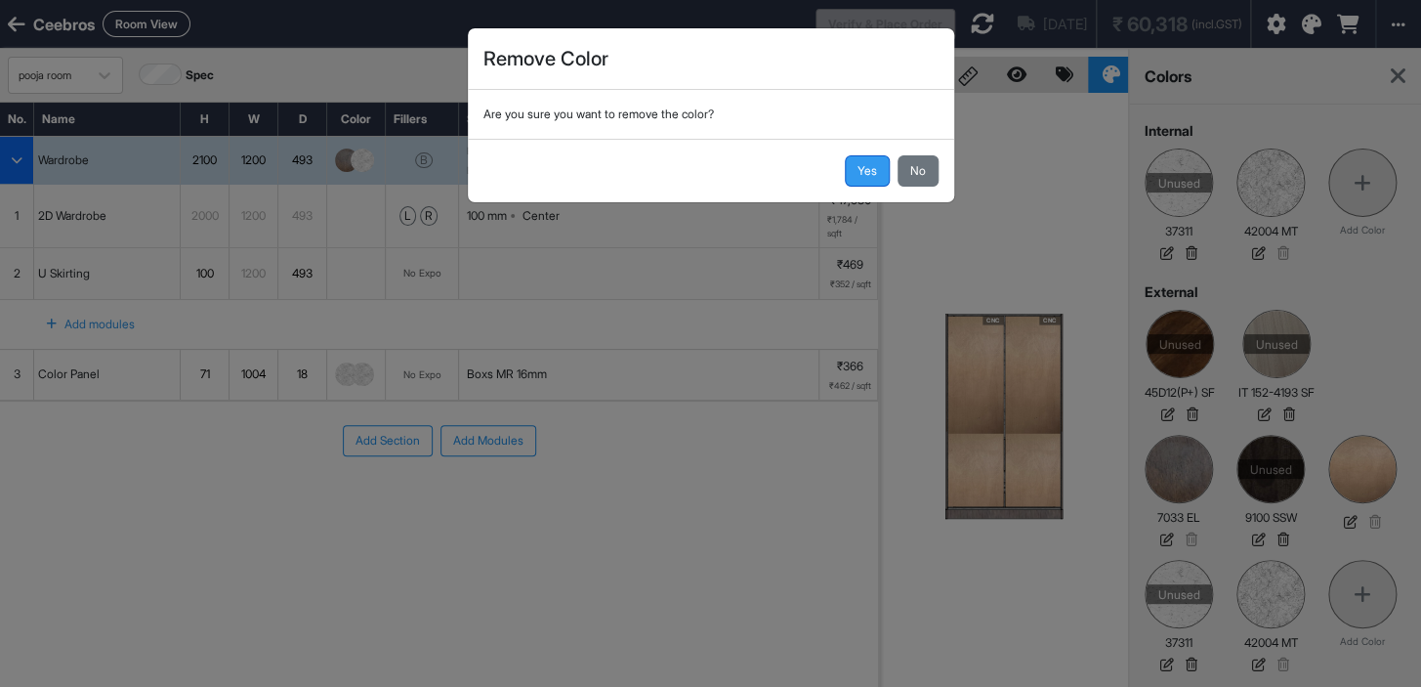
click at [866, 170] on button "Yes" at bounding box center [867, 170] width 45 height 31
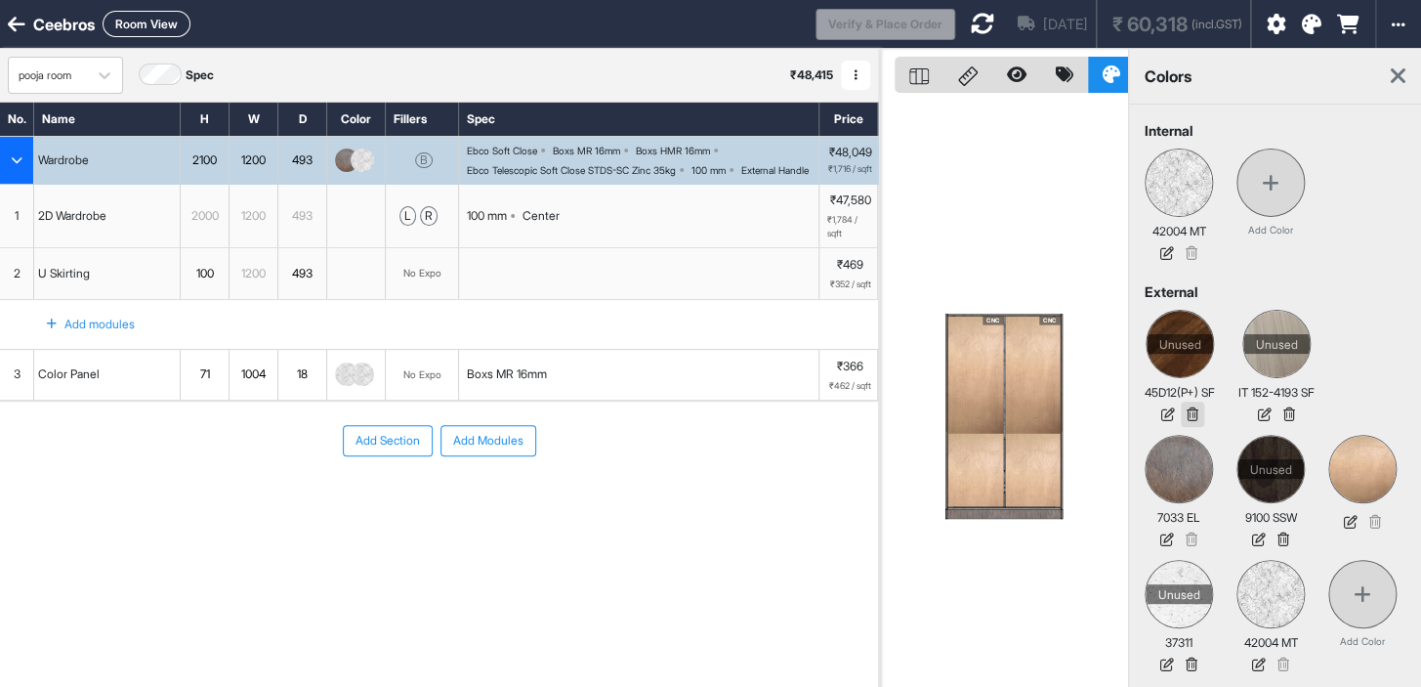
click at [1199, 406] on icon at bounding box center [1192, 413] width 23 height 25
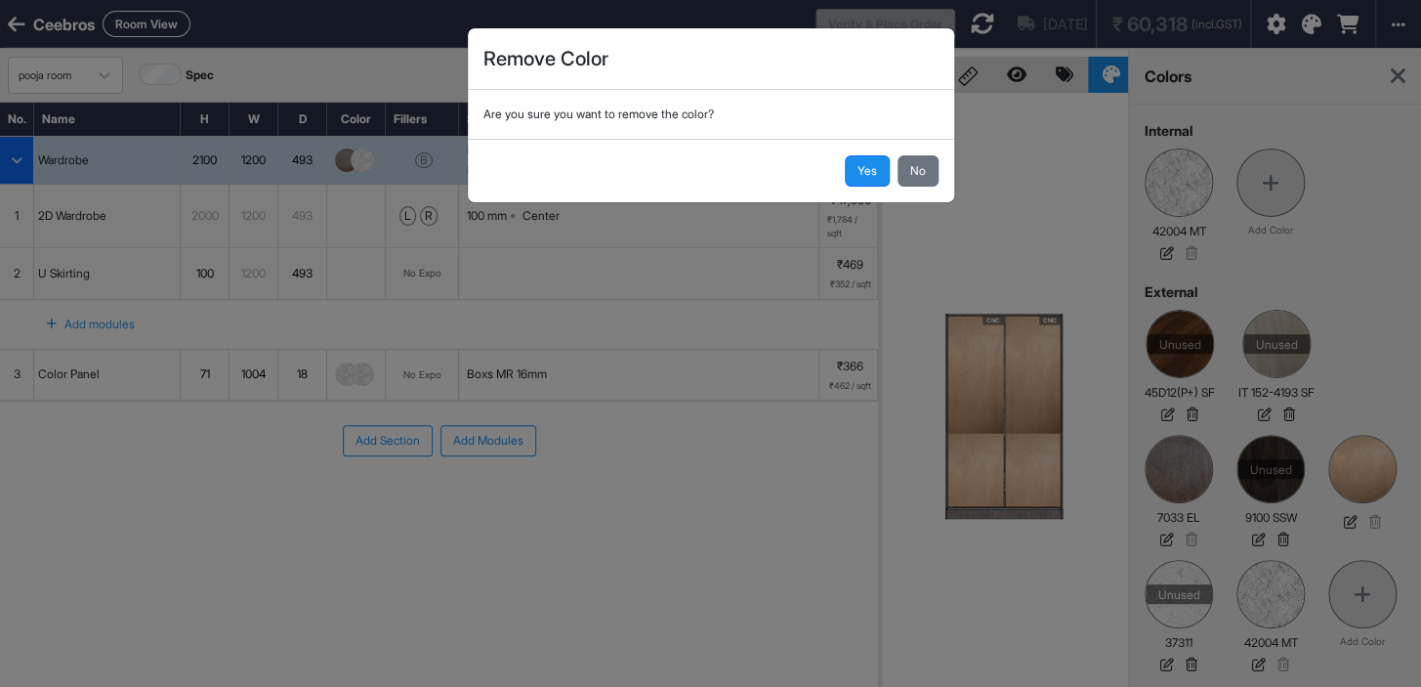
drag, startPoint x: 868, startPoint y: 174, endPoint x: 1041, endPoint y: 213, distance: 177.3
click at [870, 173] on button "Yes" at bounding box center [867, 170] width 45 height 31
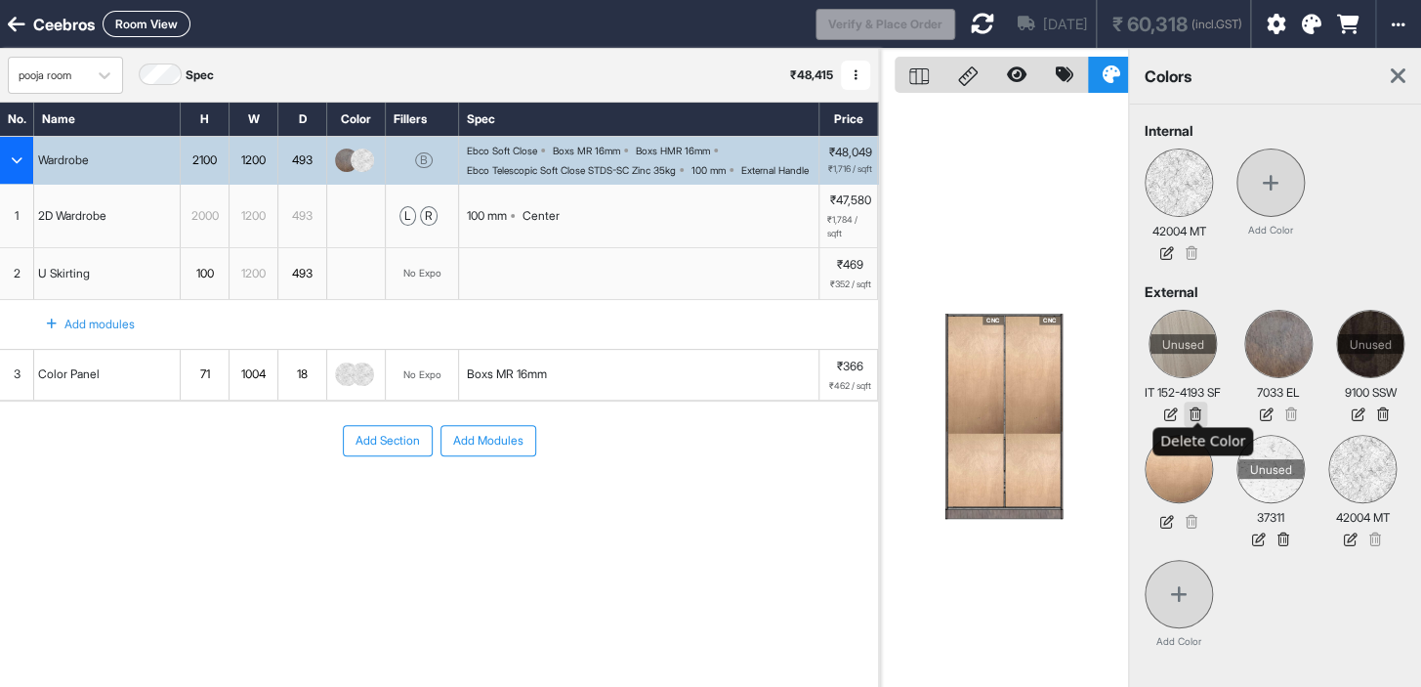
click at [1199, 410] on icon at bounding box center [1195, 413] width 23 height 25
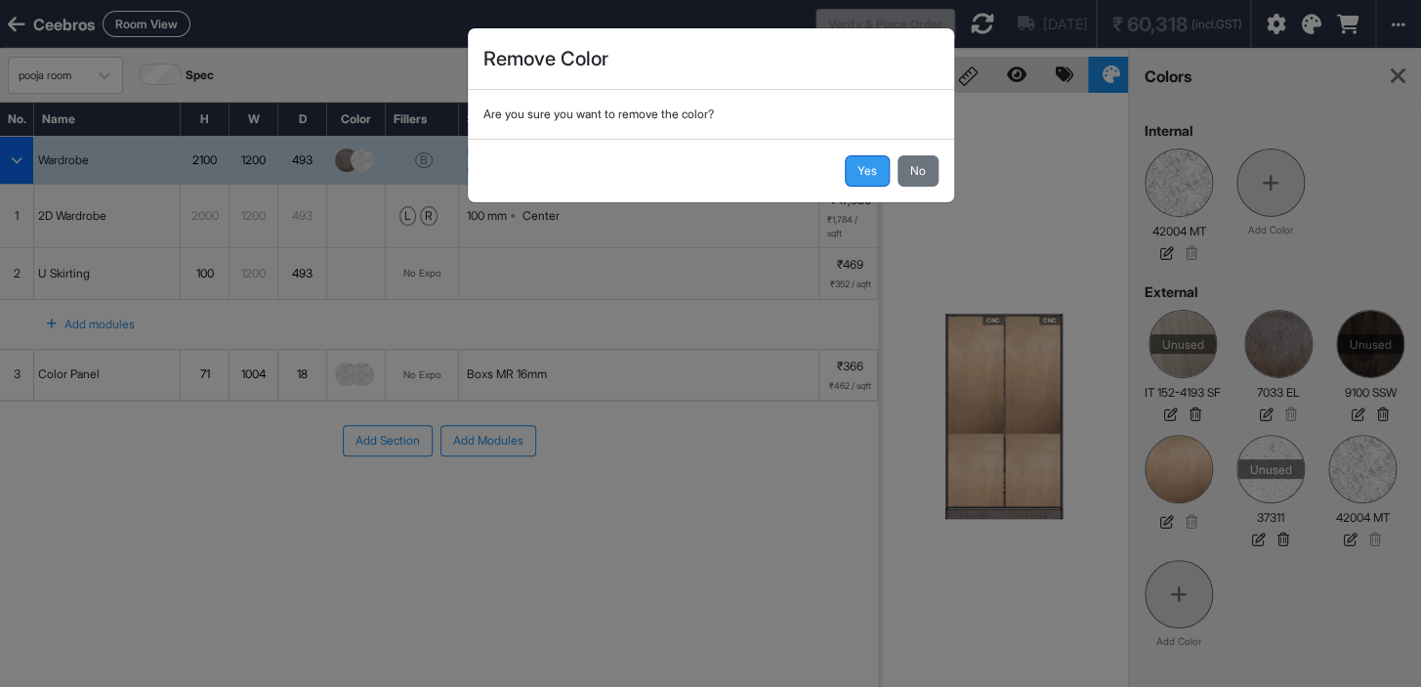
click at [860, 174] on button "Yes" at bounding box center [867, 170] width 45 height 31
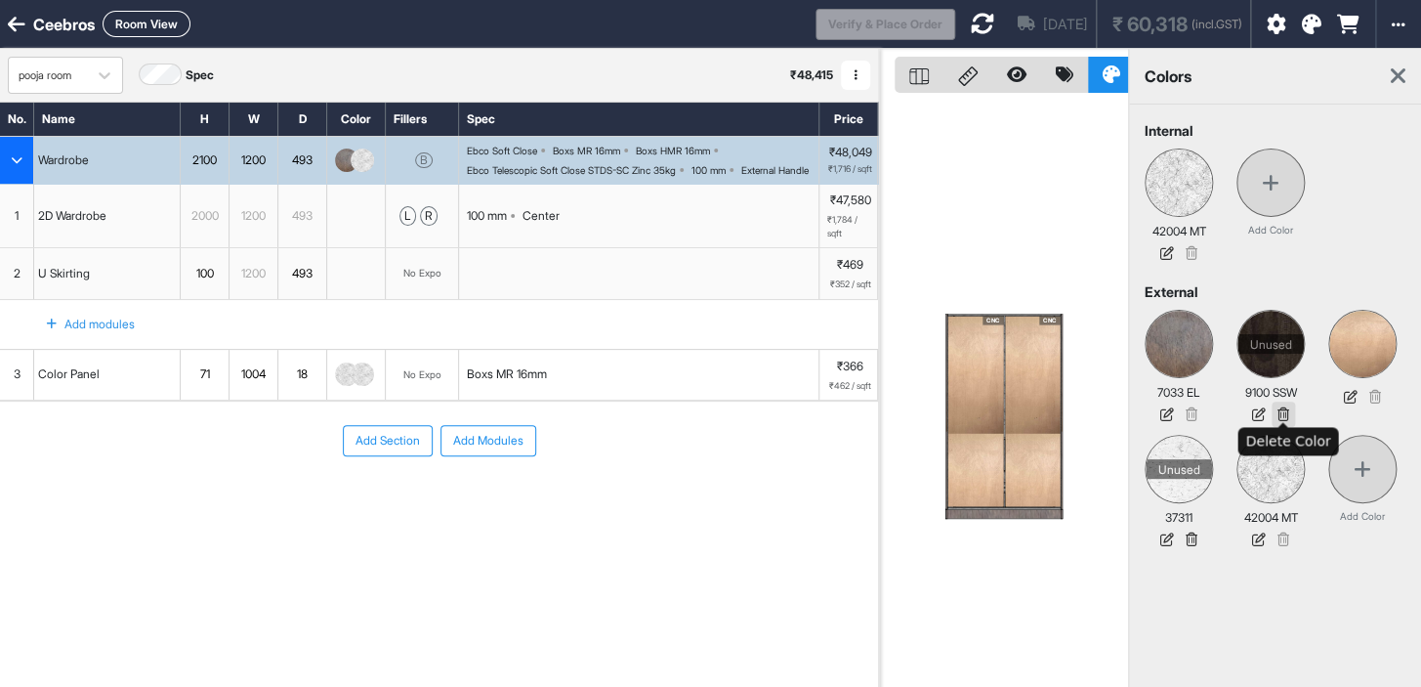
click at [1281, 408] on icon at bounding box center [1283, 413] width 23 height 25
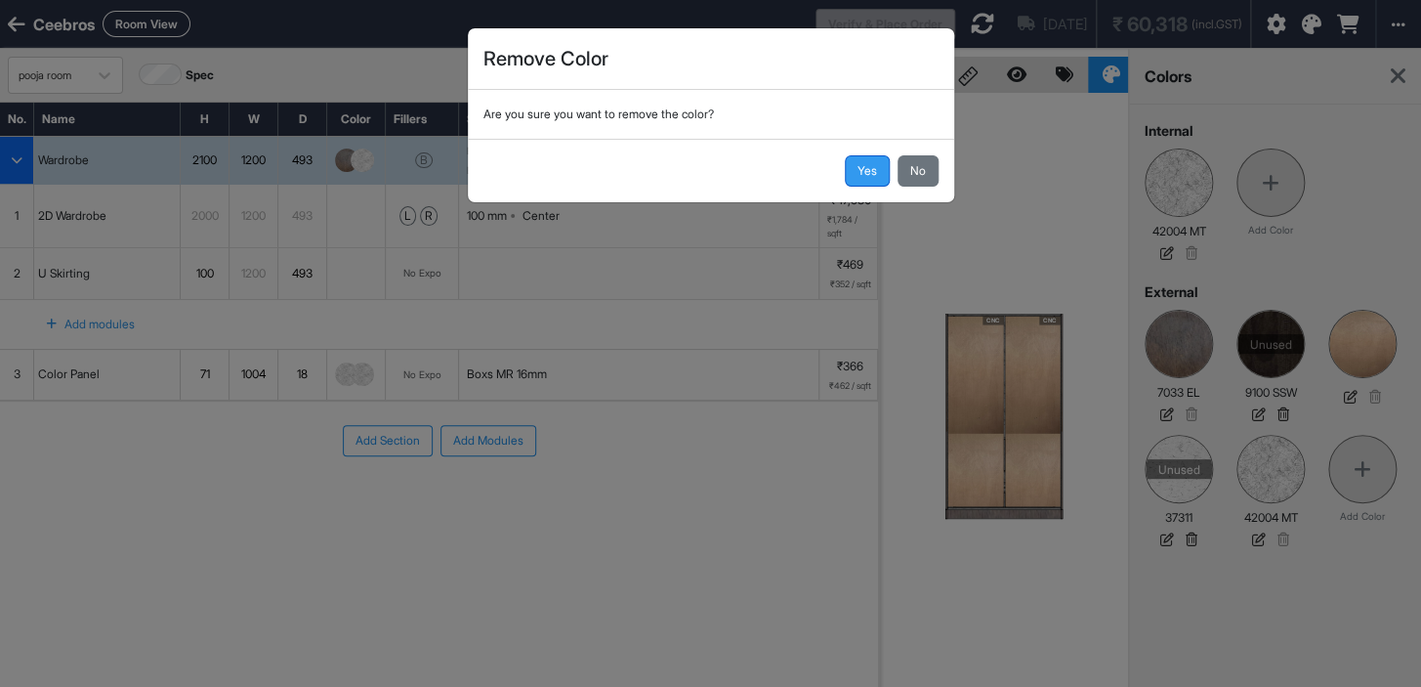
click at [859, 161] on button "Yes" at bounding box center [867, 170] width 45 height 31
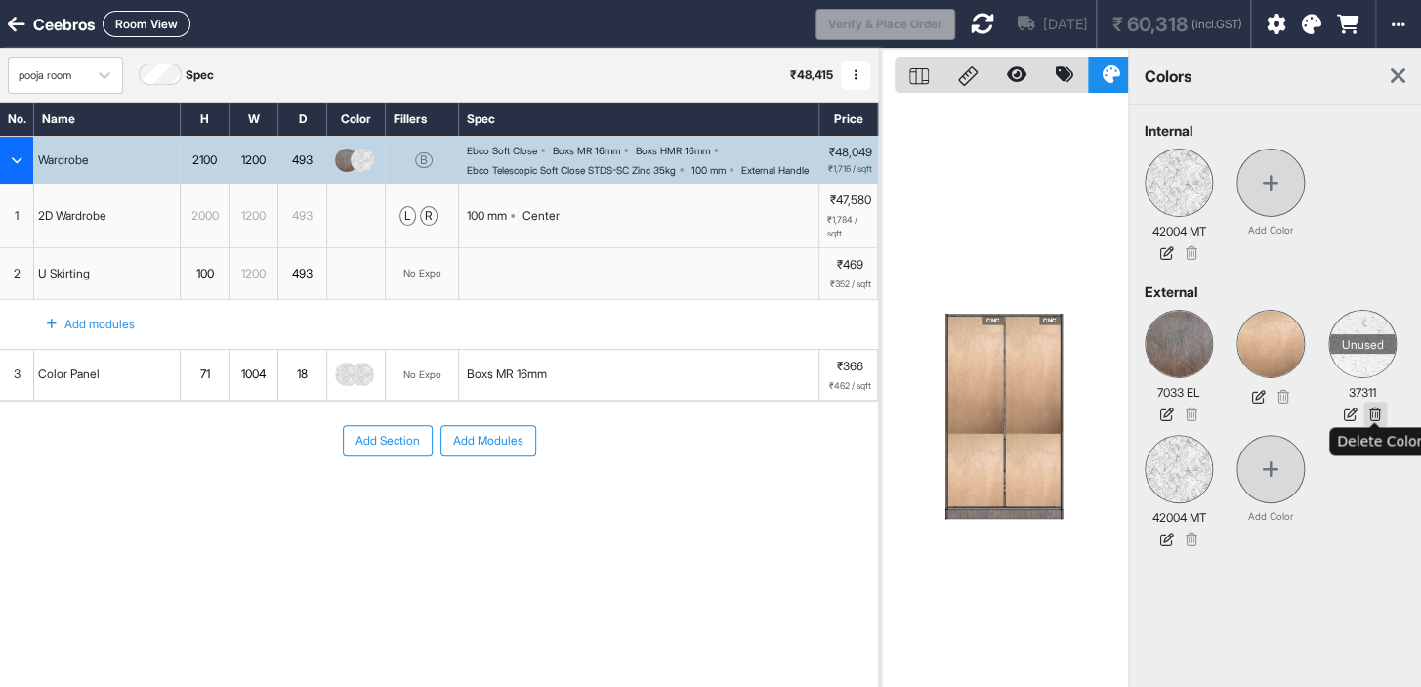
click at [1377, 418] on icon at bounding box center [1375, 413] width 23 height 25
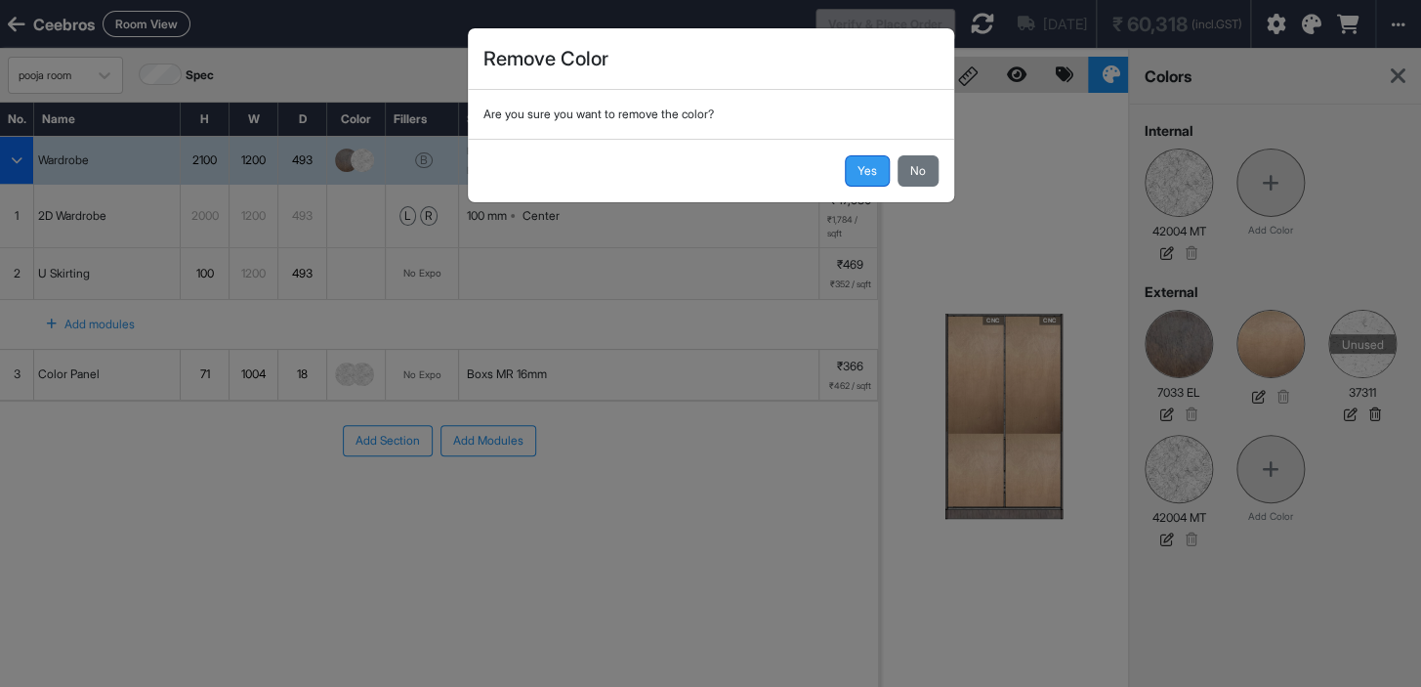
click at [870, 167] on button "Yes" at bounding box center [867, 170] width 45 height 31
